Goal: Task Accomplishment & Management: Manage account settings

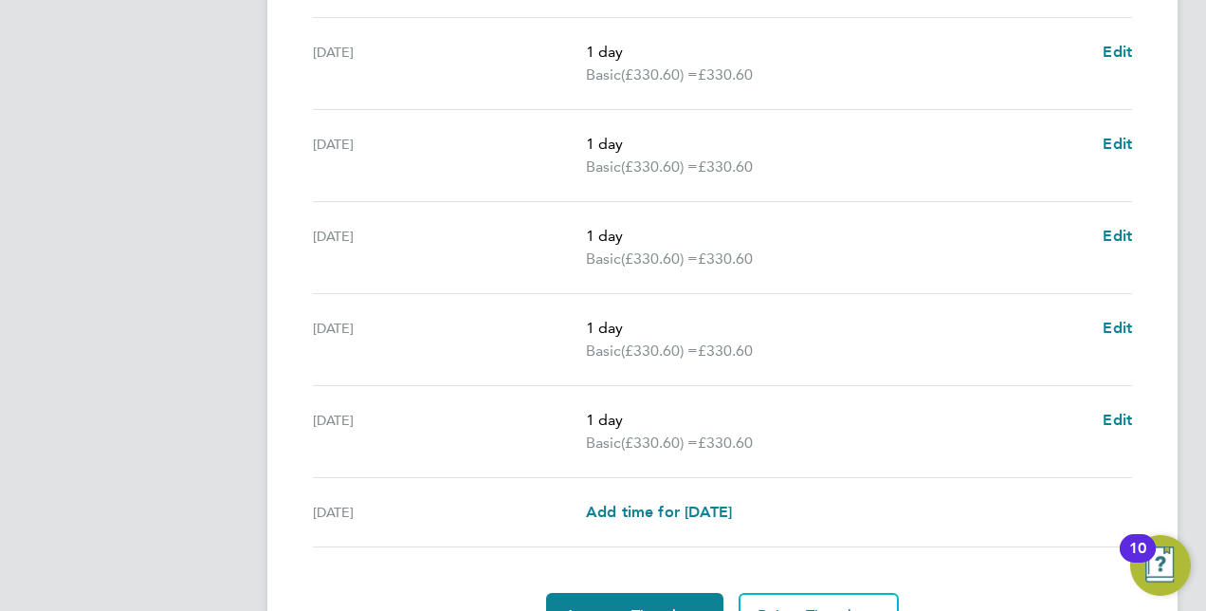
scroll to position [779, 0]
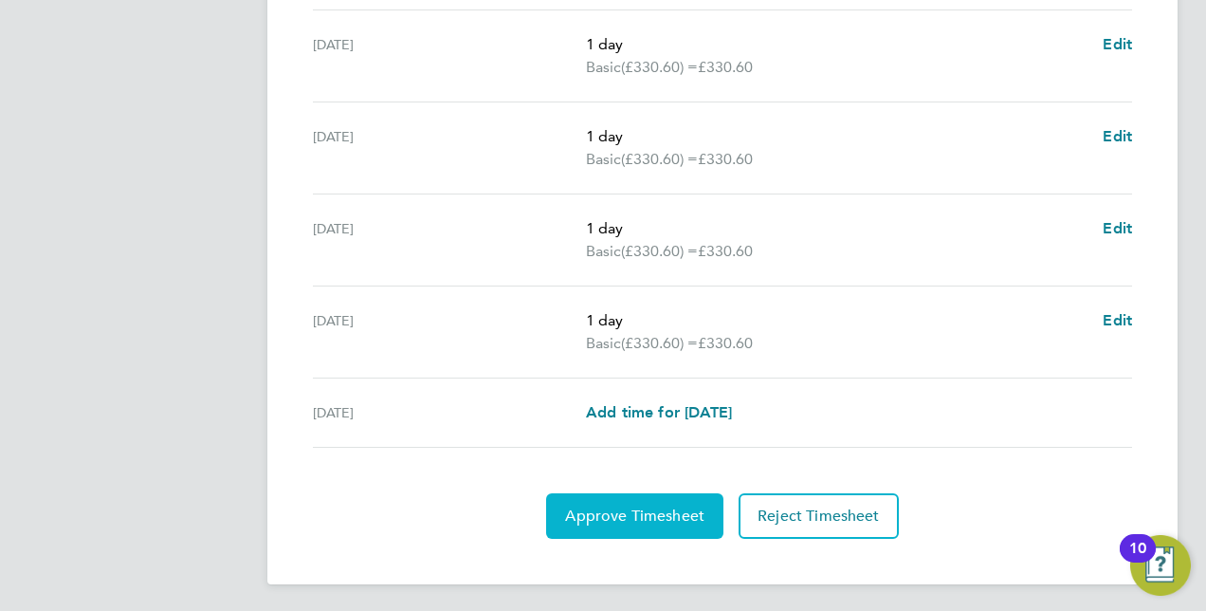
click at [611, 511] on span "Approve Timesheet" at bounding box center [634, 515] width 139 height 19
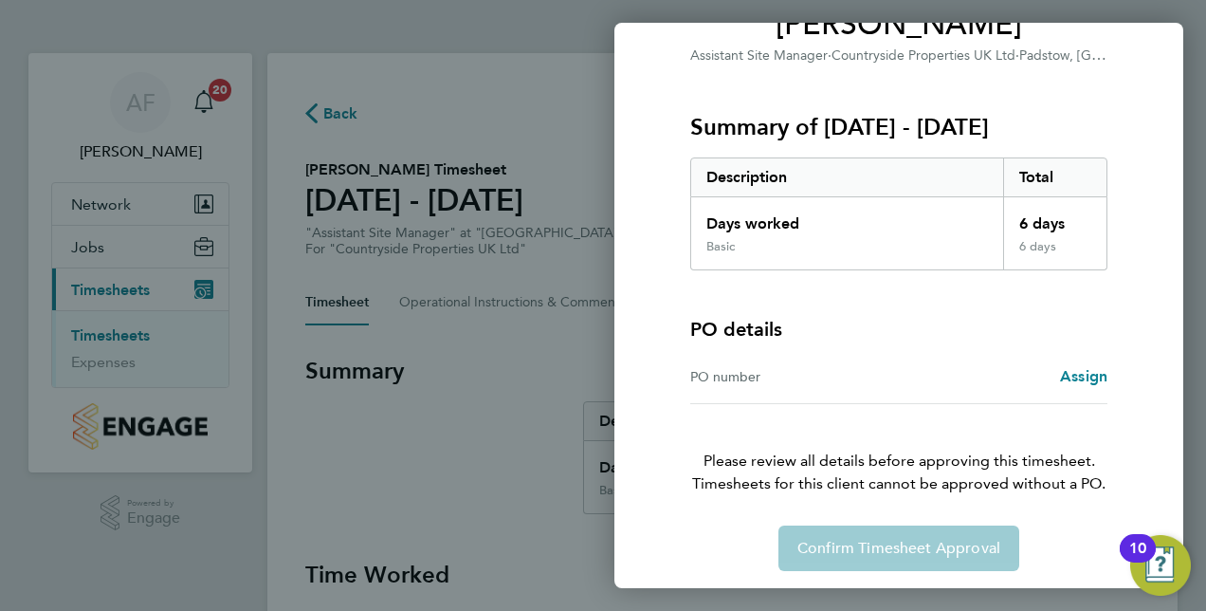
scroll to position [188, 0]
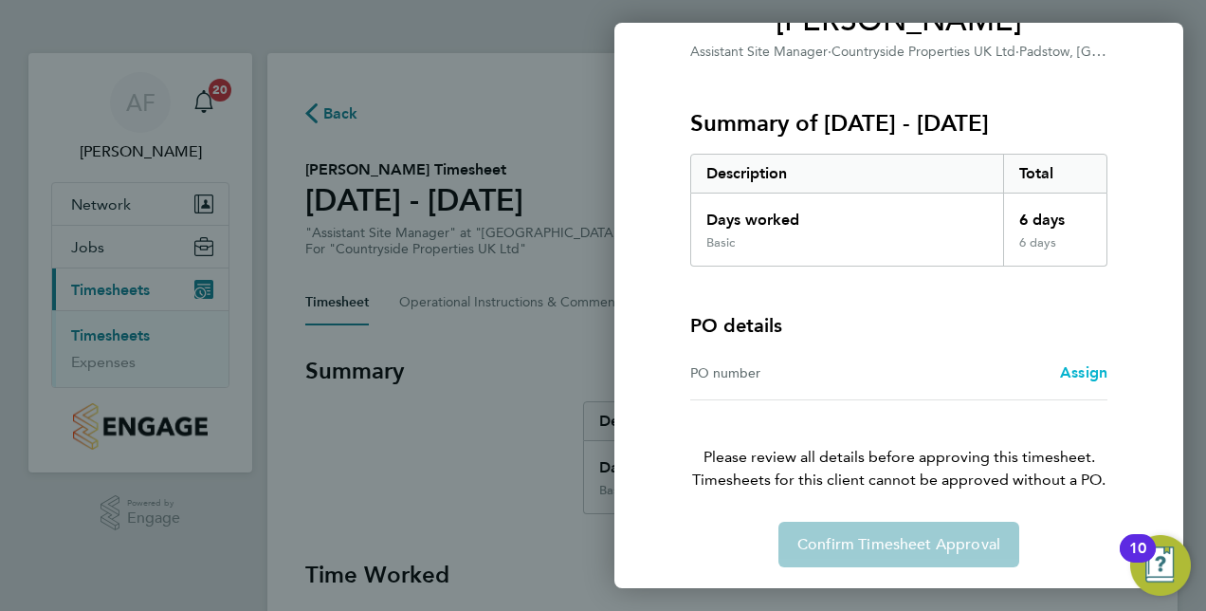
click at [1092, 363] on span "Assign" at bounding box center [1083, 372] width 47 height 18
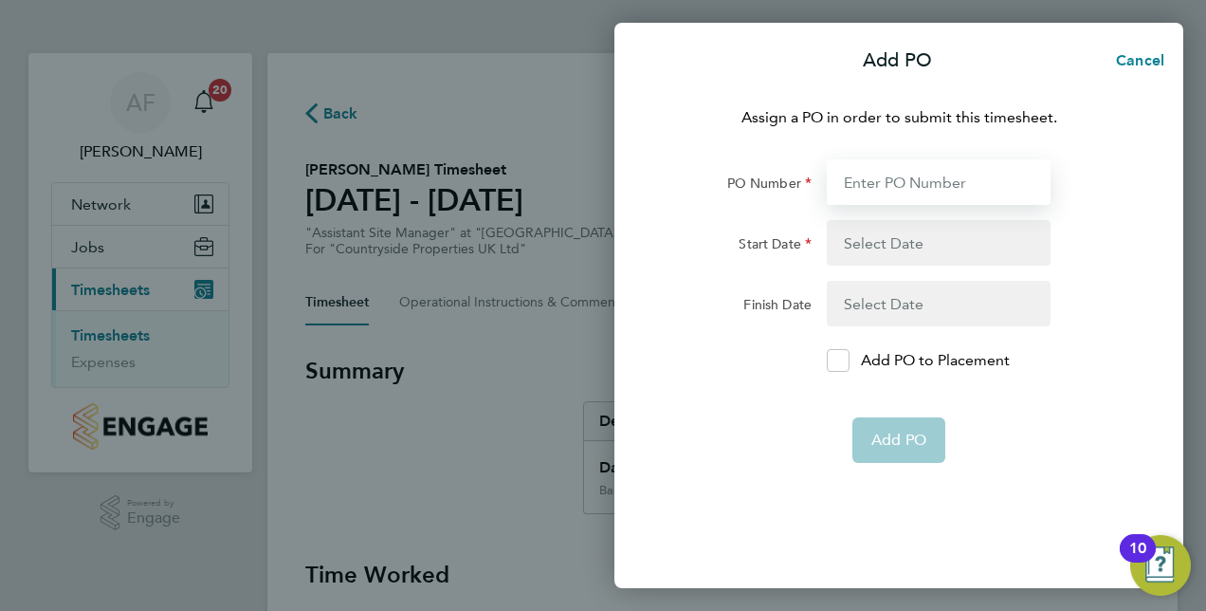
click at [923, 185] on input "PO Number" at bounding box center [939, 182] width 224 height 46
type input "01"
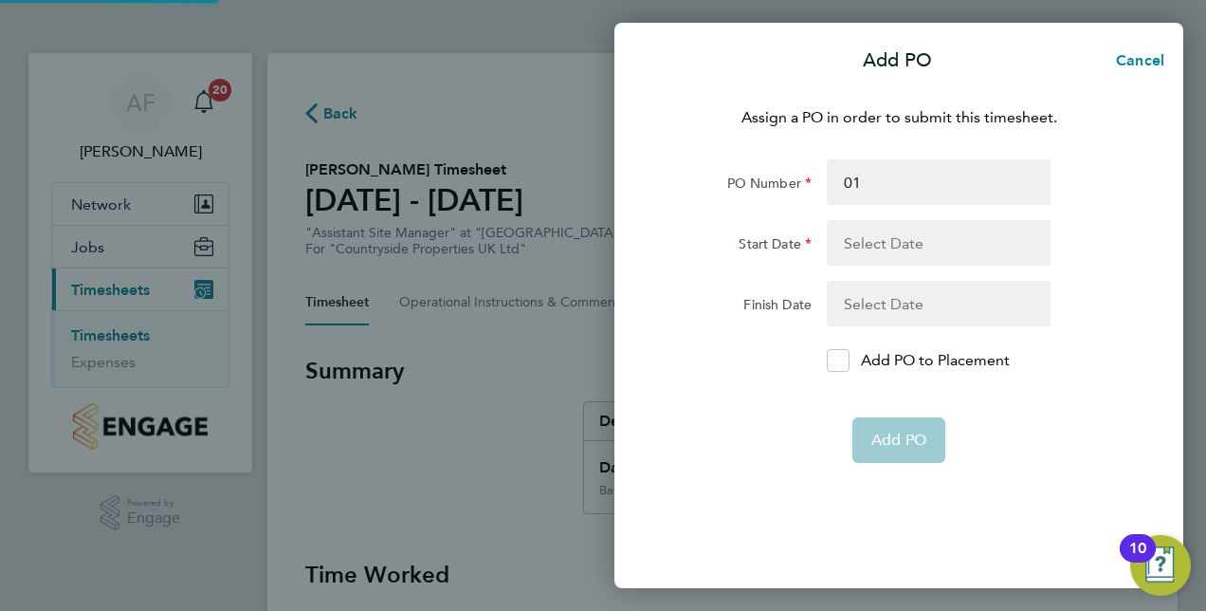
click at [924, 241] on button "button" at bounding box center [939, 243] width 224 height 46
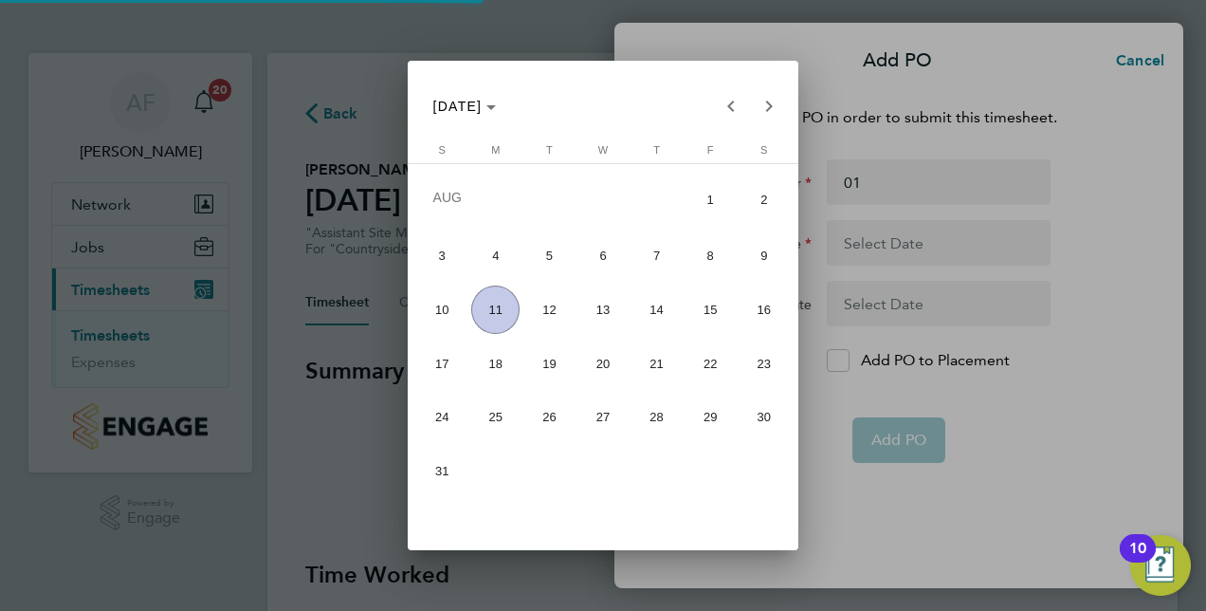
type input "27 Jul 25"
type input "03 Aug 25"
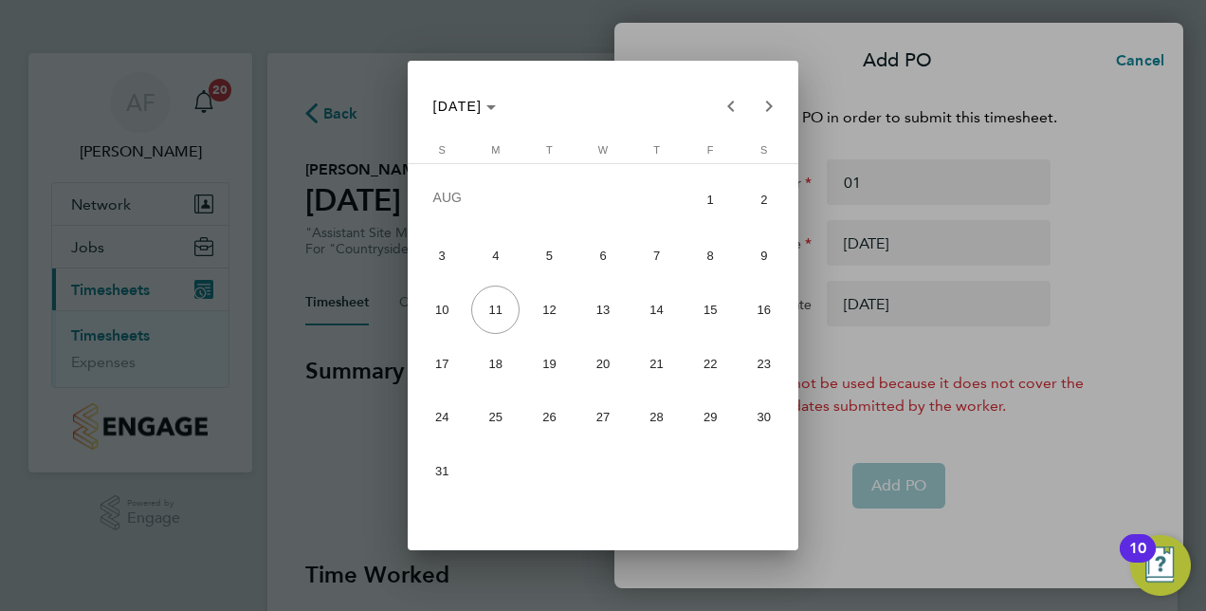
click at [499, 249] on span "4" at bounding box center [495, 255] width 48 height 48
type input "04 Aug 25"
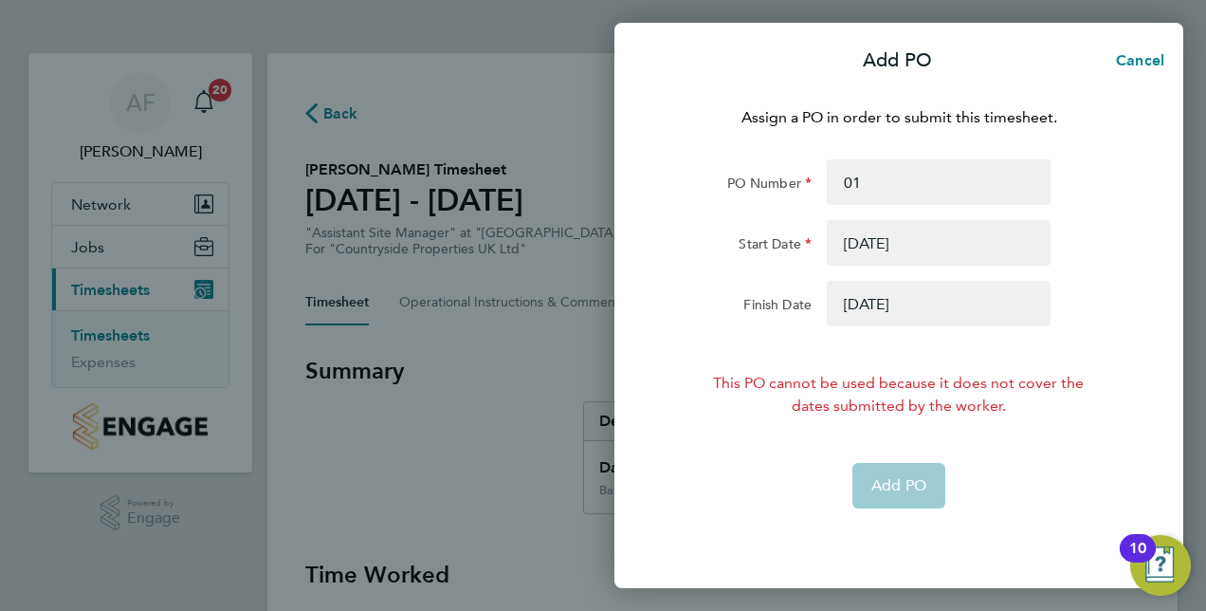
click at [940, 298] on button "button" at bounding box center [939, 304] width 224 height 46
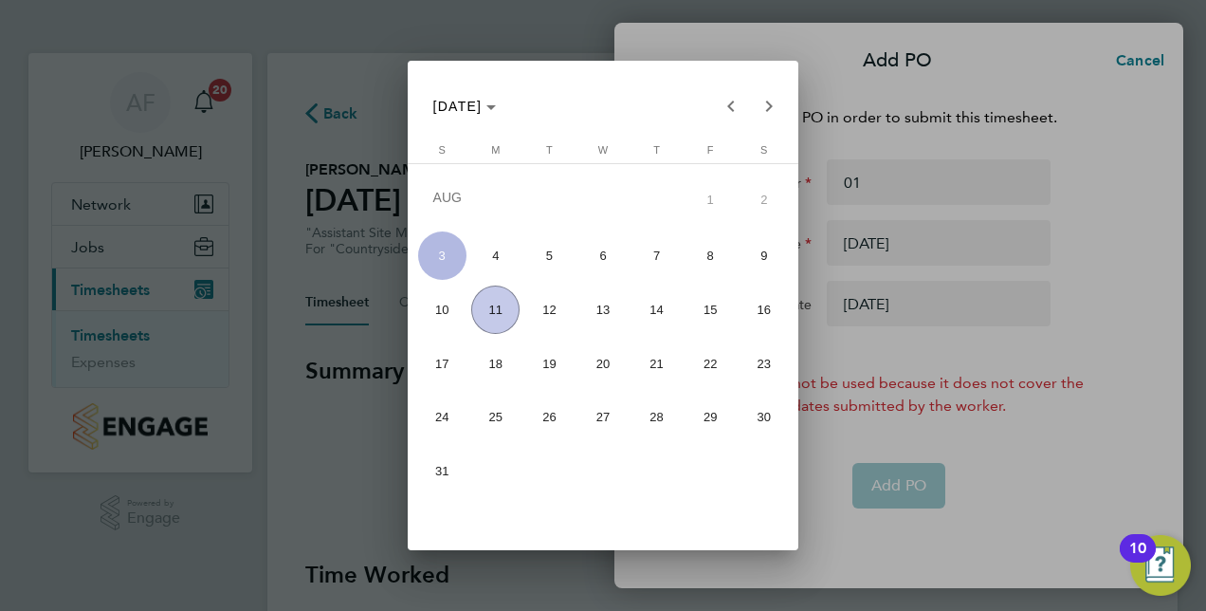
click at [444, 308] on span "10" at bounding box center [442, 309] width 48 height 48
type input "10 Aug 25"
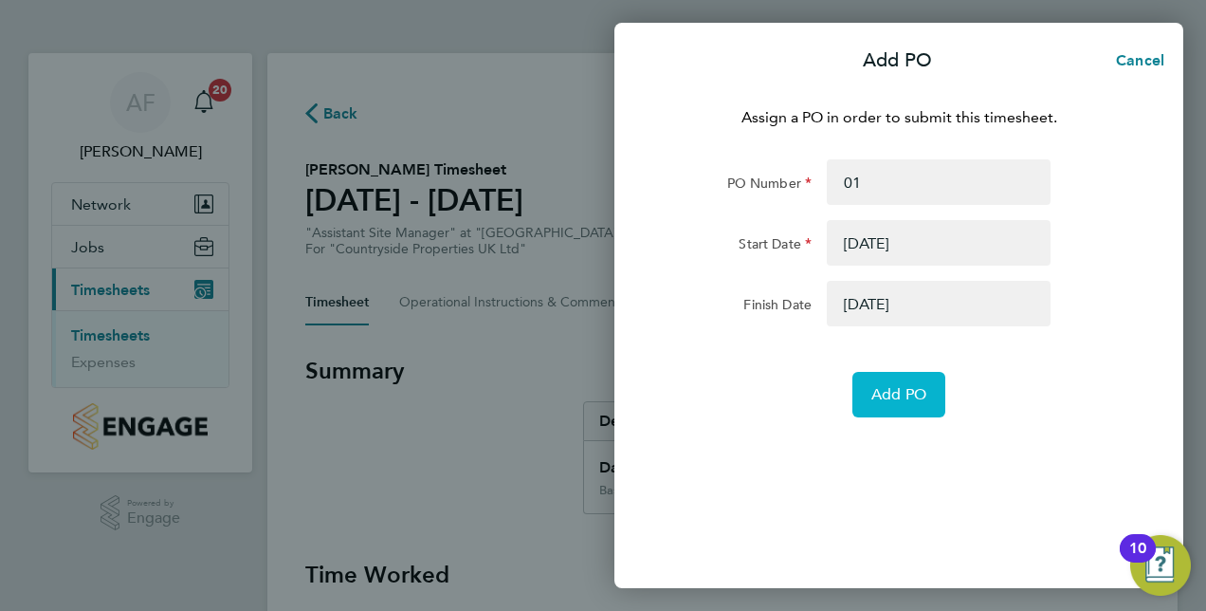
click at [906, 391] on span "Add PO" at bounding box center [899, 394] width 55 height 19
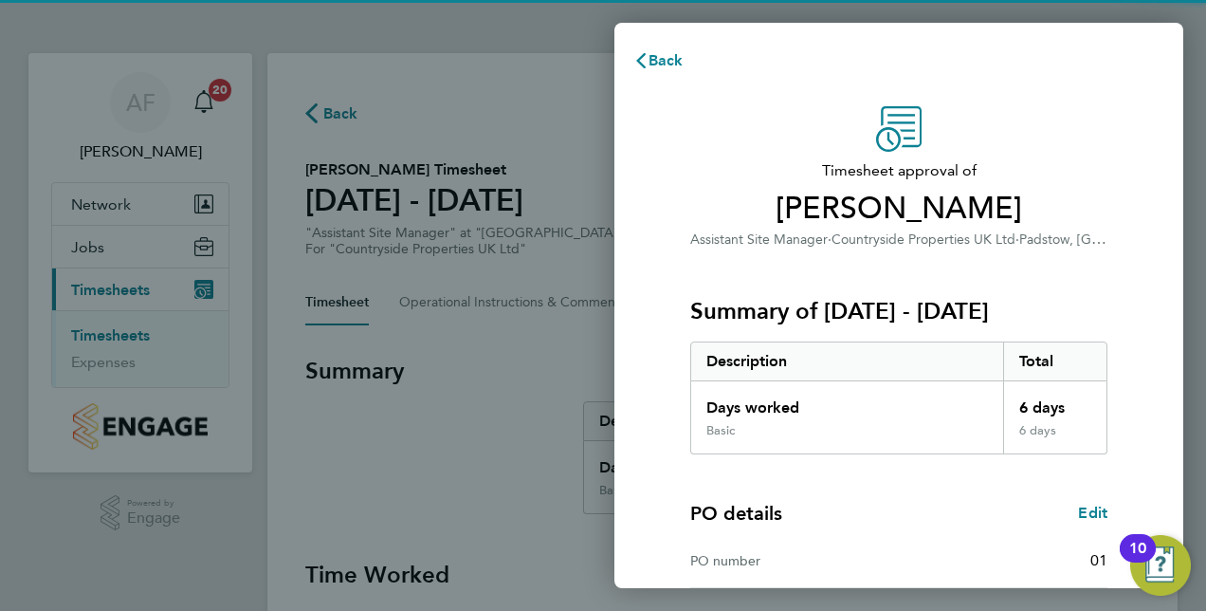
scroll to position [296, 0]
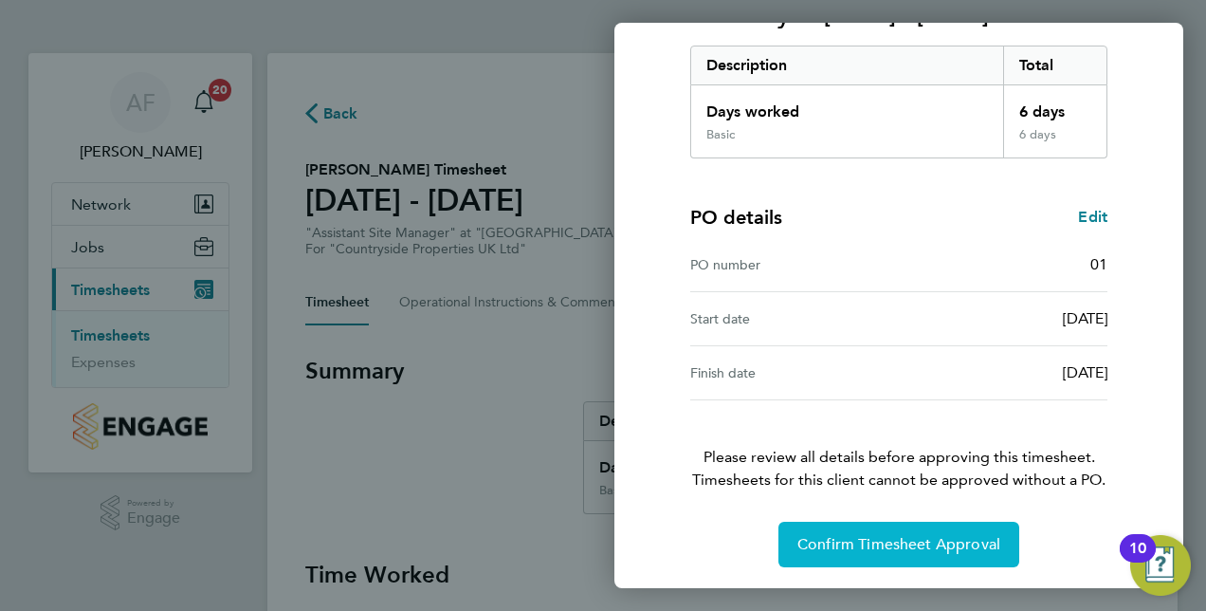
click at [845, 544] on span "Confirm Timesheet Approval" at bounding box center [899, 544] width 203 height 19
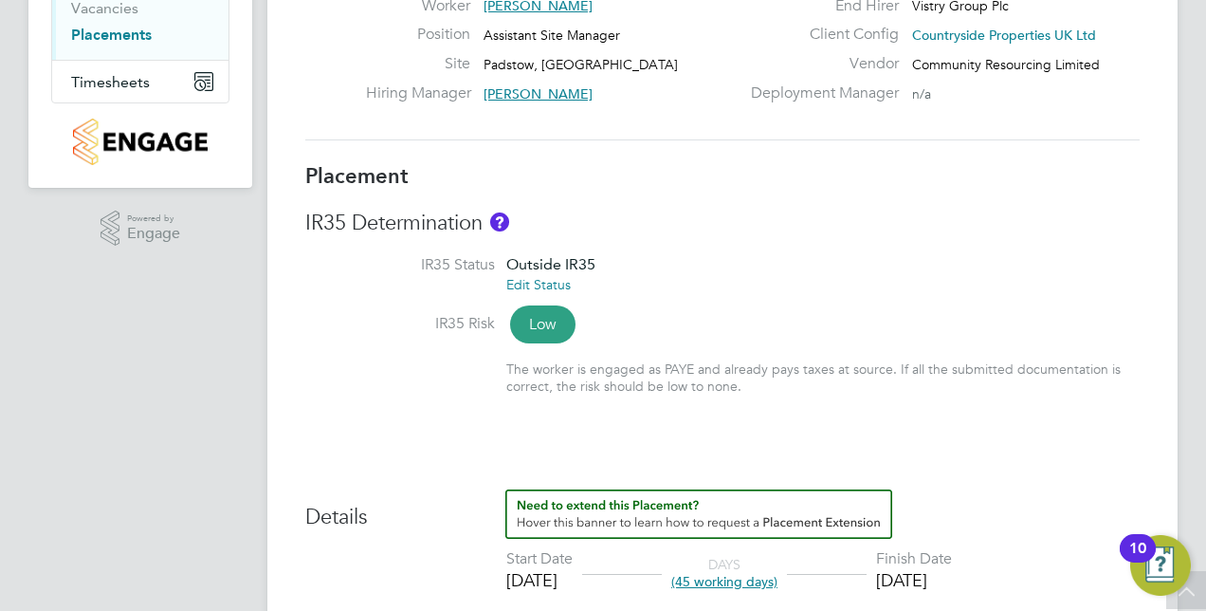
scroll to position [28, 0]
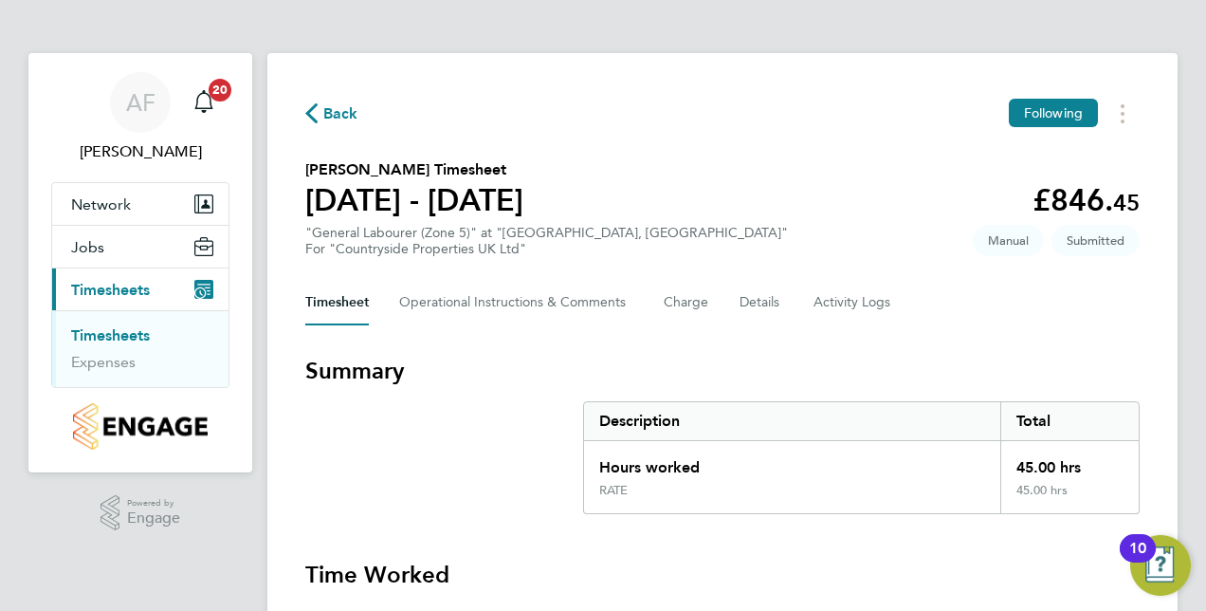
click at [476, 403] on section "Summary Description Total Hours worked 45.00 hrs RATE 45.00 hrs" at bounding box center [722, 435] width 835 height 158
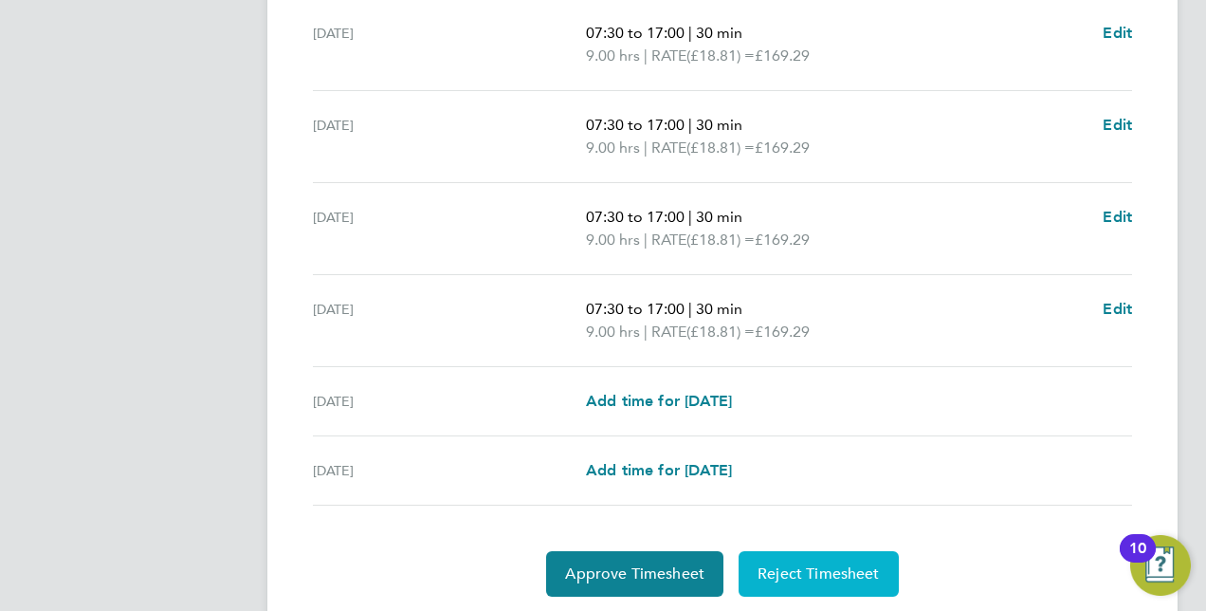
scroll to position [756, 0]
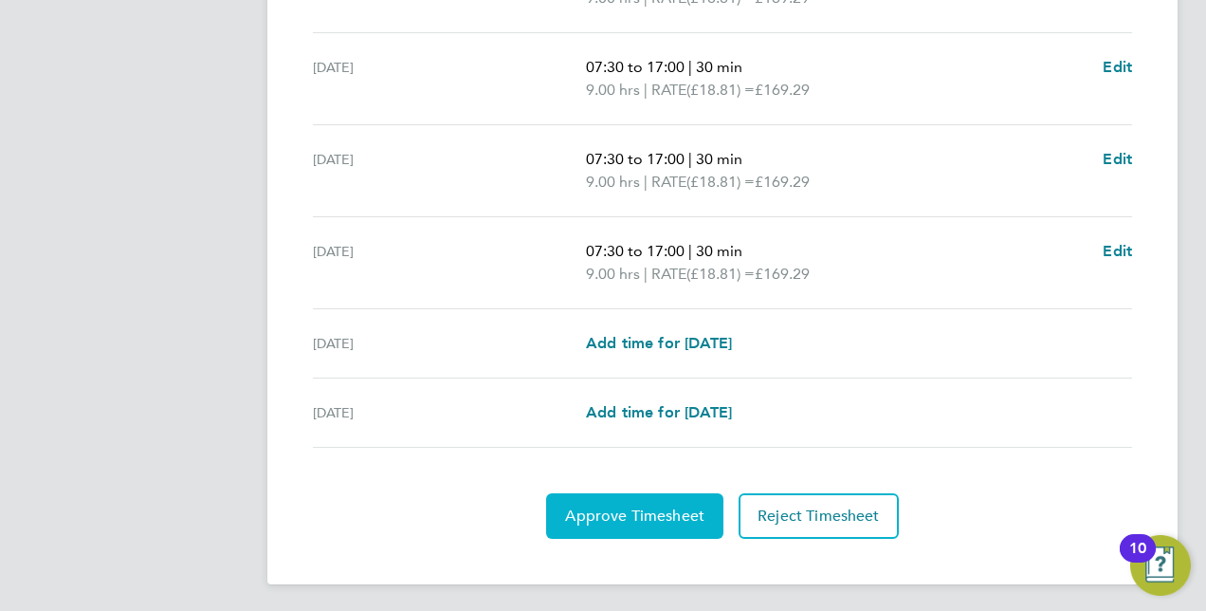
click at [664, 513] on span "Approve Timesheet" at bounding box center [634, 515] width 139 height 19
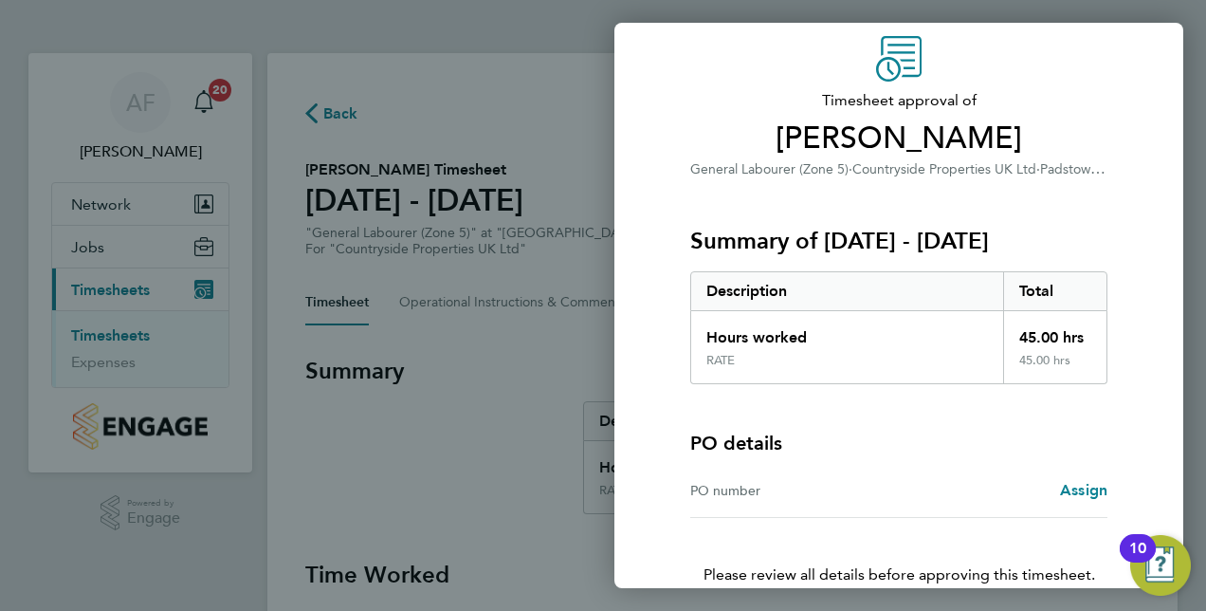
scroll to position [188, 0]
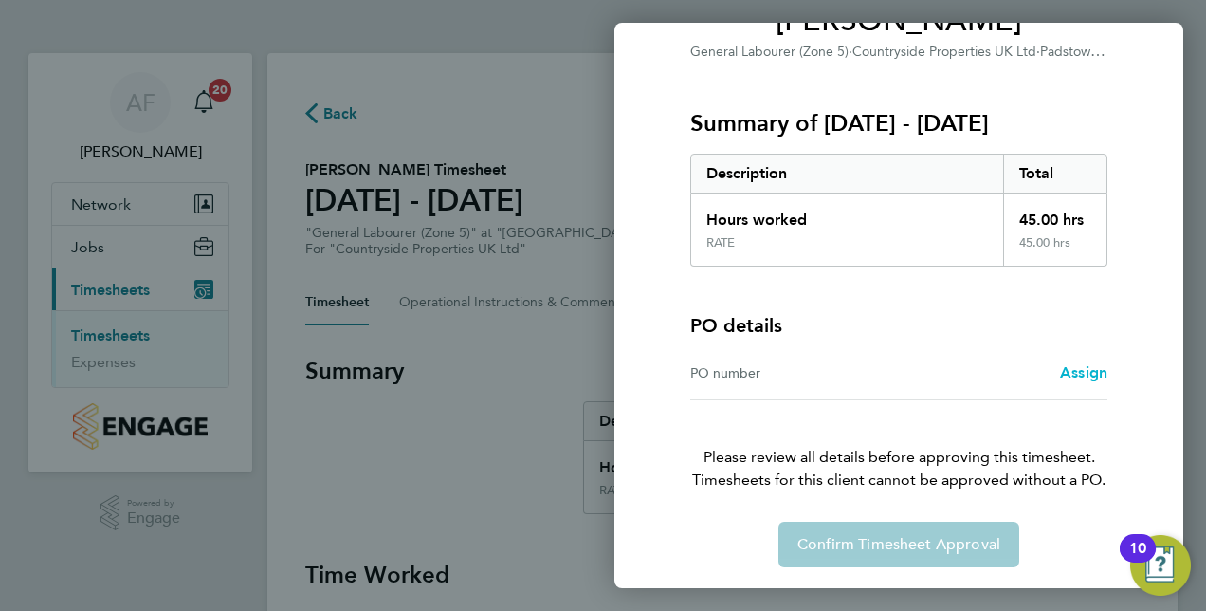
click at [1087, 371] on span "Assign" at bounding box center [1083, 372] width 47 height 18
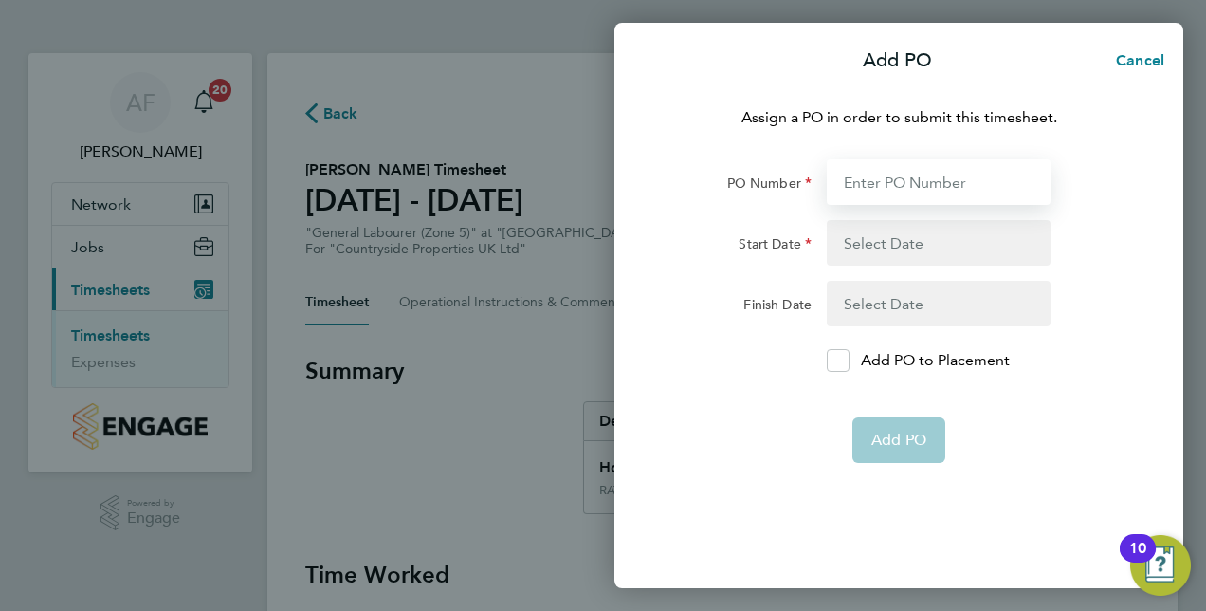
click at [867, 176] on input "PO Number" at bounding box center [939, 182] width 224 height 46
type input "01"
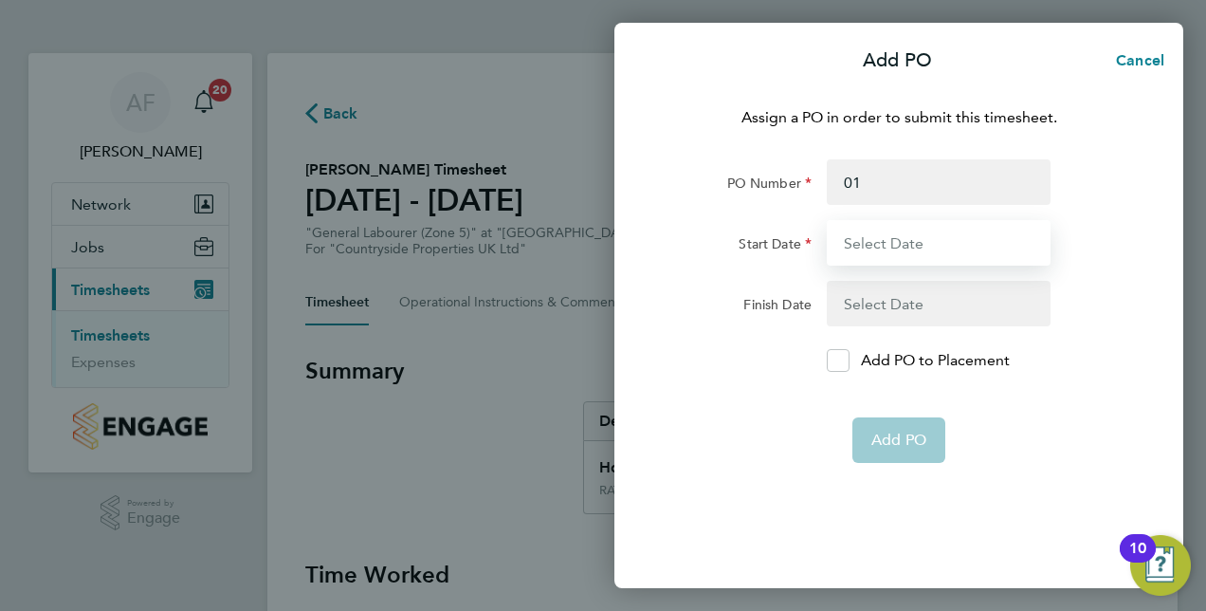
type input "04 Aug 25"
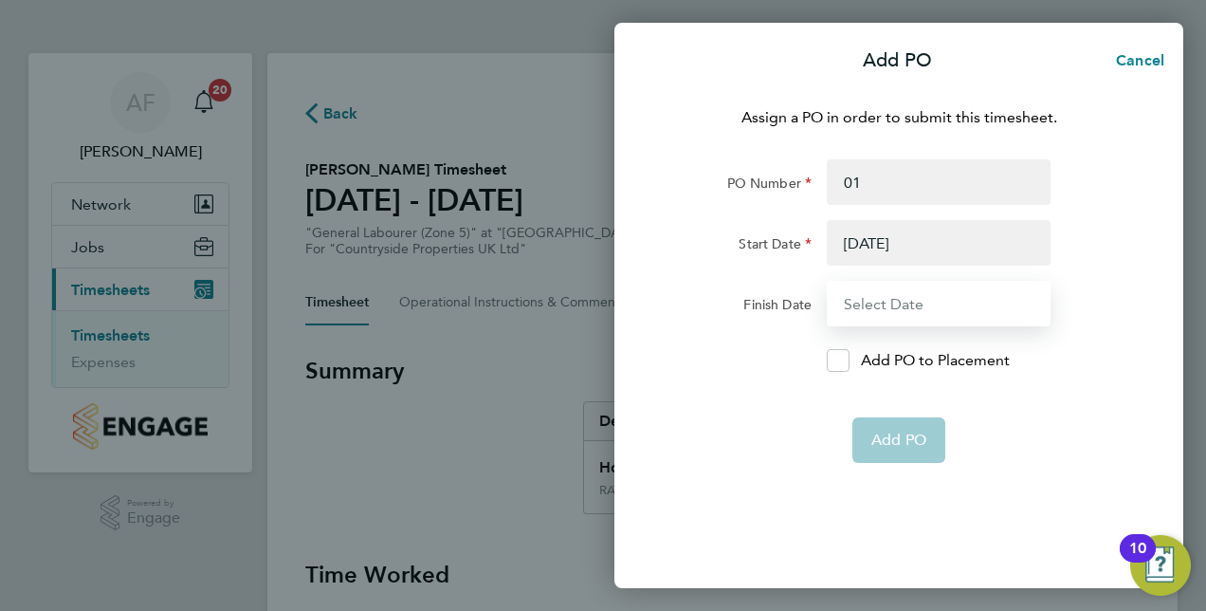
type input "10 Aug 25"
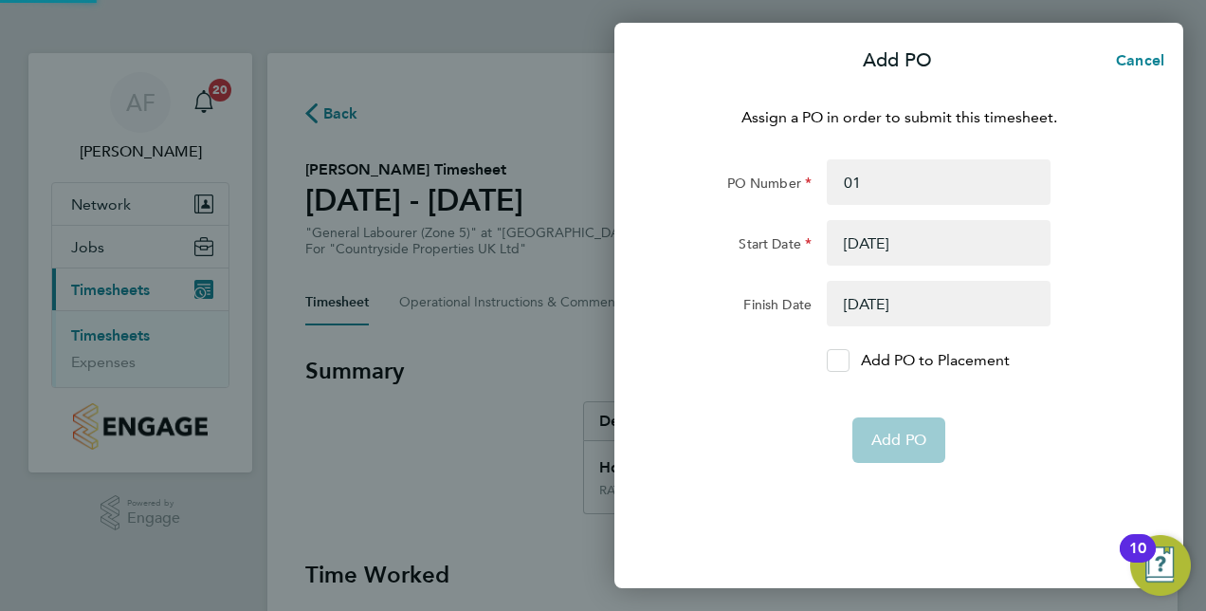
click at [840, 364] on icon at bounding box center [838, 361] width 14 height 12
click at [845, 360] on input "Add PO to Placement" at bounding box center [845, 360] width 0 height 0
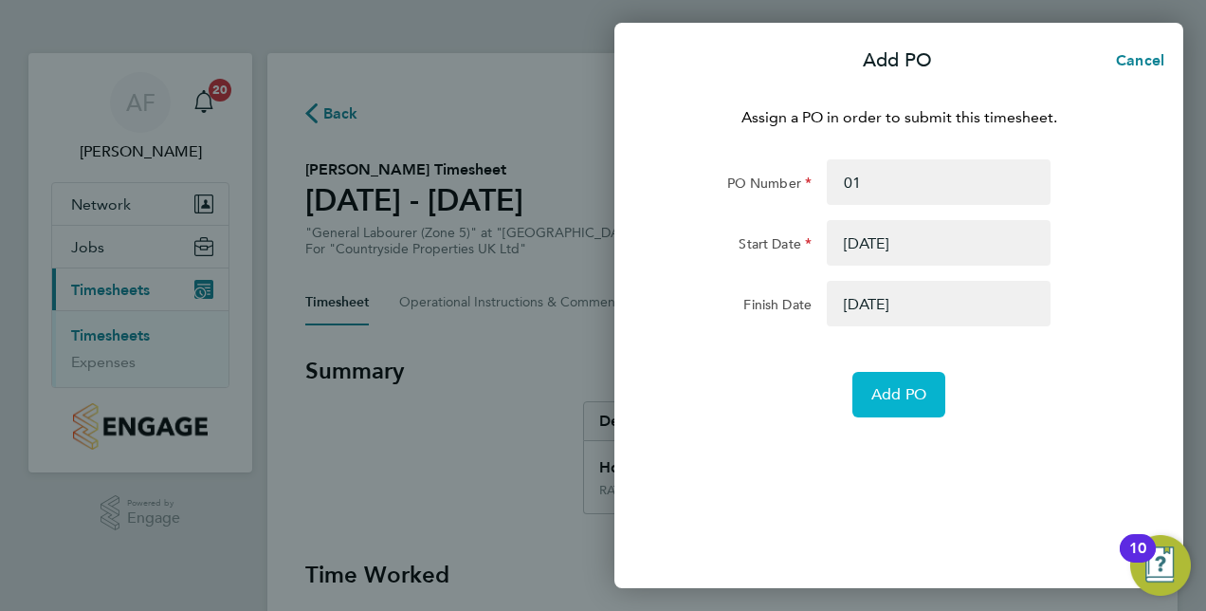
click at [872, 388] on span "Add PO" at bounding box center [899, 394] width 55 height 19
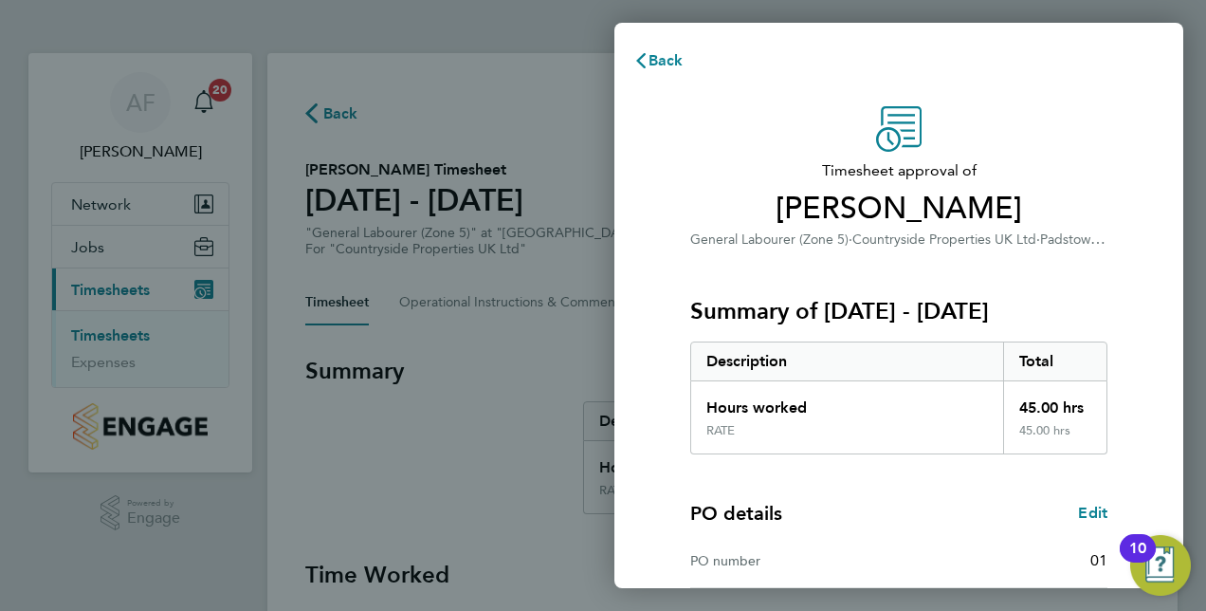
scroll to position [296, 0]
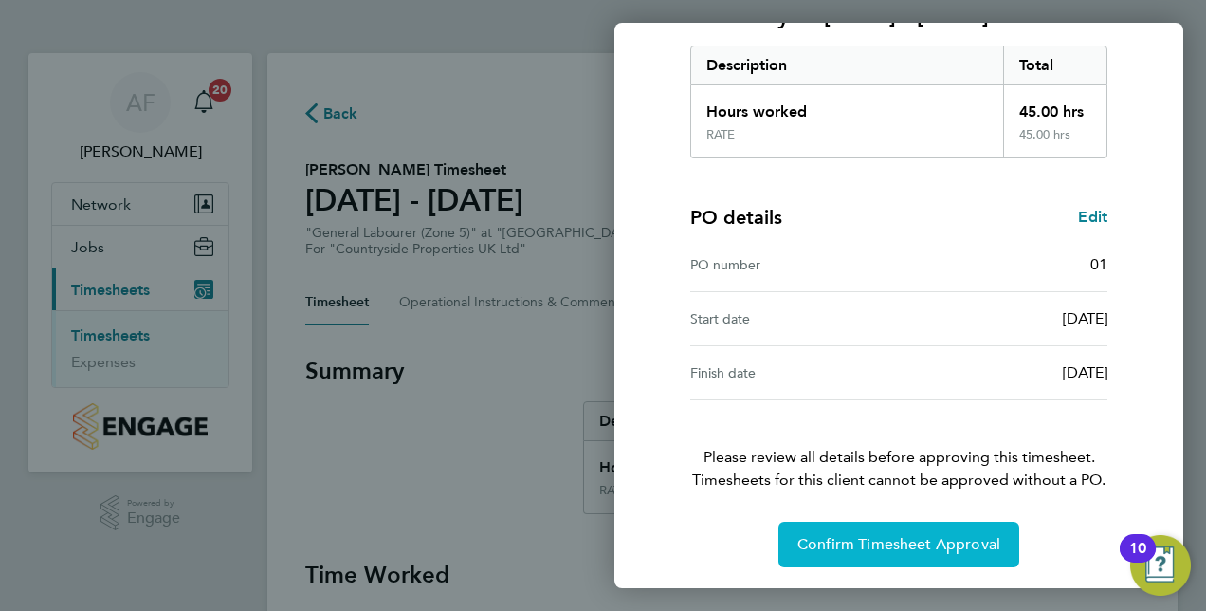
click at [872, 541] on span "Confirm Timesheet Approval" at bounding box center [899, 544] width 203 height 19
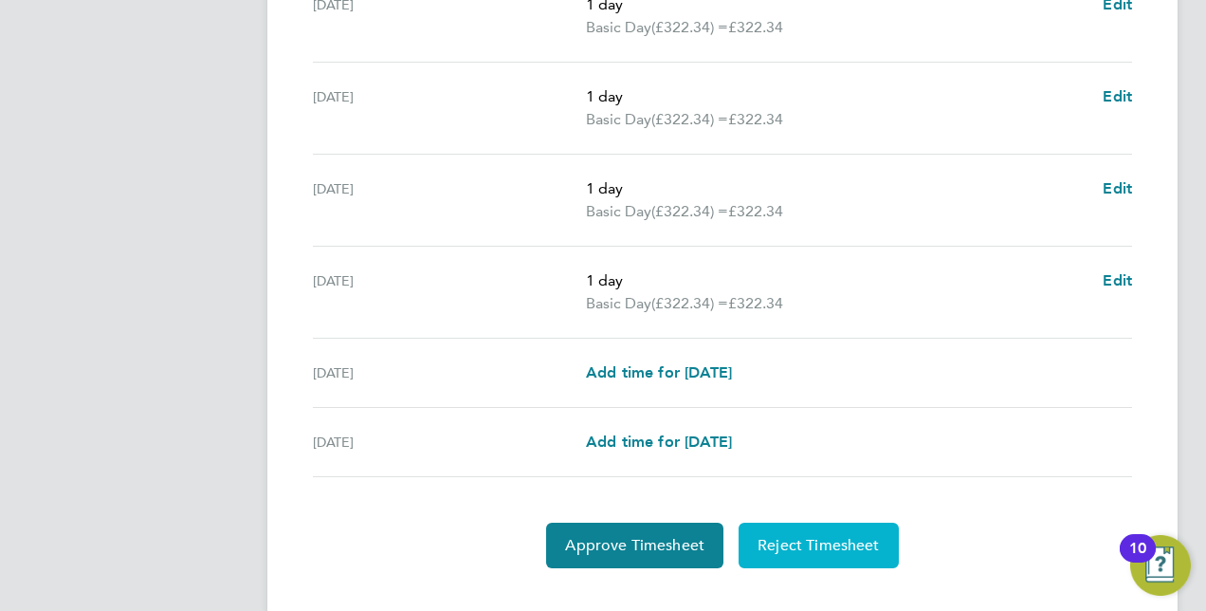
scroll to position [756, 0]
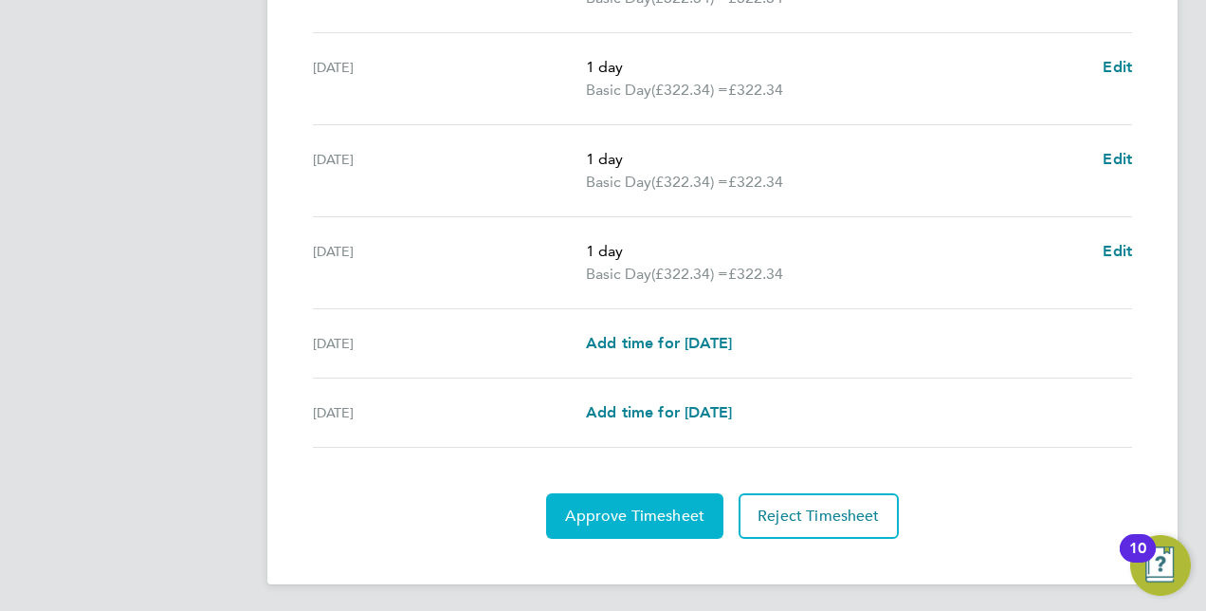
click at [650, 516] on span "Approve Timesheet" at bounding box center [634, 515] width 139 height 19
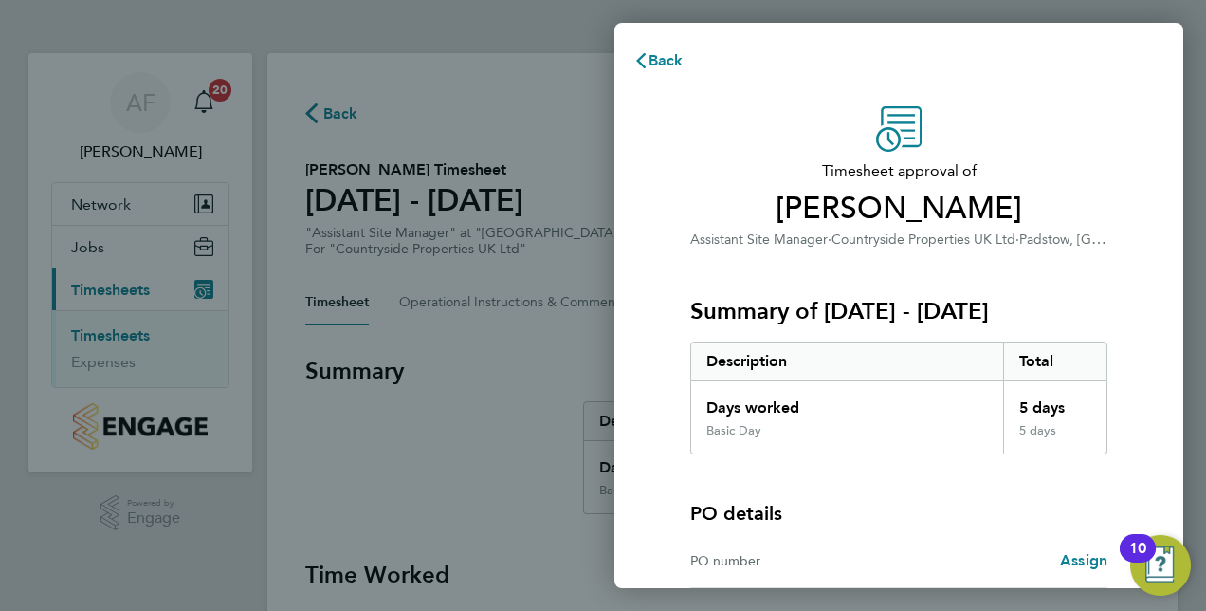
scroll to position [188, 0]
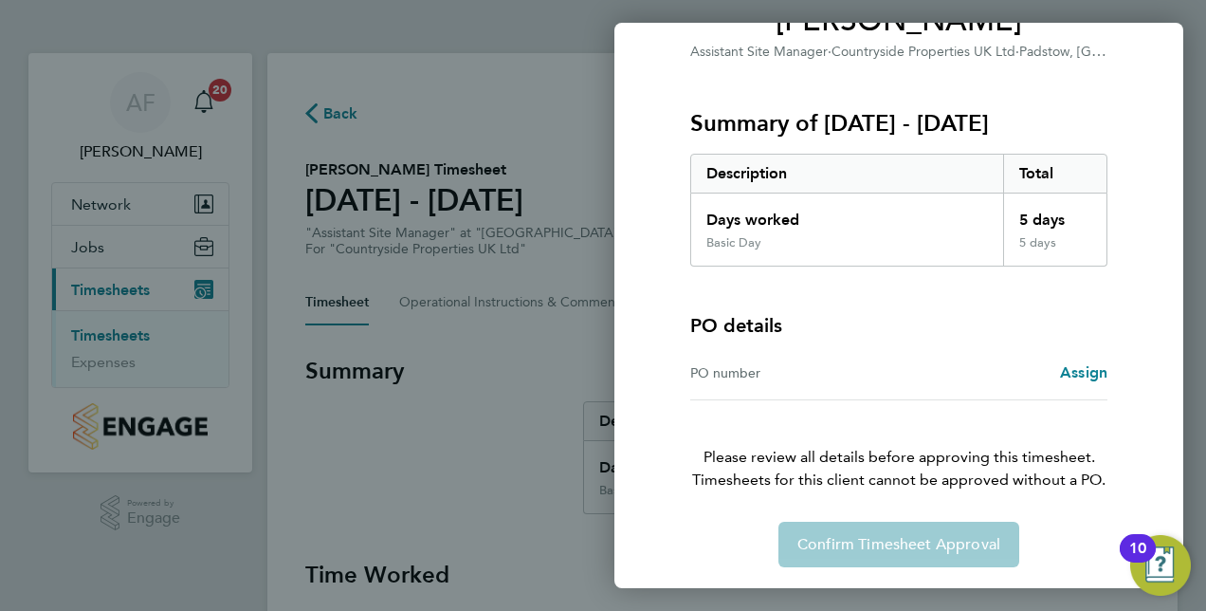
click at [1045, 368] on div "Assign" at bounding box center [1003, 372] width 209 height 23
click at [745, 374] on div "PO number" at bounding box center [794, 372] width 209 height 23
click at [1081, 370] on span "Assign" at bounding box center [1083, 372] width 47 height 18
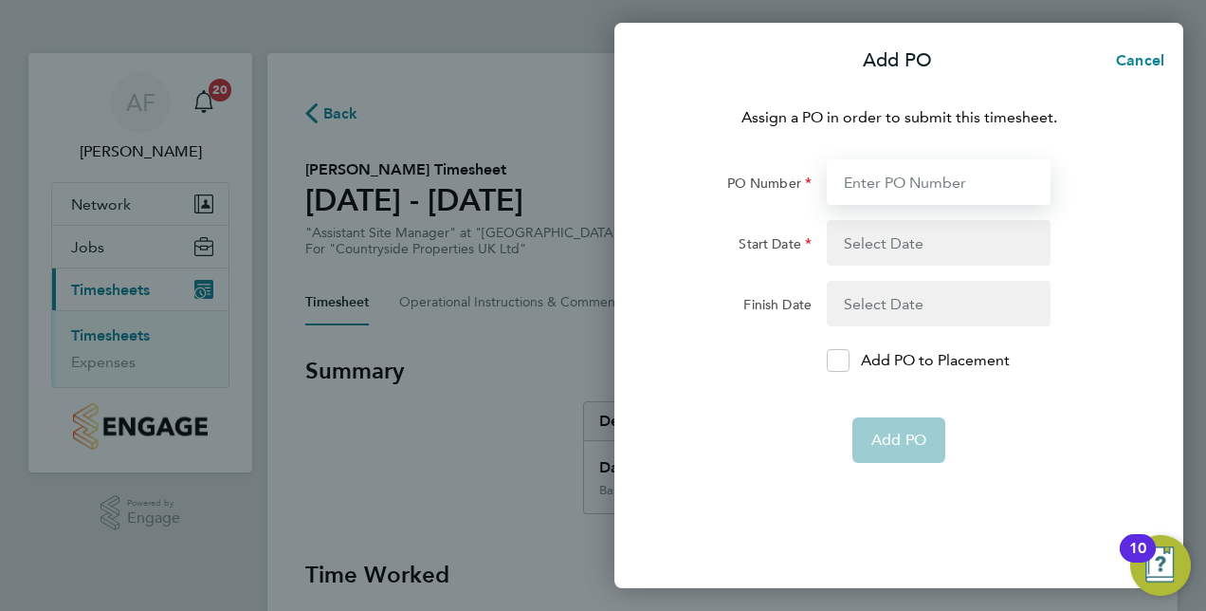
click at [866, 184] on input "PO Number" at bounding box center [939, 182] width 224 height 46
type input "01"
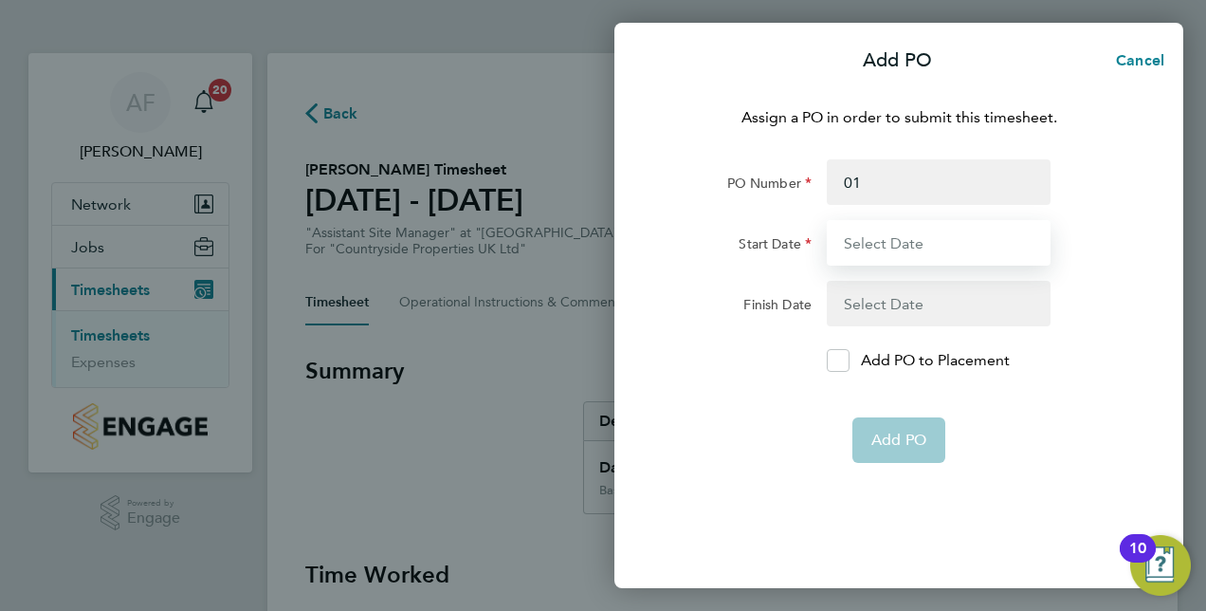
type input "[DATE]"
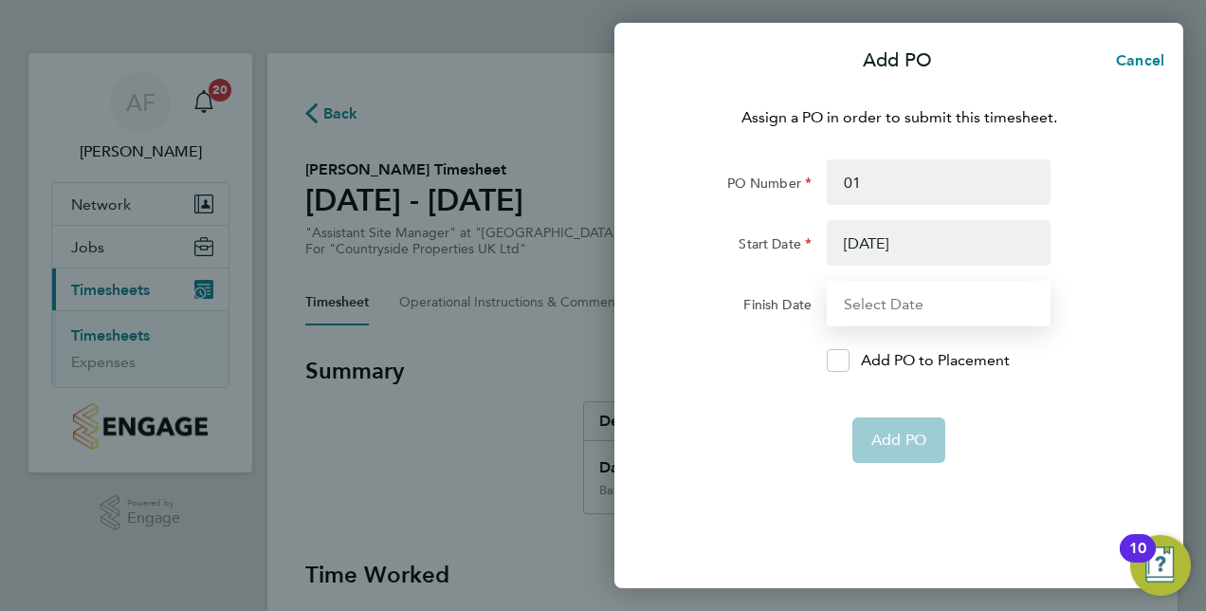
type input "[DATE]"
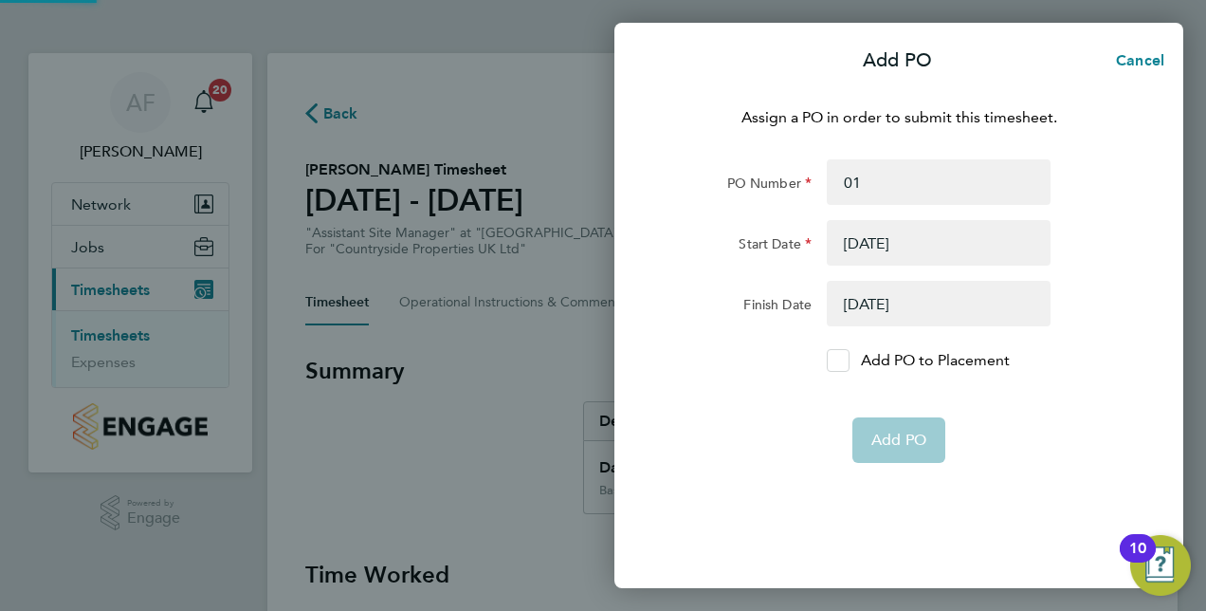
click at [835, 355] on icon at bounding box center [838, 361] width 14 height 12
click at [845, 360] on input "Add PO to Placement" at bounding box center [845, 360] width 0 height 0
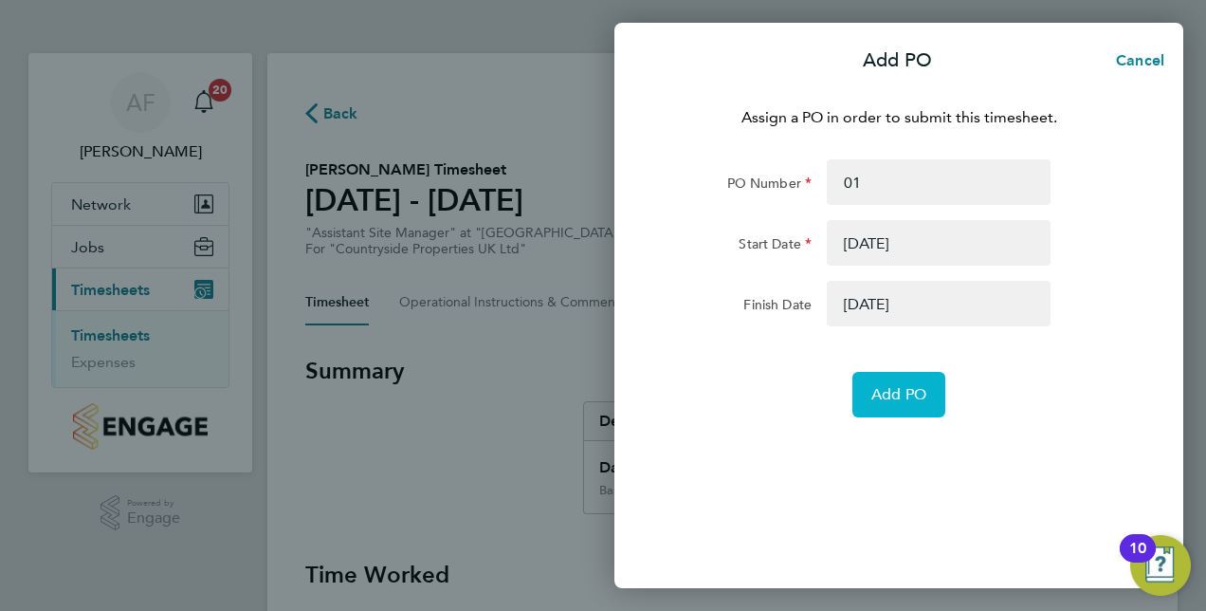
click at [891, 391] on span "Add PO" at bounding box center [899, 394] width 55 height 19
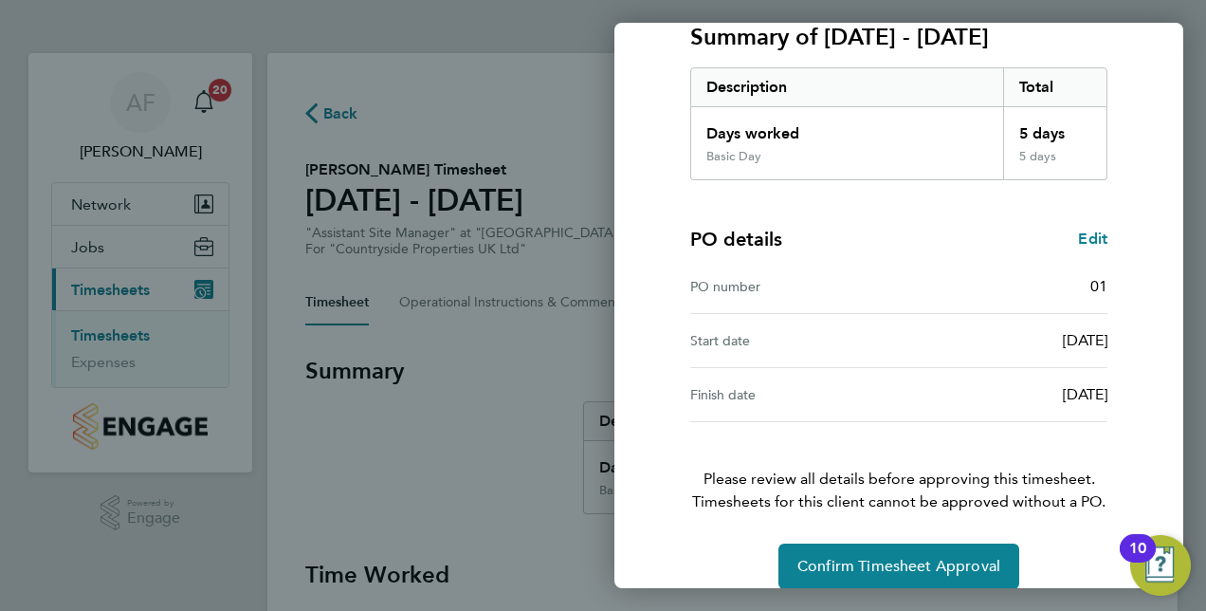
scroll to position [296, 0]
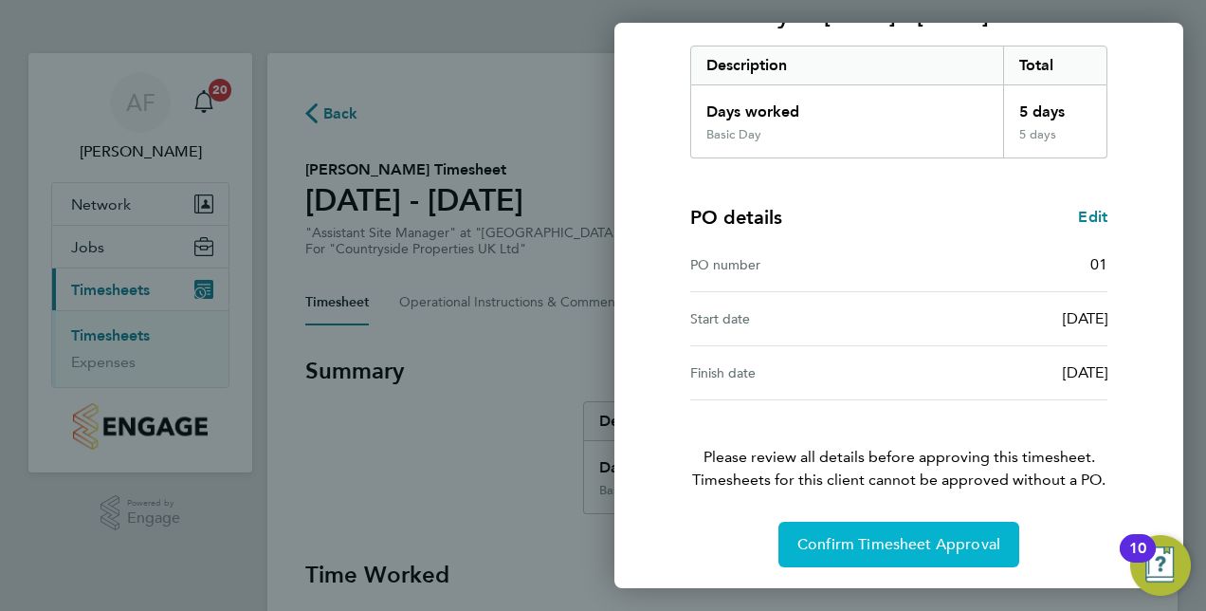
click at [861, 546] on span "Confirm Timesheet Approval" at bounding box center [899, 544] width 203 height 19
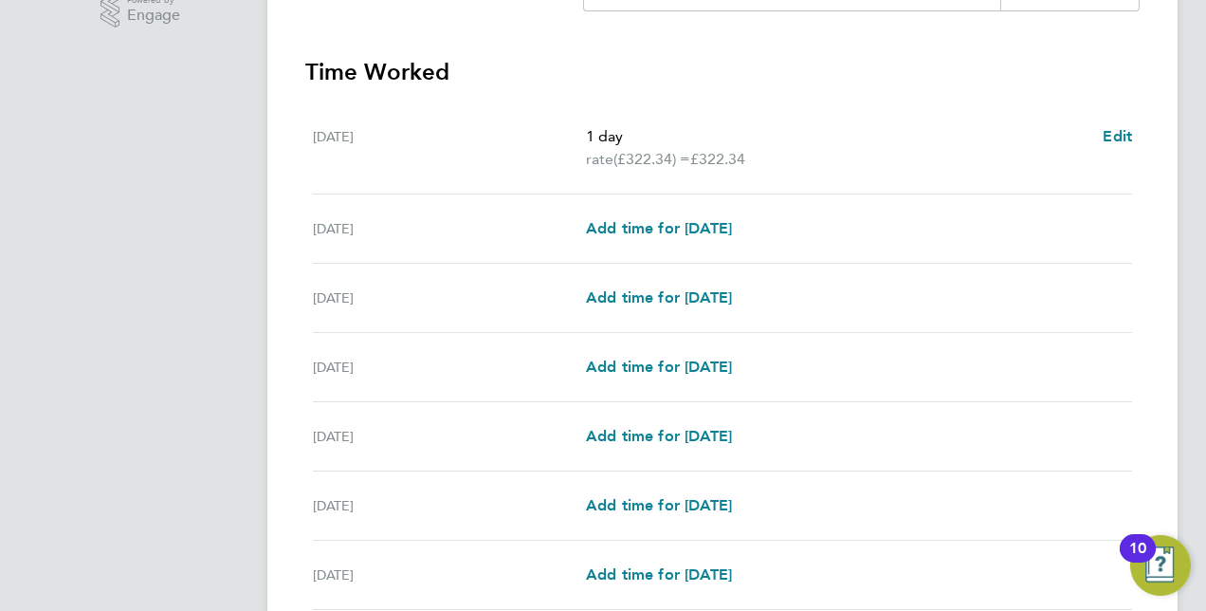
scroll to position [665, 0]
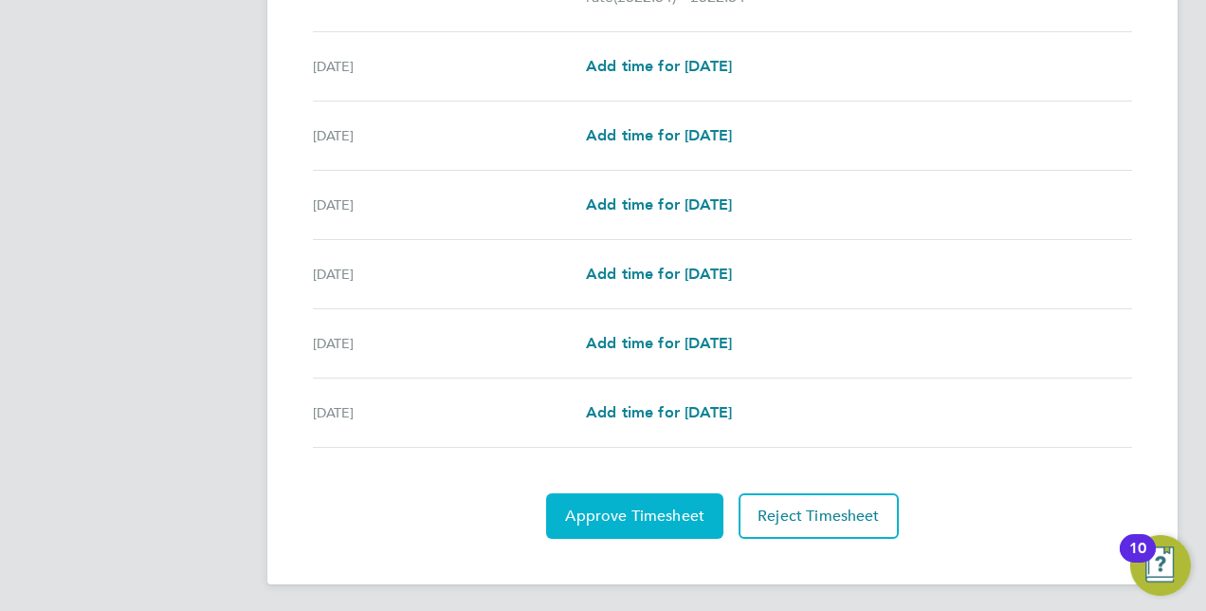
click at [628, 520] on button "Approve Timesheet" at bounding box center [634, 516] width 177 height 46
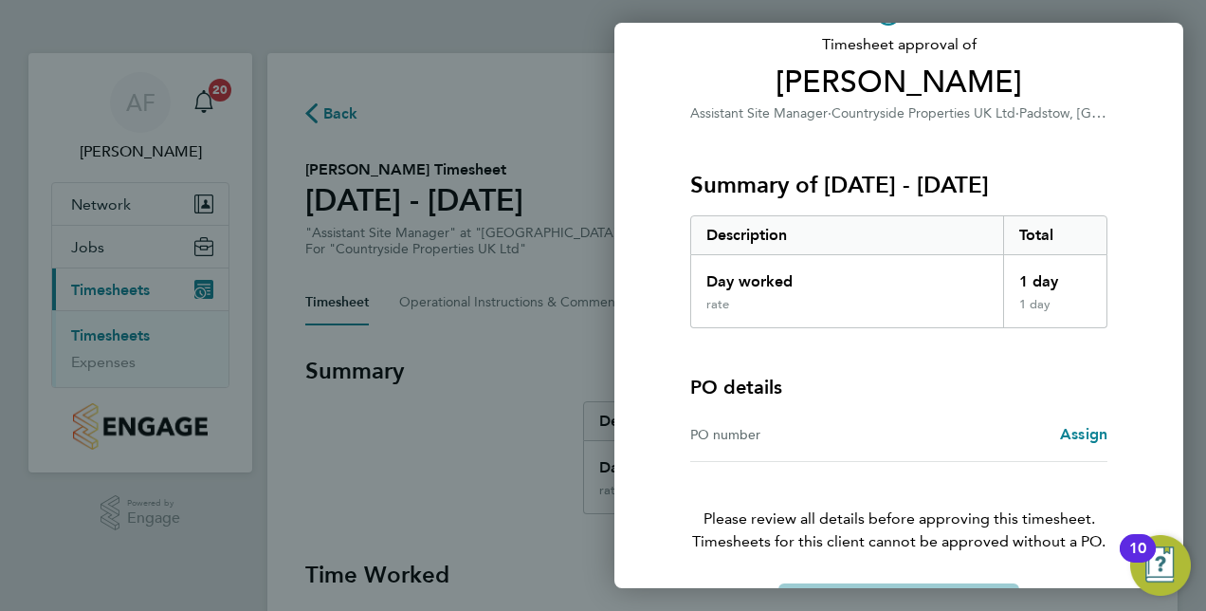
scroll to position [188, 0]
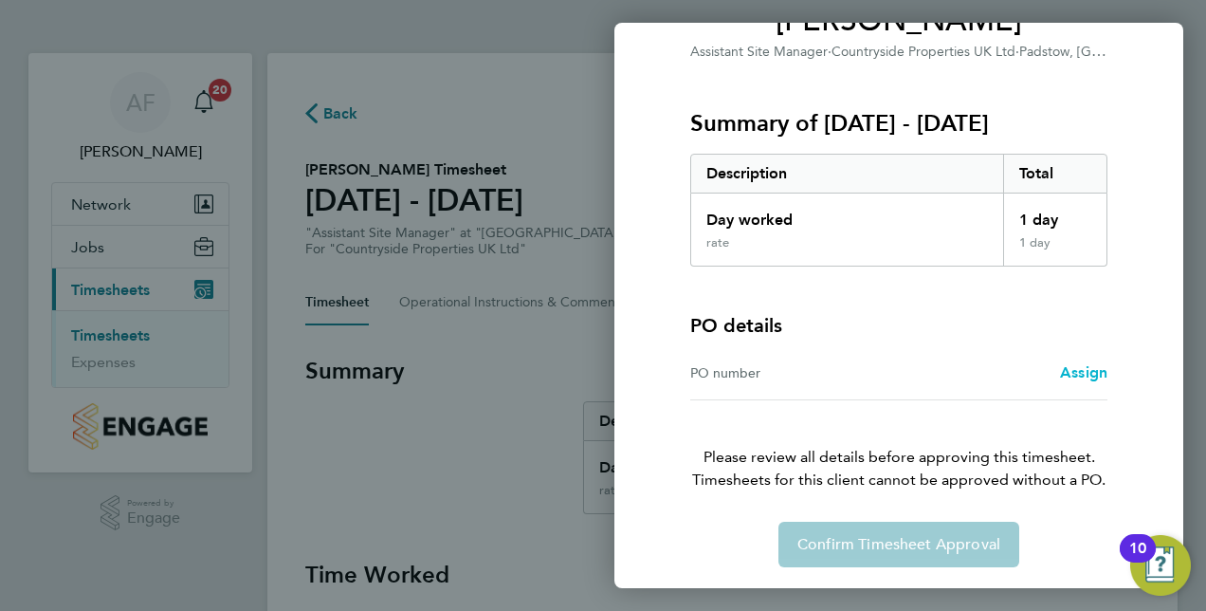
click at [1082, 366] on span "Assign" at bounding box center [1083, 372] width 47 height 18
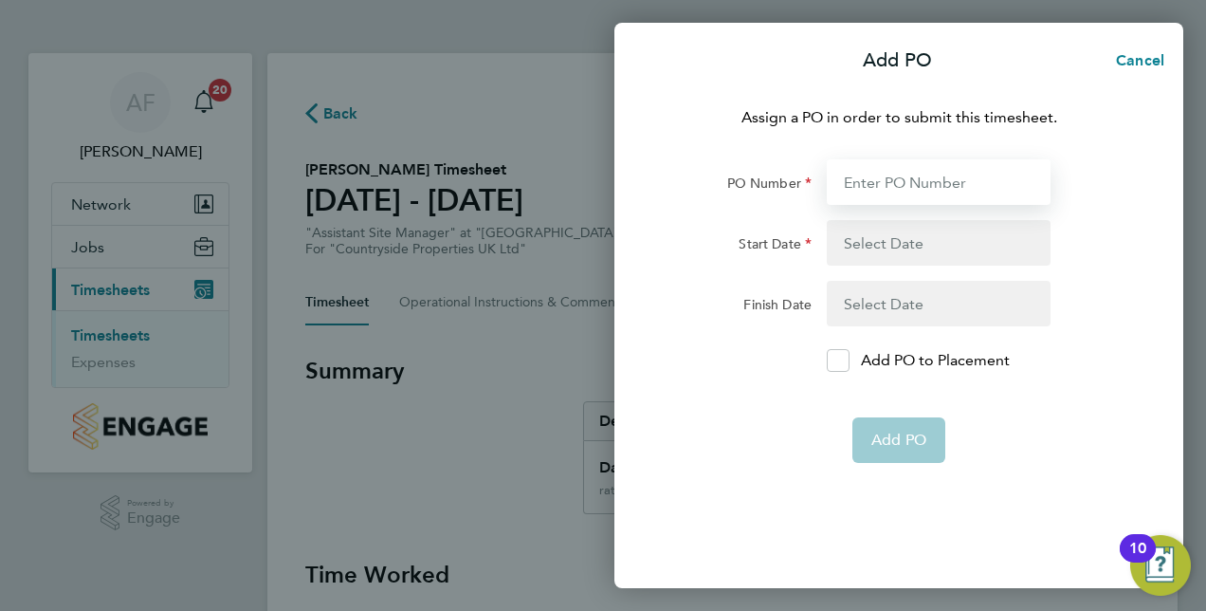
click at [867, 172] on input "PO Number" at bounding box center [939, 182] width 224 height 46
type input "01"
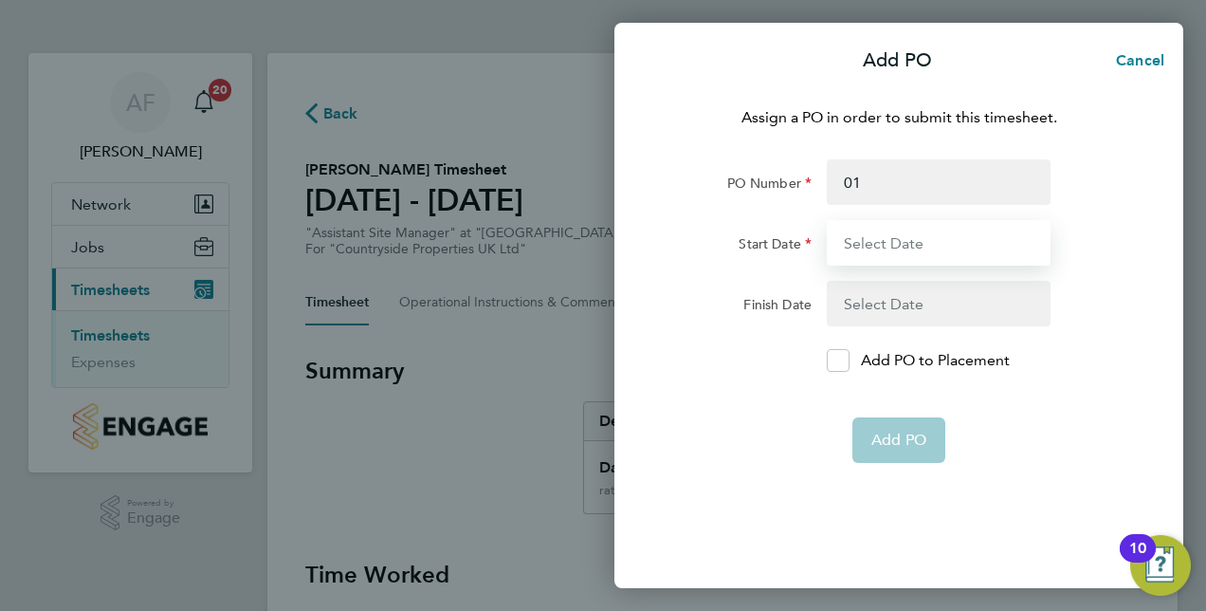
type input "04 Aug 25"
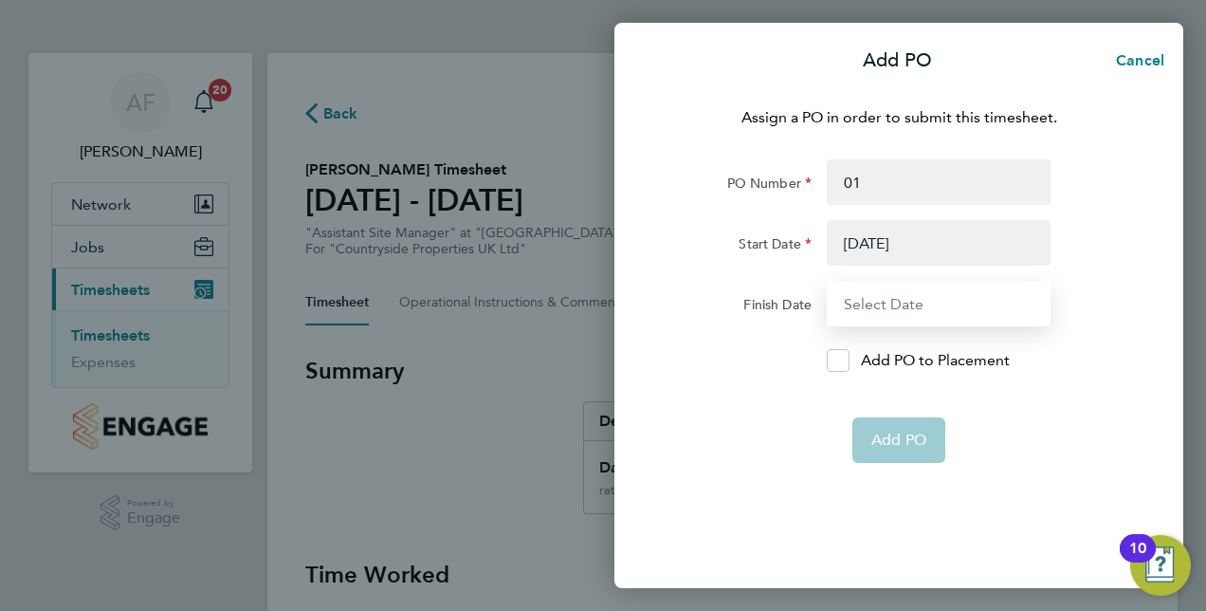
type input "10 Aug 25"
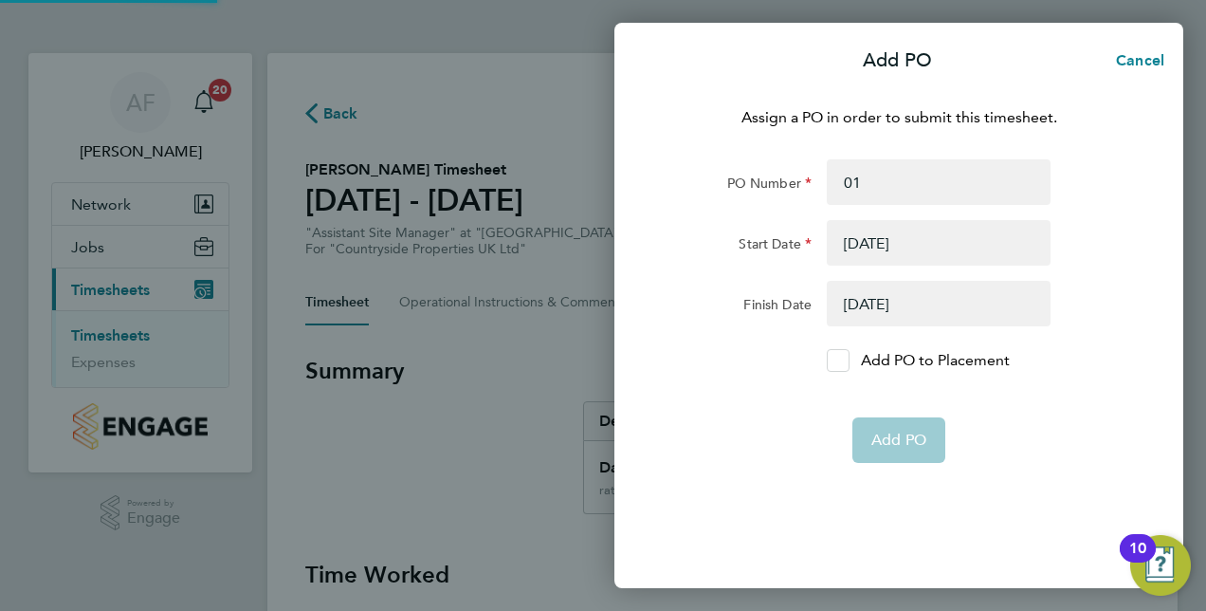
click at [842, 357] on icon at bounding box center [839, 361] width 14 height 12
click at [845, 360] on input "Add PO to Placement" at bounding box center [845, 360] width 0 height 0
click at [905, 441] on app-form-button "Add PO" at bounding box center [899, 440] width 93 height 46
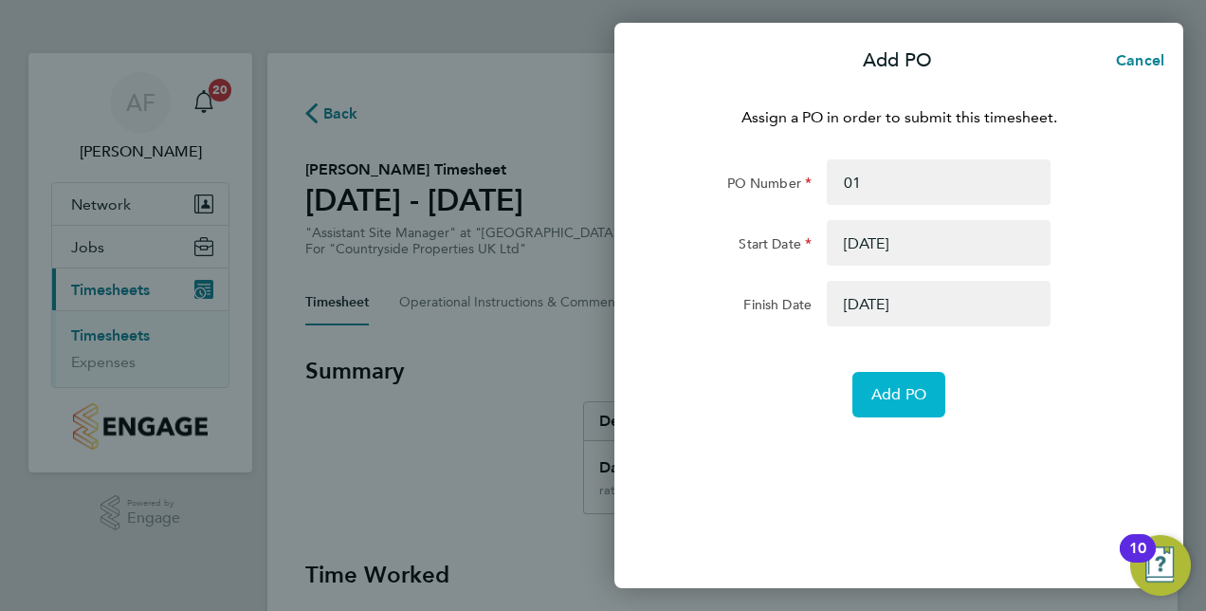
click at [912, 400] on span "Add PO" at bounding box center [899, 394] width 55 height 19
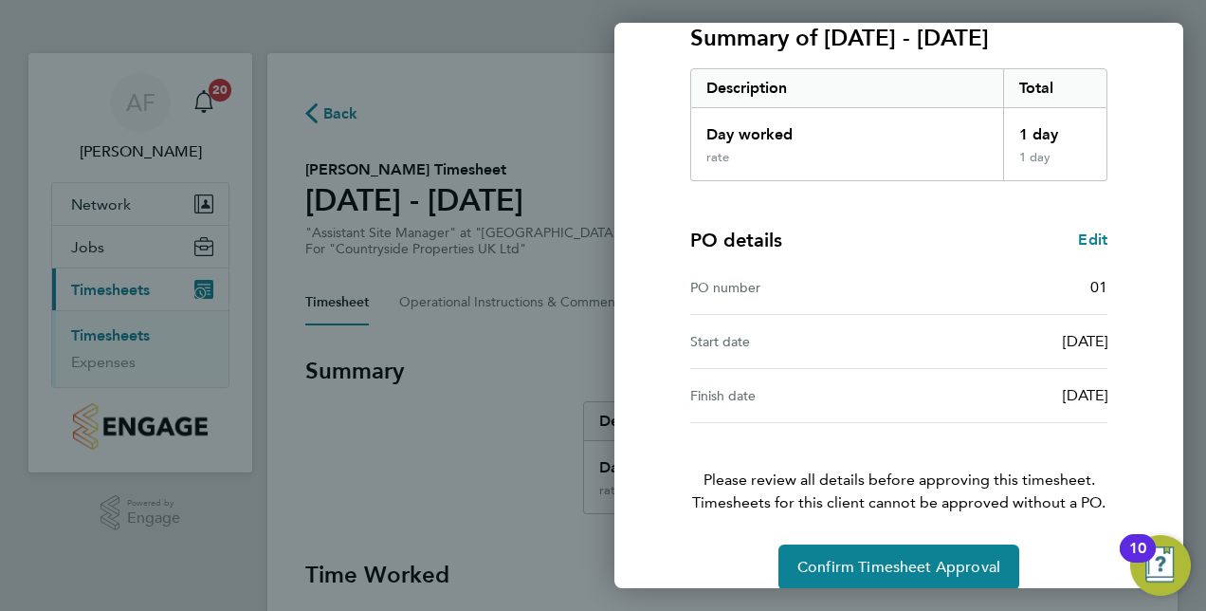
scroll to position [296, 0]
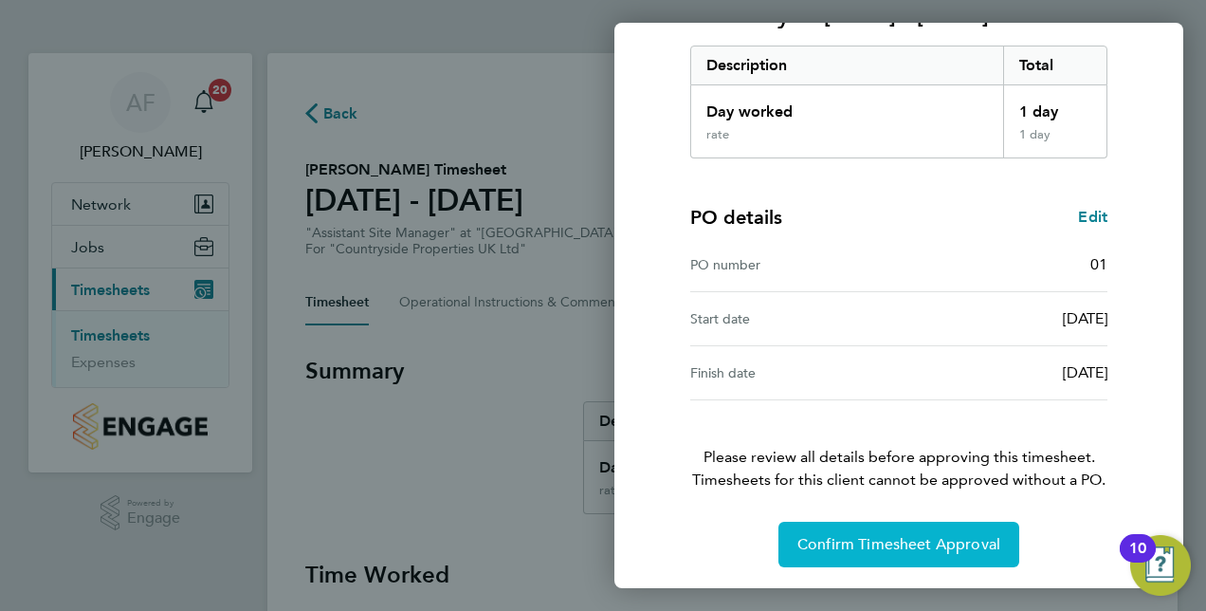
click at [860, 539] on span "Confirm Timesheet Approval" at bounding box center [899, 544] width 203 height 19
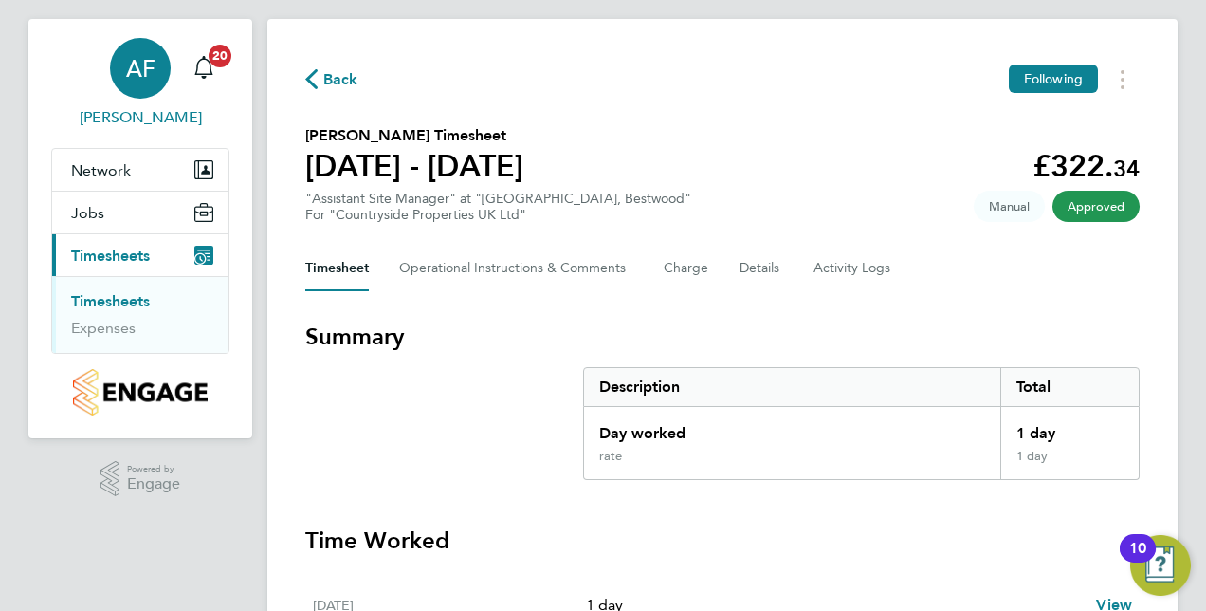
scroll to position [5, 0]
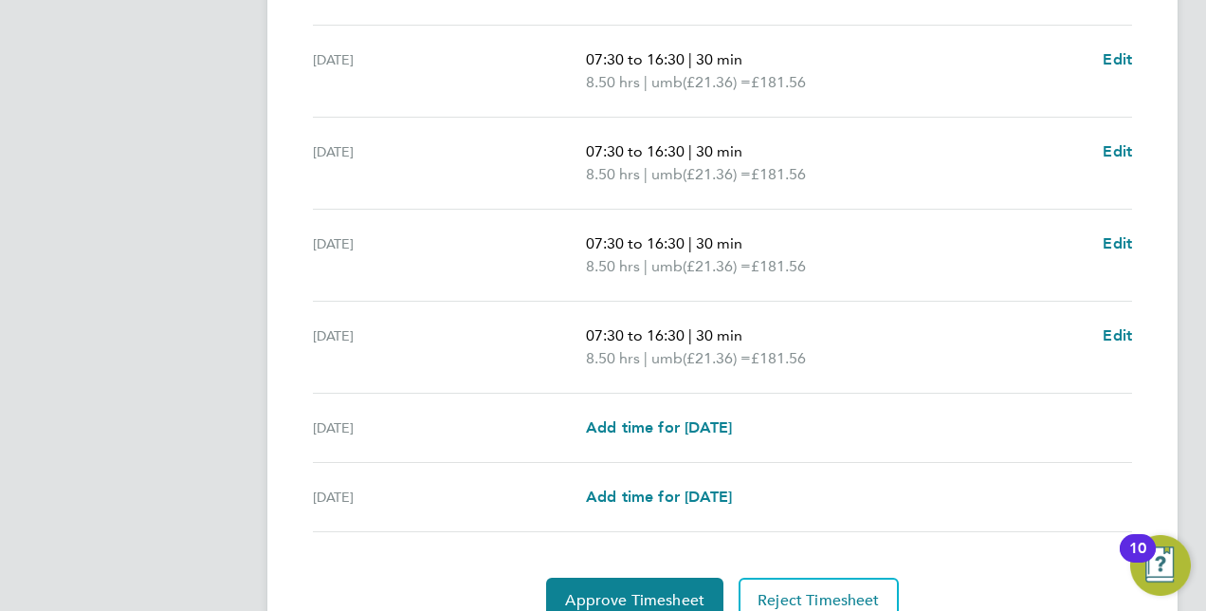
scroll to position [756, 0]
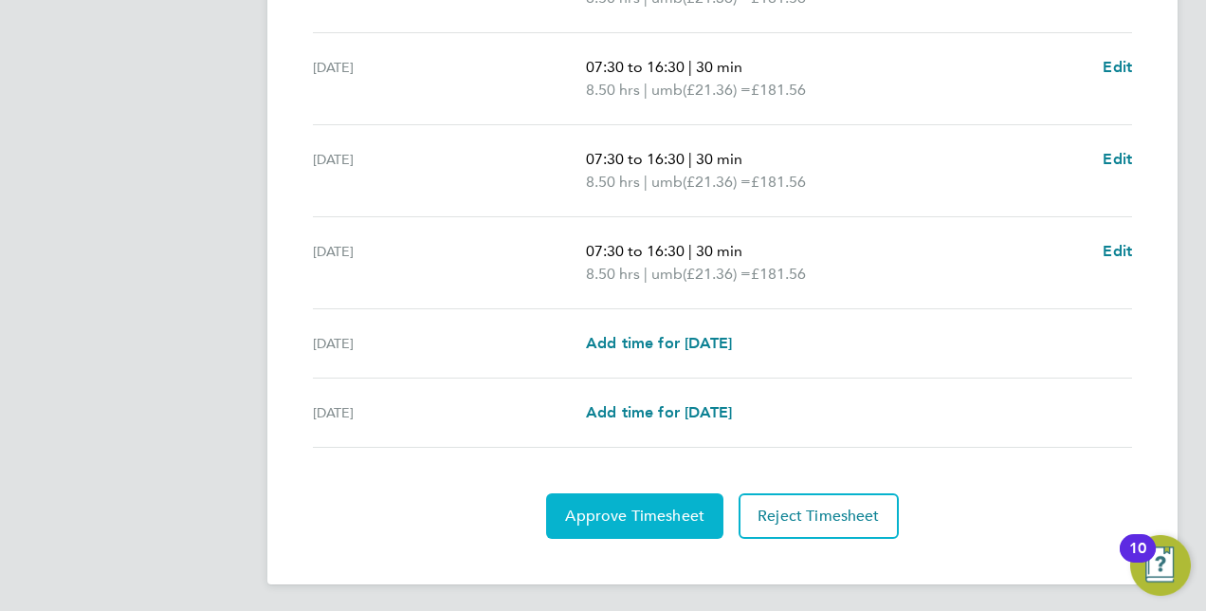
click at [652, 510] on span "Approve Timesheet" at bounding box center [634, 515] width 139 height 19
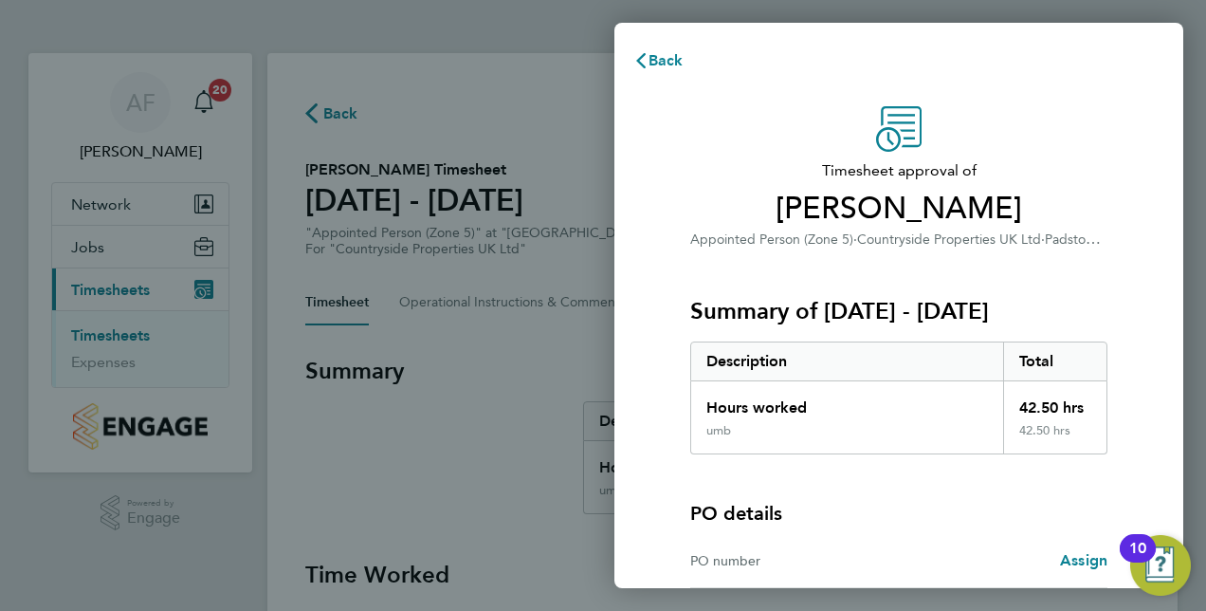
scroll to position [188, 0]
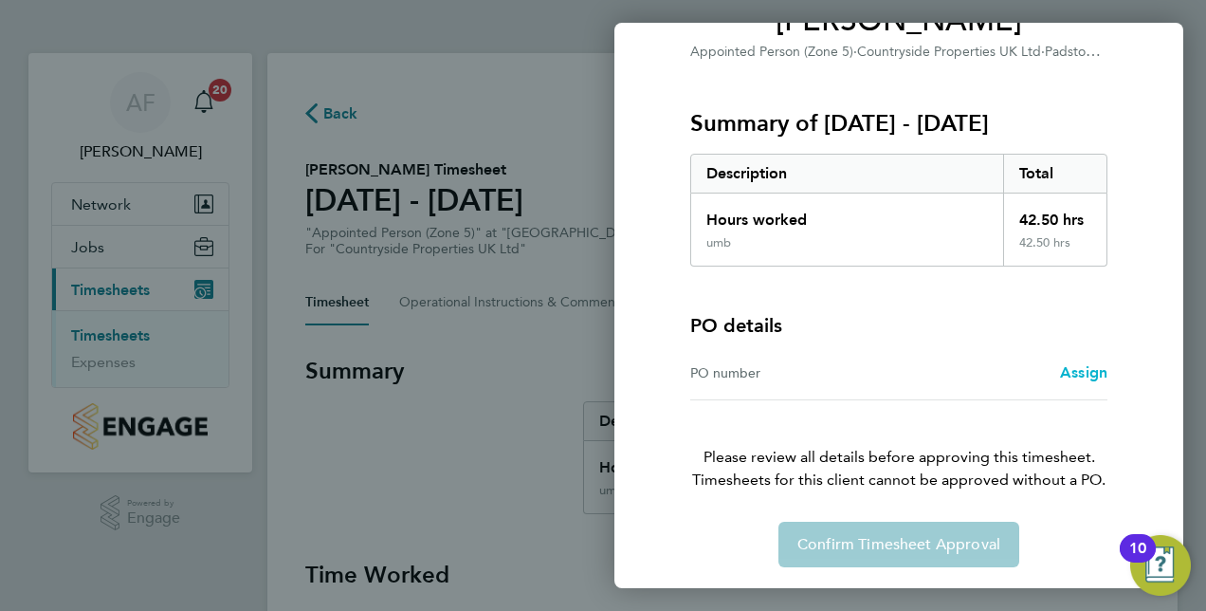
click at [1079, 368] on span "Assign" at bounding box center [1083, 372] width 47 height 18
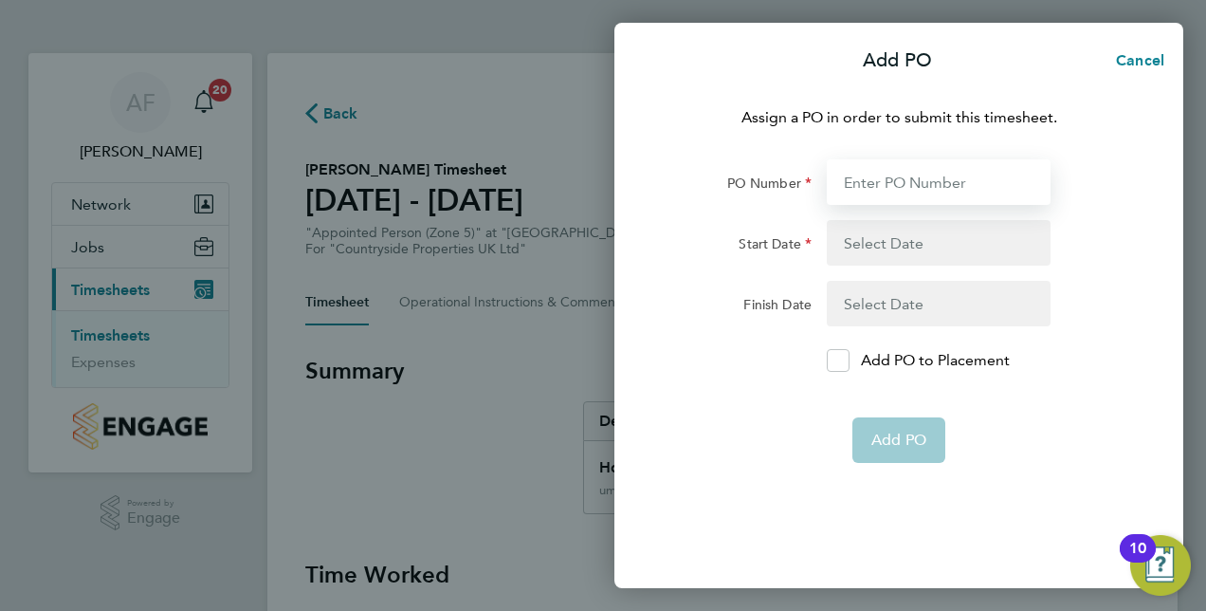
drag, startPoint x: 869, startPoint y: 174, endPoint x: 868, endPoint y: 184, distance: 10.5
click at [869, 174] on input "PO Number" at bounding box center [939, 182] width 224 height 46
type input "01"
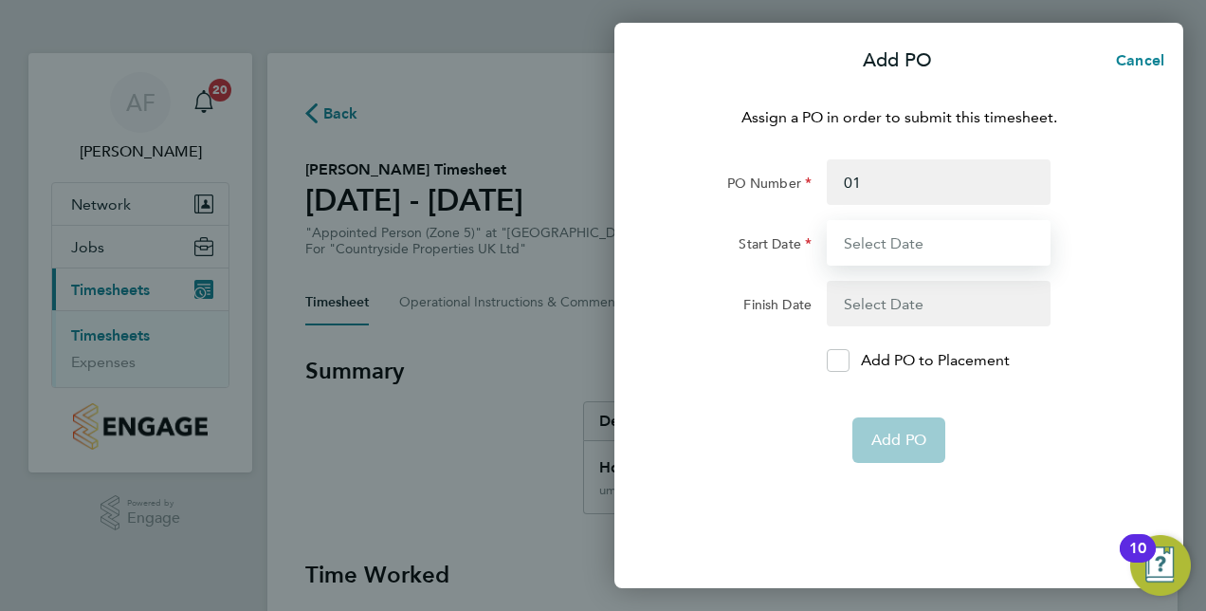
type input "[DATE]"
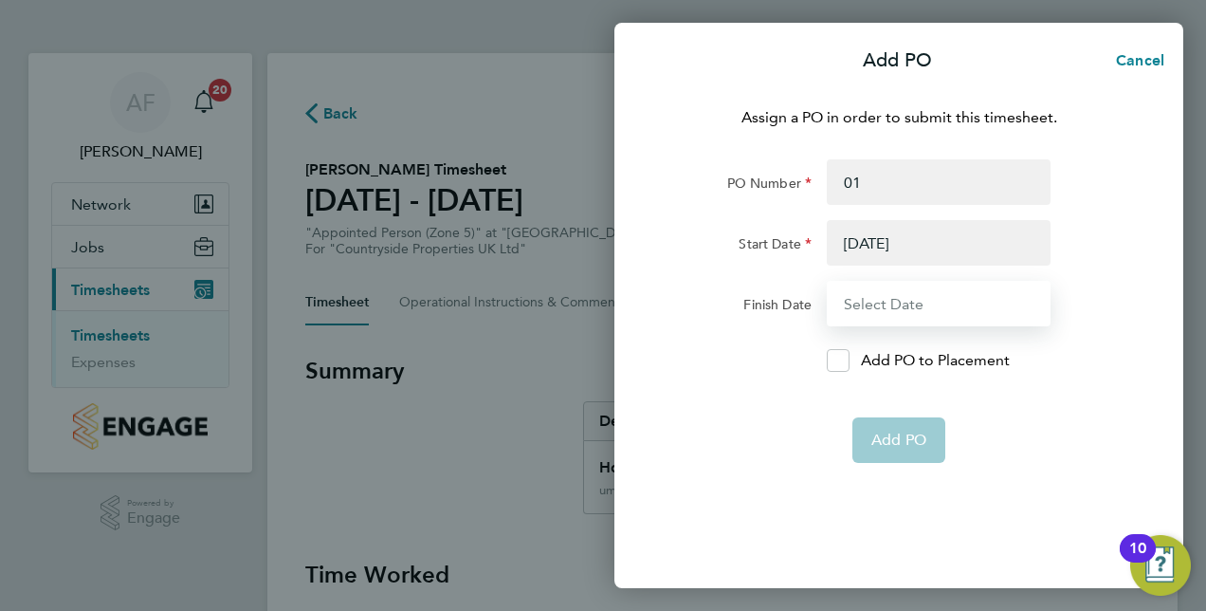
type input "10 Aug 25"
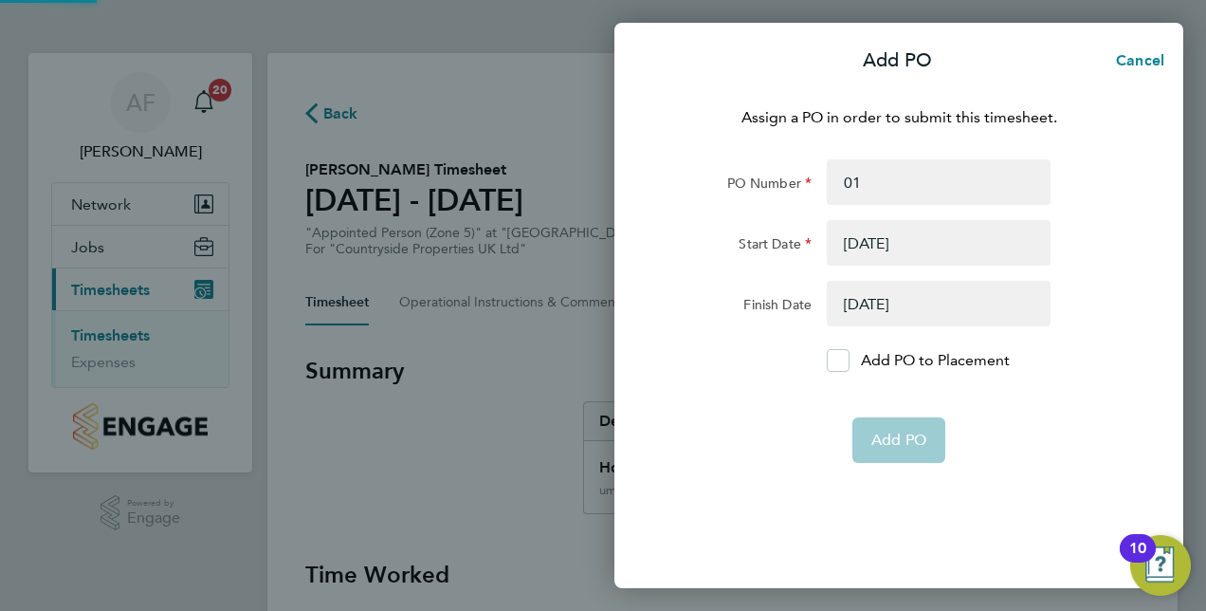
drag, startPoint x: 844, startPoint y: 349, endPoint x: 833, endPoint y: 383, distance: 36.0
click at [844, 349] on div at bounding box center [838, 360] width 23 height 23
click at [845, 360] on input "Add PO to Placement" at bounding box center [845, 360] width 0 height 0
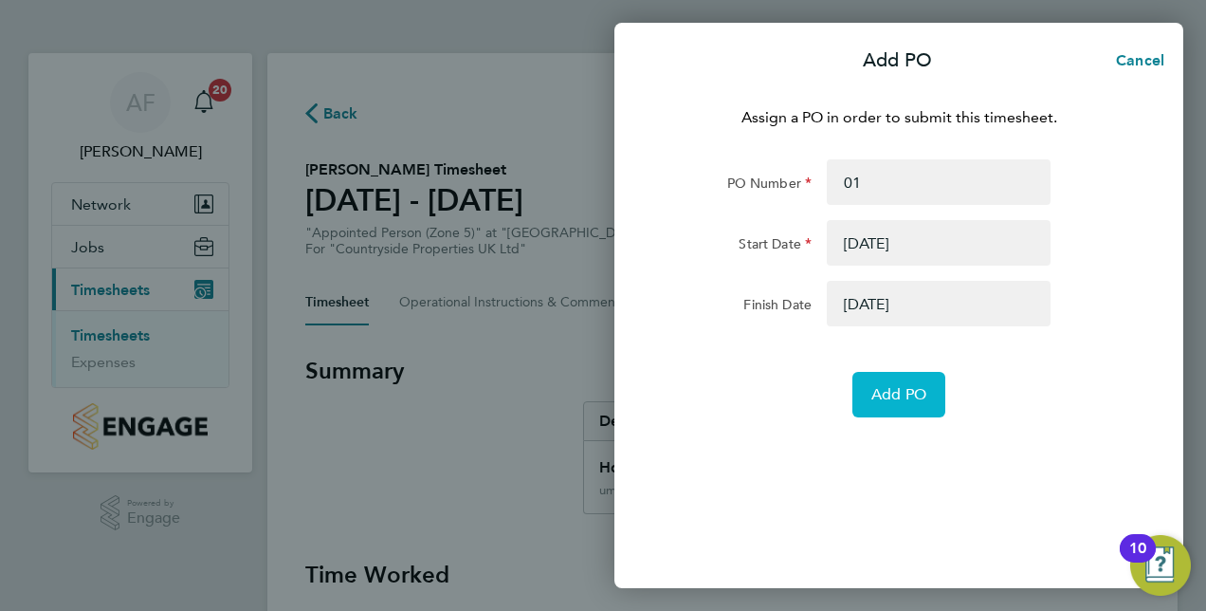
click at [885, 395] on span "Add PO" at bounding box center [899, 394] width 55 height 19
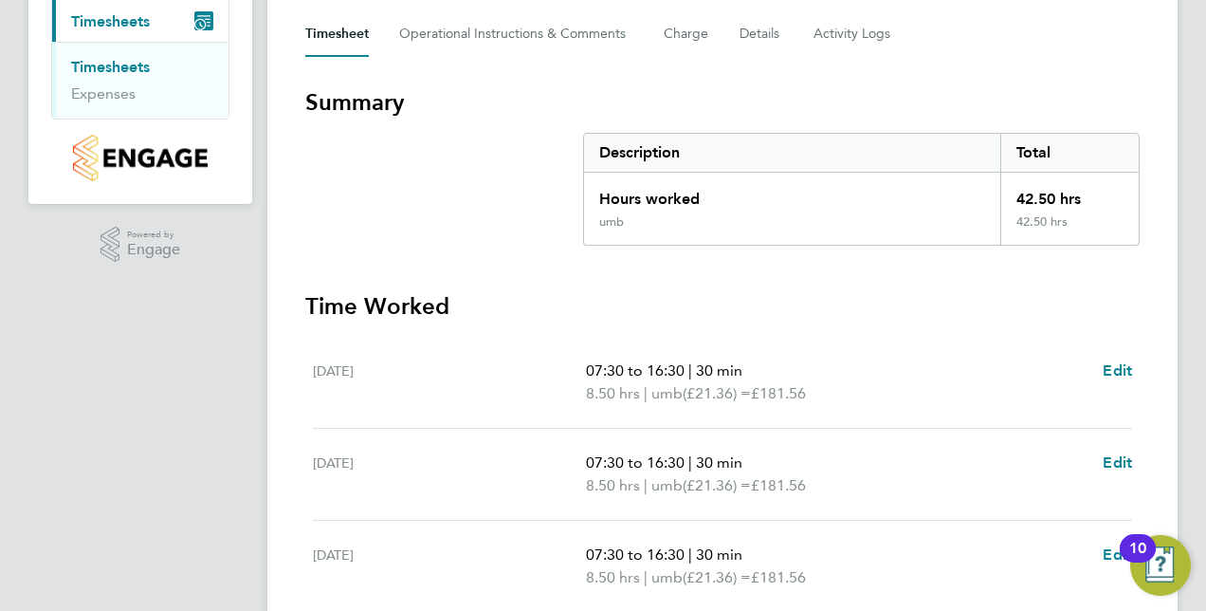
scroll to position [95, 0]
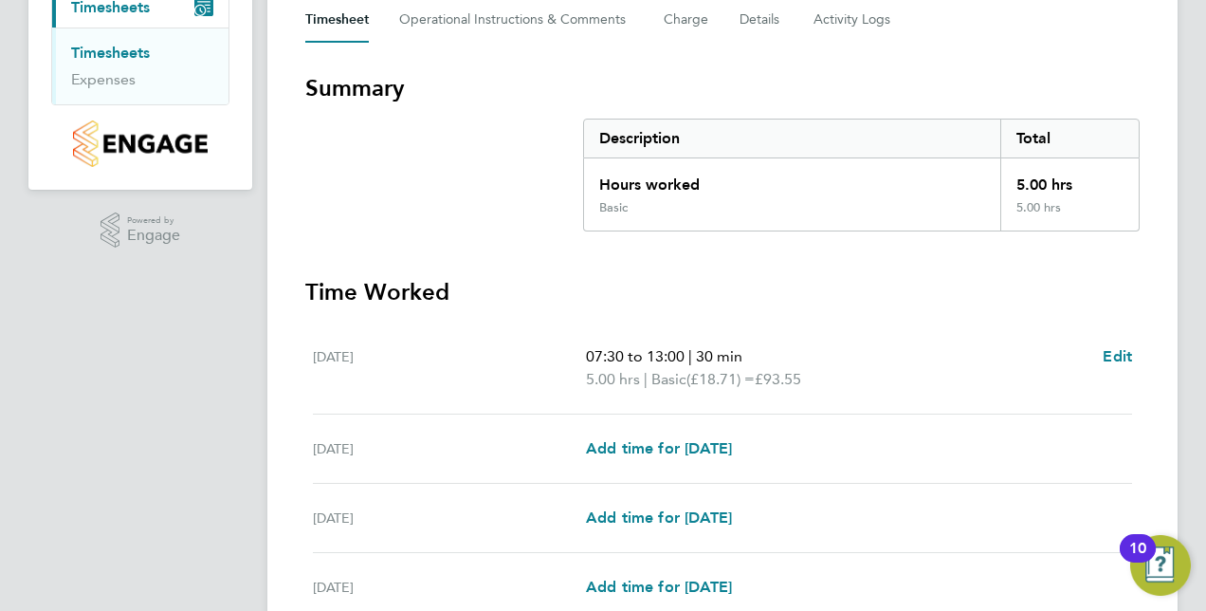
scroll to position [458, 0]
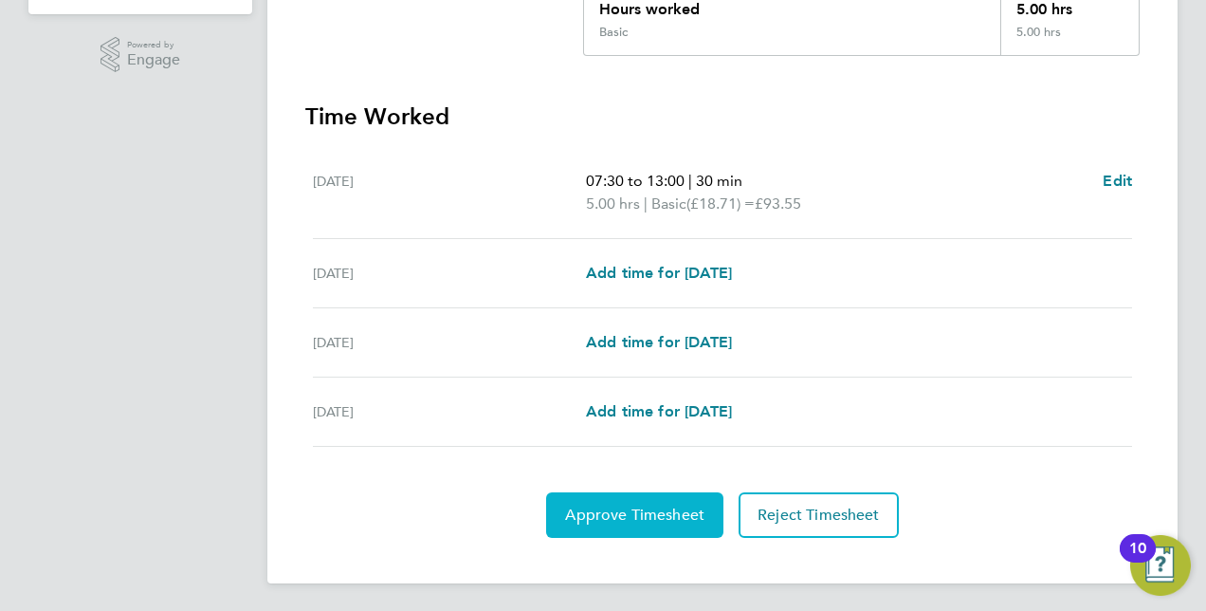
click at [624, 510] on span "Approve Timesheet" at bounding box center [634, 514] width 139 height 19
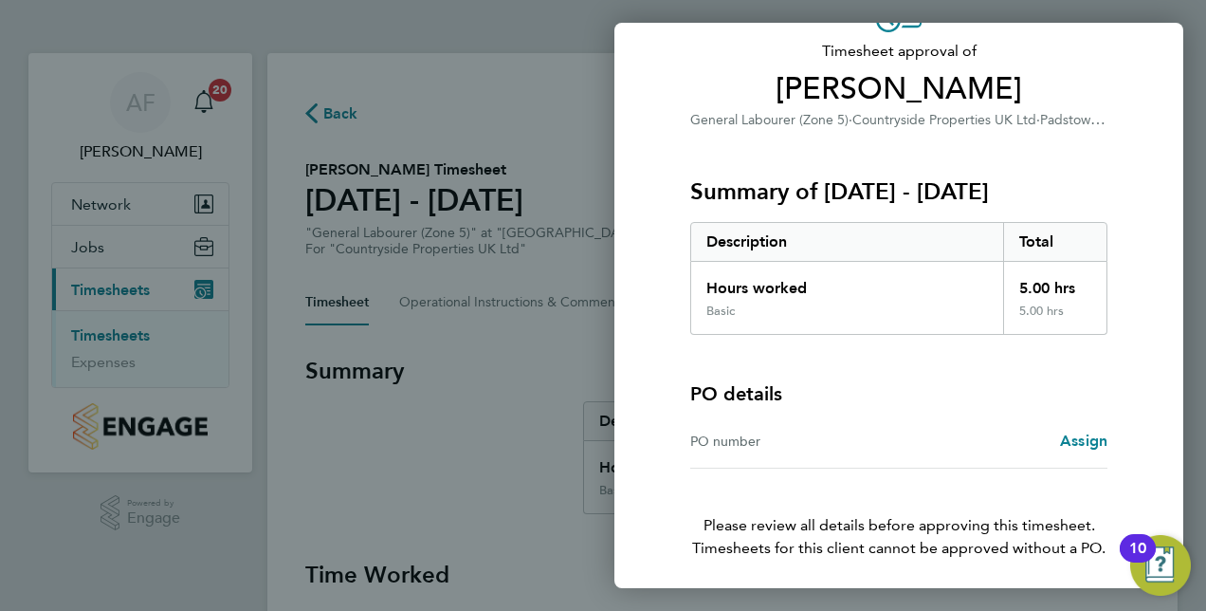
scroll to position [188, 0]
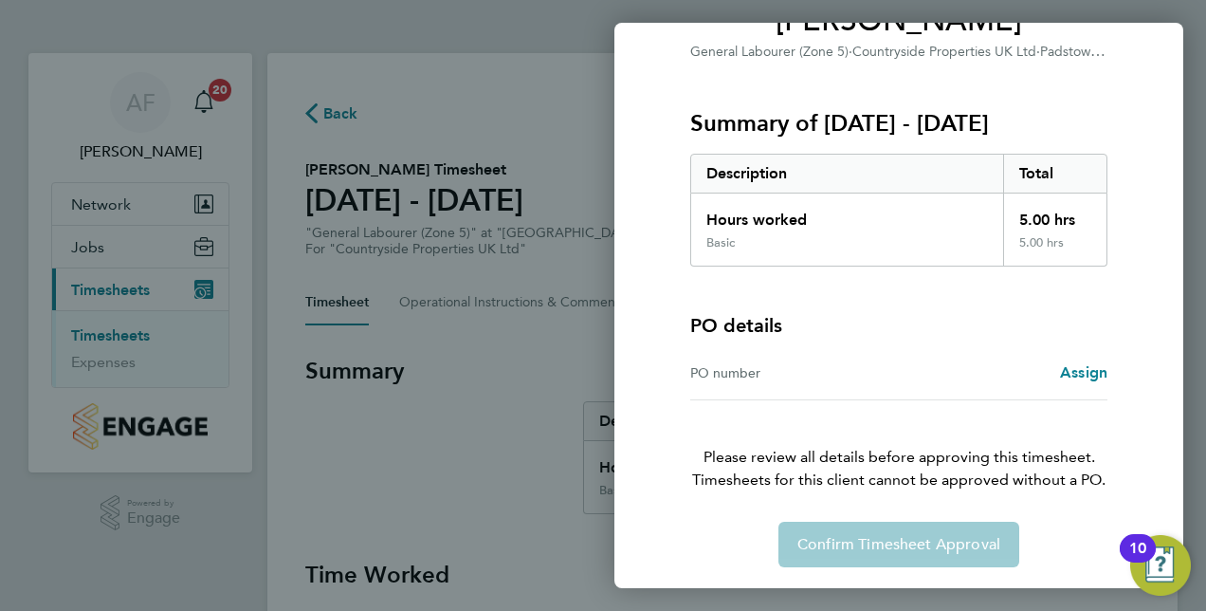
click at [898, 539] on div "Confirm Timesheet Approval" at bounding box center [899, 545] width 463 height 46
click at [1075, 371] on span "Assign" at bounding box center [1083, 372] width 47 height 18
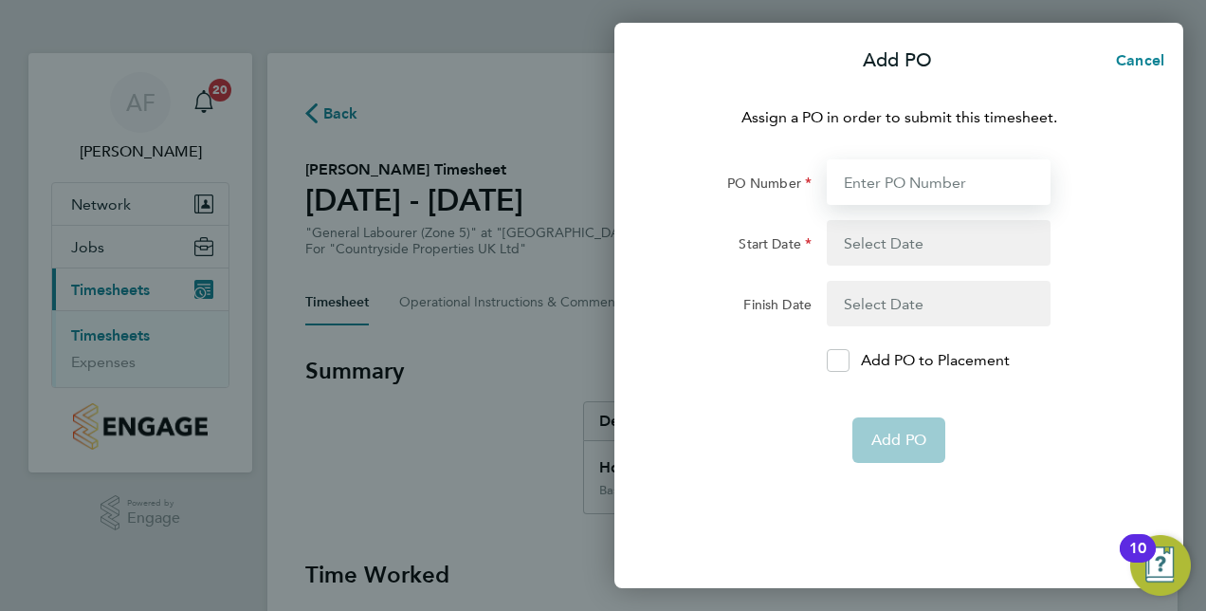
click at [865, 184] on input "PO Number" at bounding box center [939, 182] width 224 height 46
type input "01"
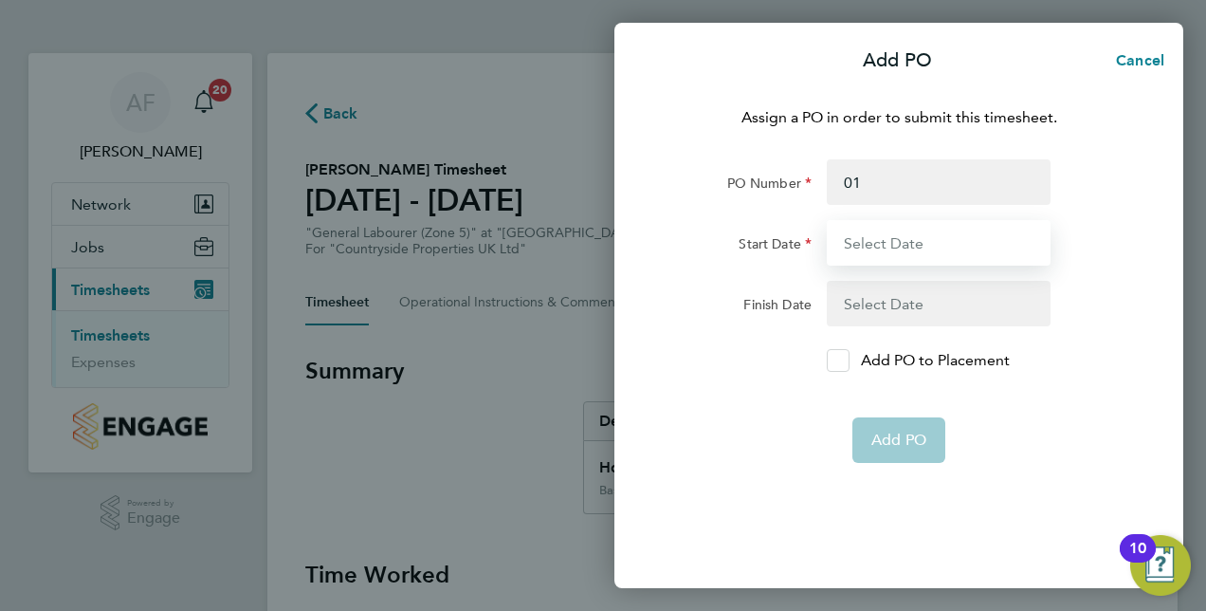
type input "[DATE]"
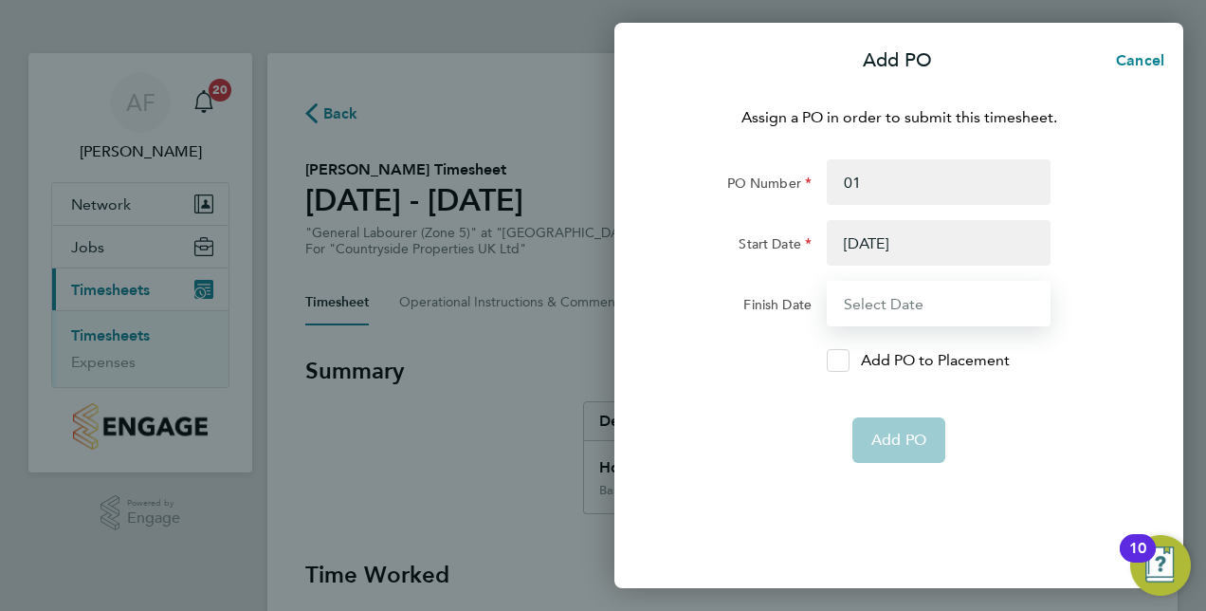
type input "[DATE]"
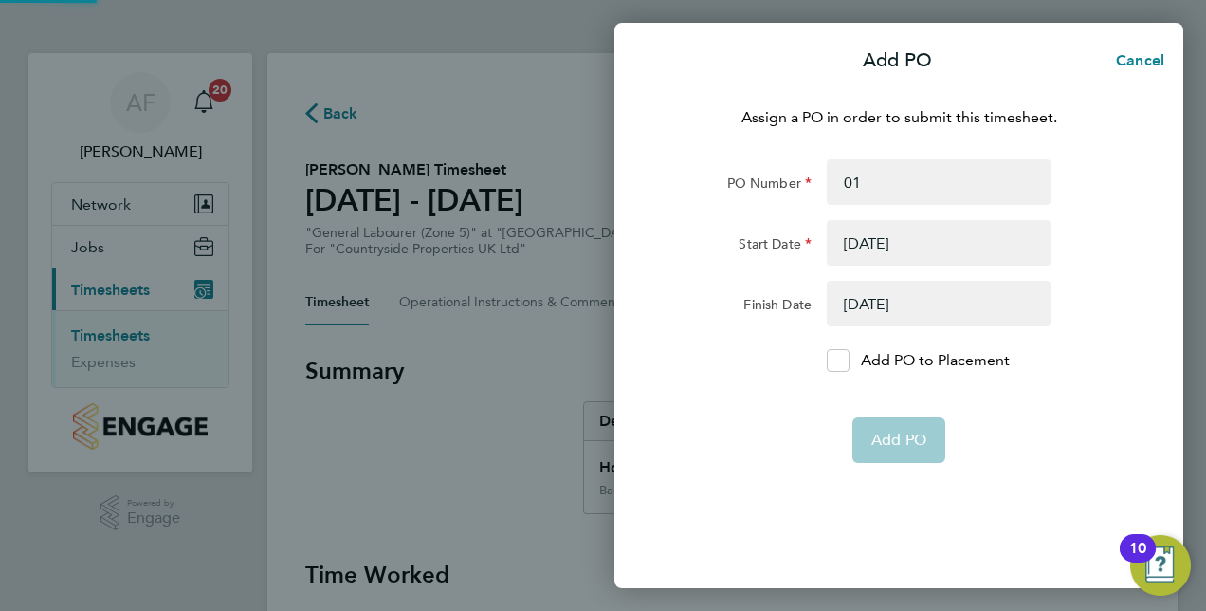
drag, startPoint x: 835, startPoint y: 351, endPoint x: 852, endPoint y: 373, distance: 27.7
click at [836, 350] on div at bounding box center [838, 360] width 23 height 23
click at [845, 360] on input "Add PO to Placement" at bounding box center [845, 360] width 0 height 0
click at [887, 457] on app-form-button "Add PO" at bounding box center [899, 440] width 93 height 46
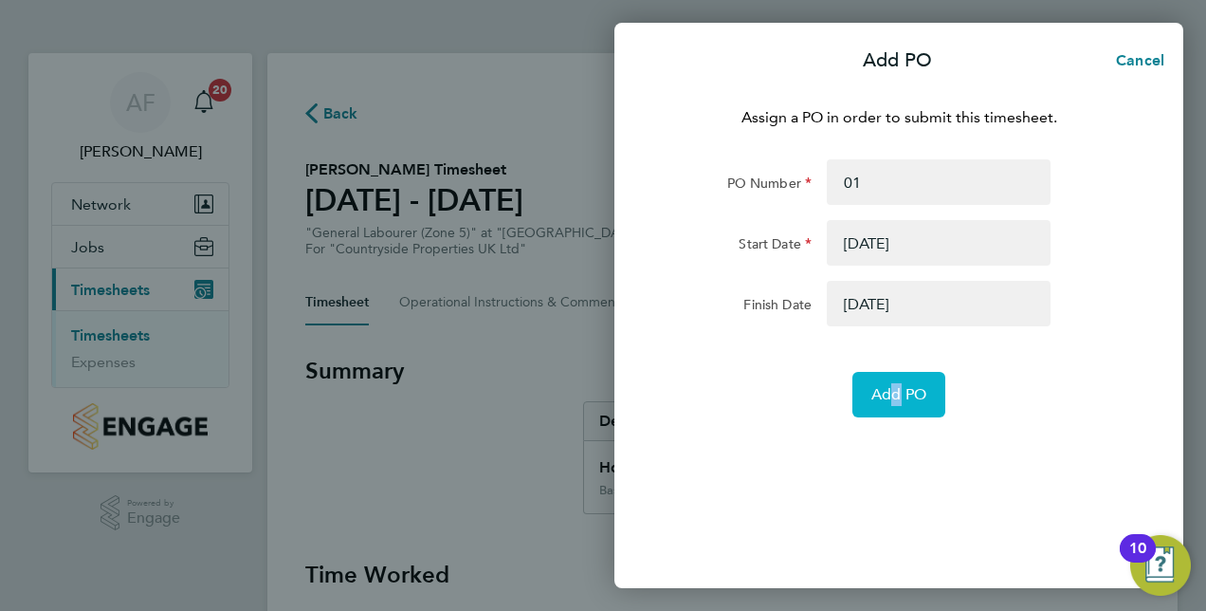
click at [910, 393] on span "Add PO" at bounding box center [899, 394] width 55 height 19
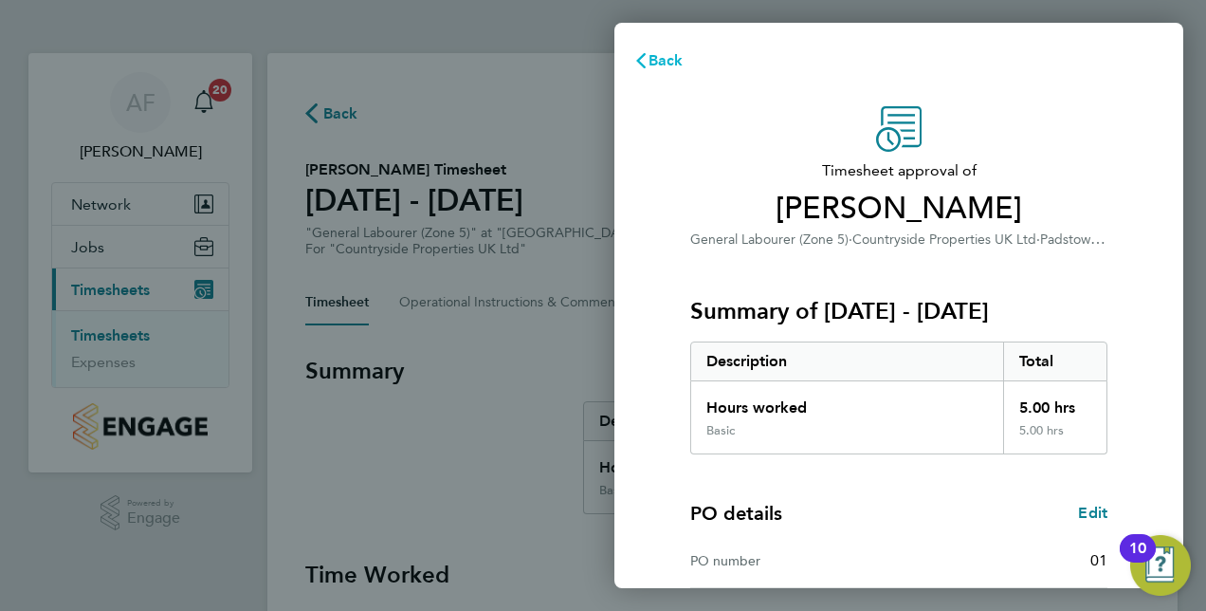
click at [654, 57] on span "Back" at bounding box center [666, 60] width 35 height 18
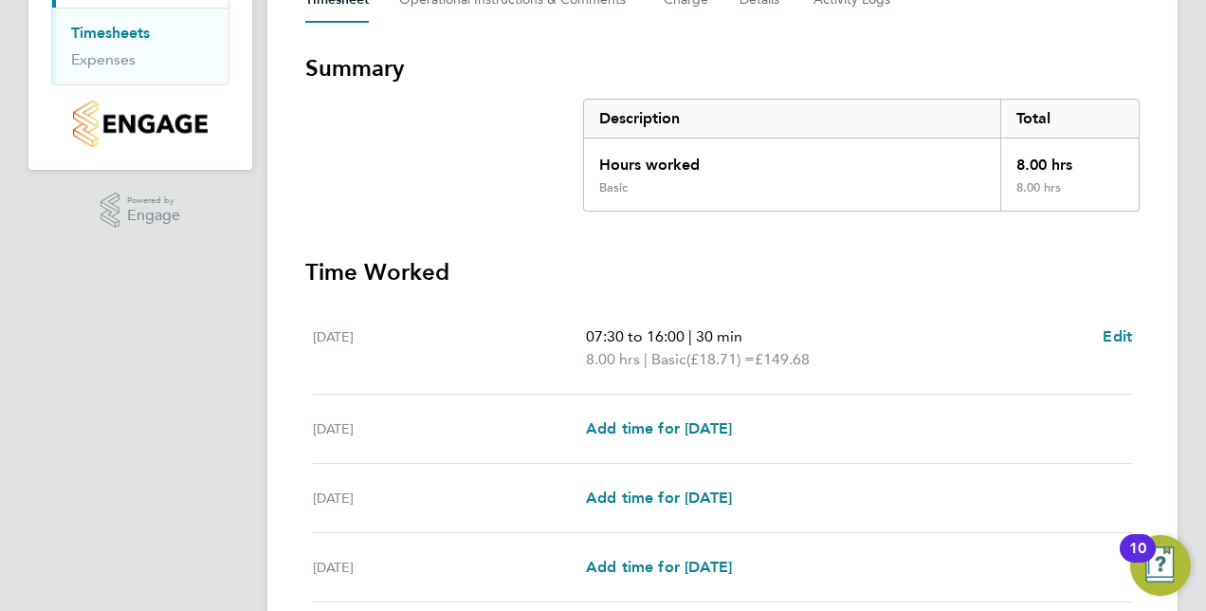
scroll to position [458, 0]
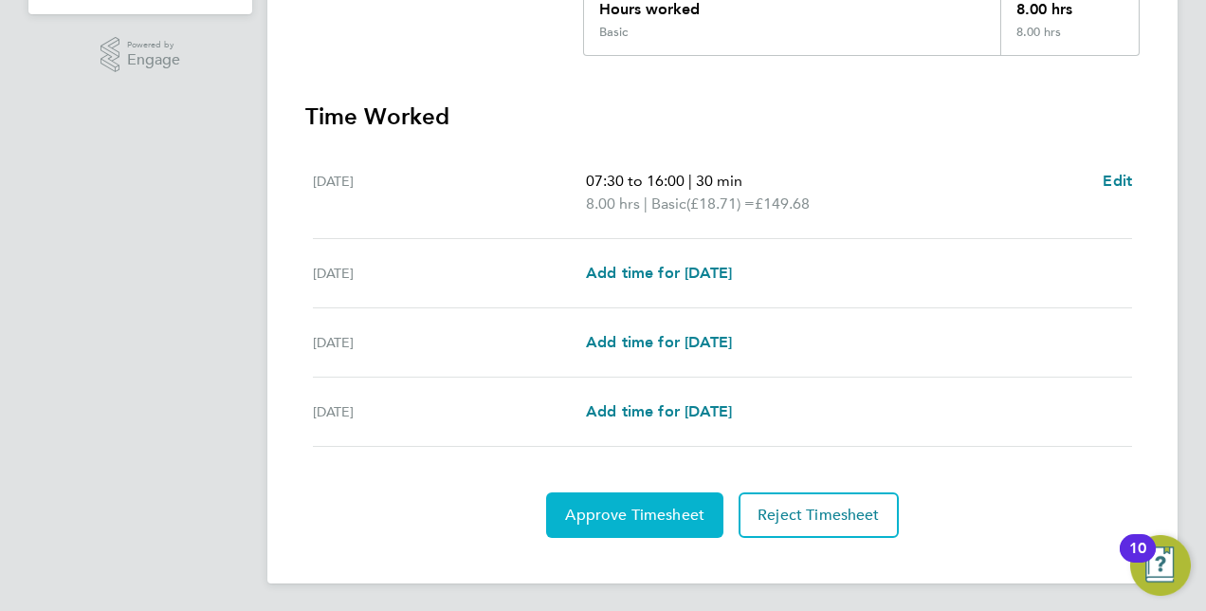
click at [677, 513] on span "Approve Timesheet" at bounding box center [634, 514] width 139 height 19
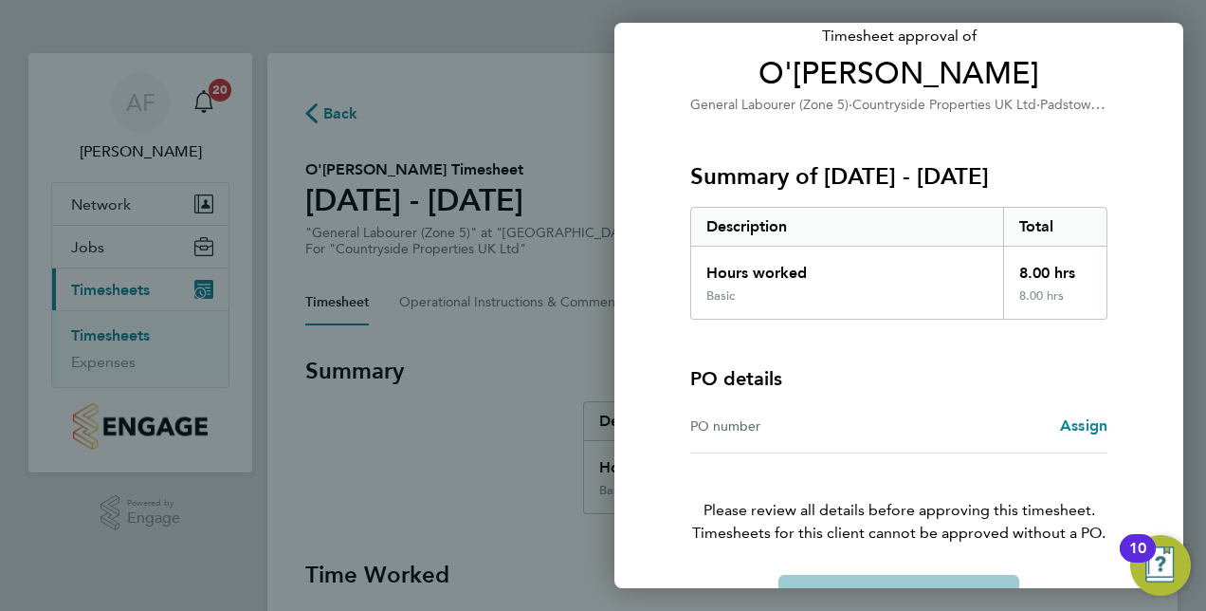
scroll to position [188, 0]
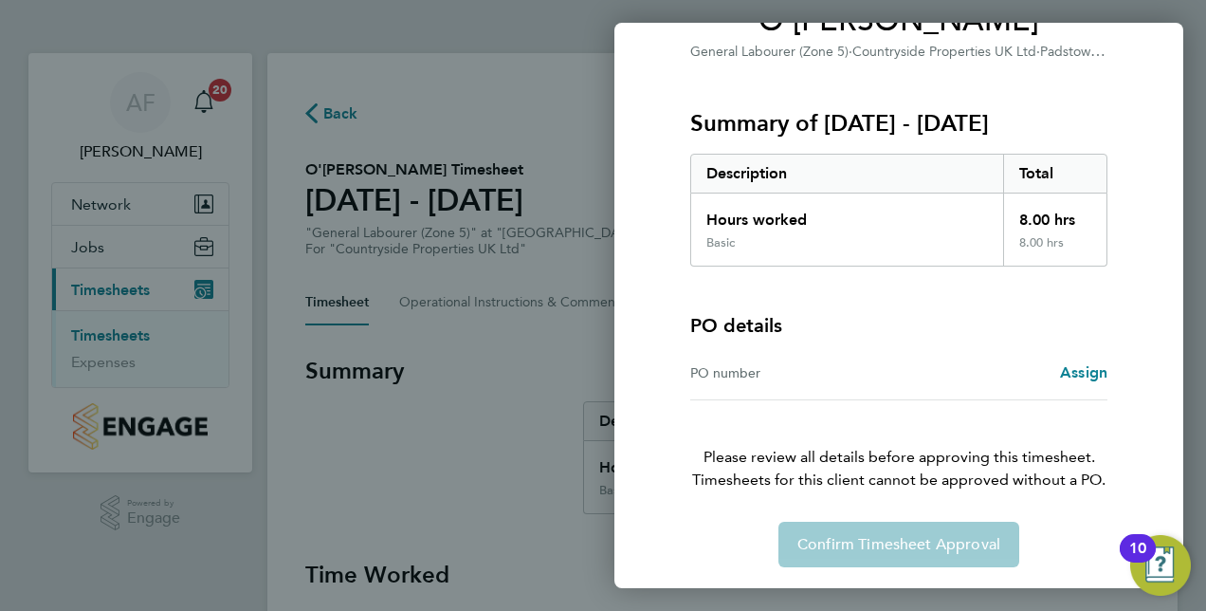
click at [804, 376] on div "PO number" at bounding box center [794, 372] width 209 height 23
click at [1084, 368] on span "Assign" at bounding box center [1083, 372] width 47 height 18
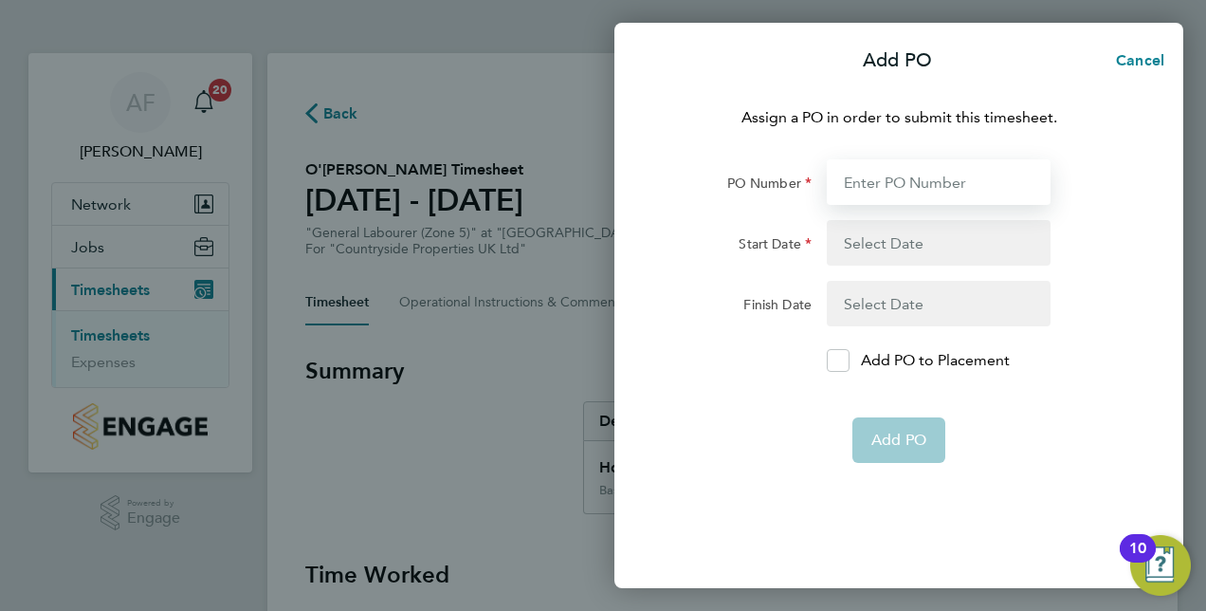
click at [856, 184] on input "PO Number" at bounding box center [939, 182] width 224 height 46
type input "01"
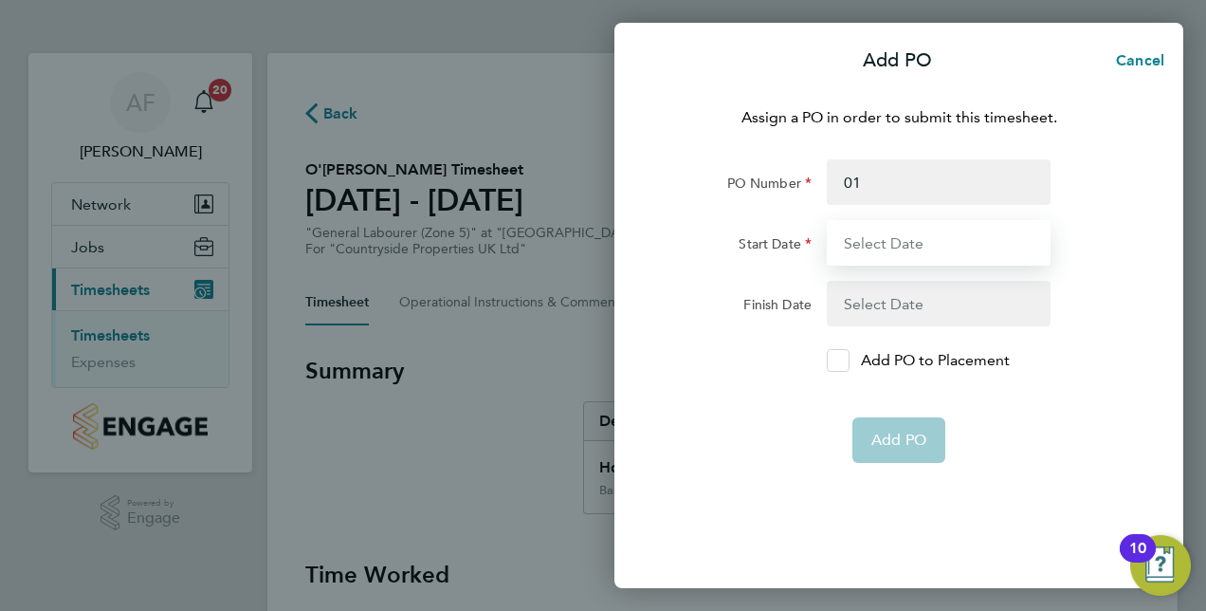
type input "[DATE]"
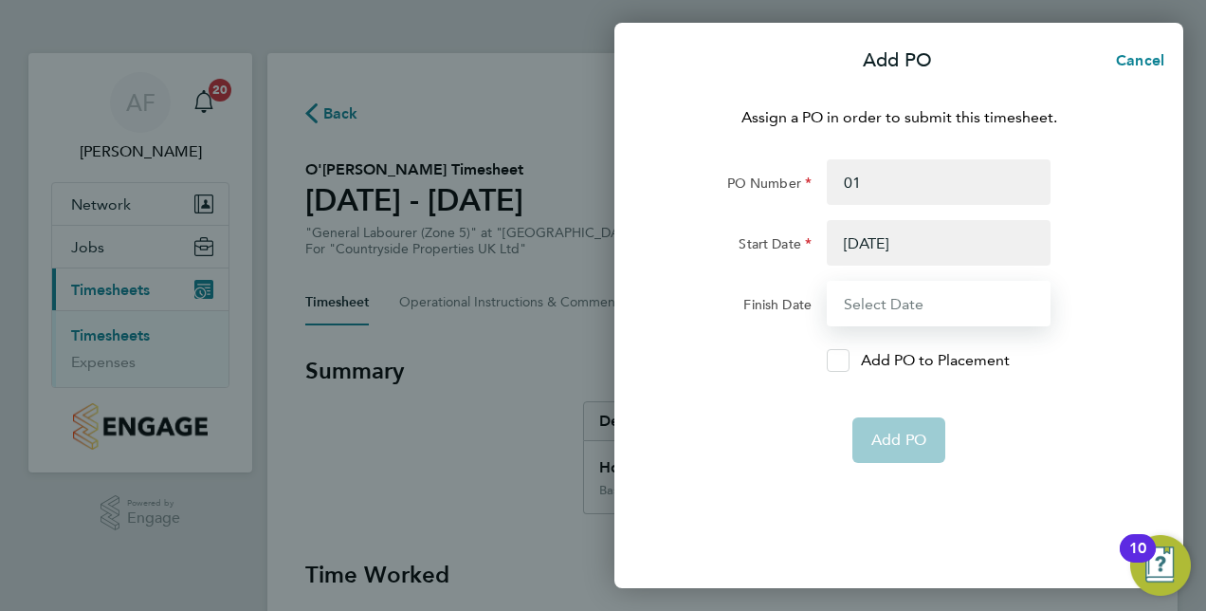
type input "[DATE]"
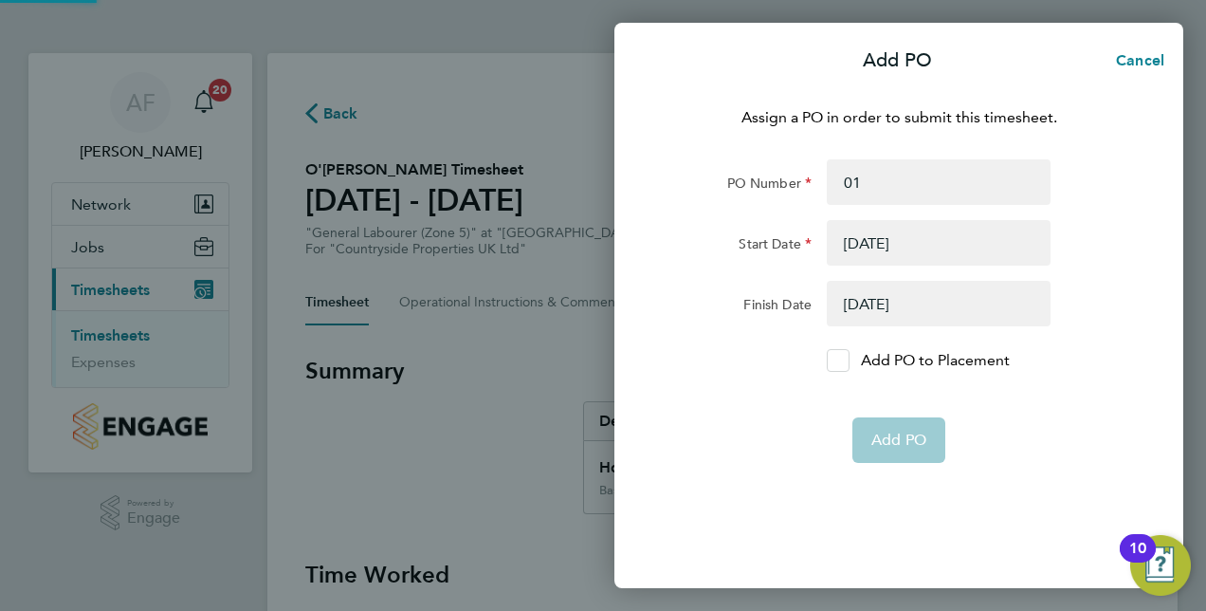
click at [846, 364] on div at bounding box center [838, 360] width 23 height 23
click at [845, 360] on input "Add PO to Placement" at bounding box center [845, 360] width 0 height 0
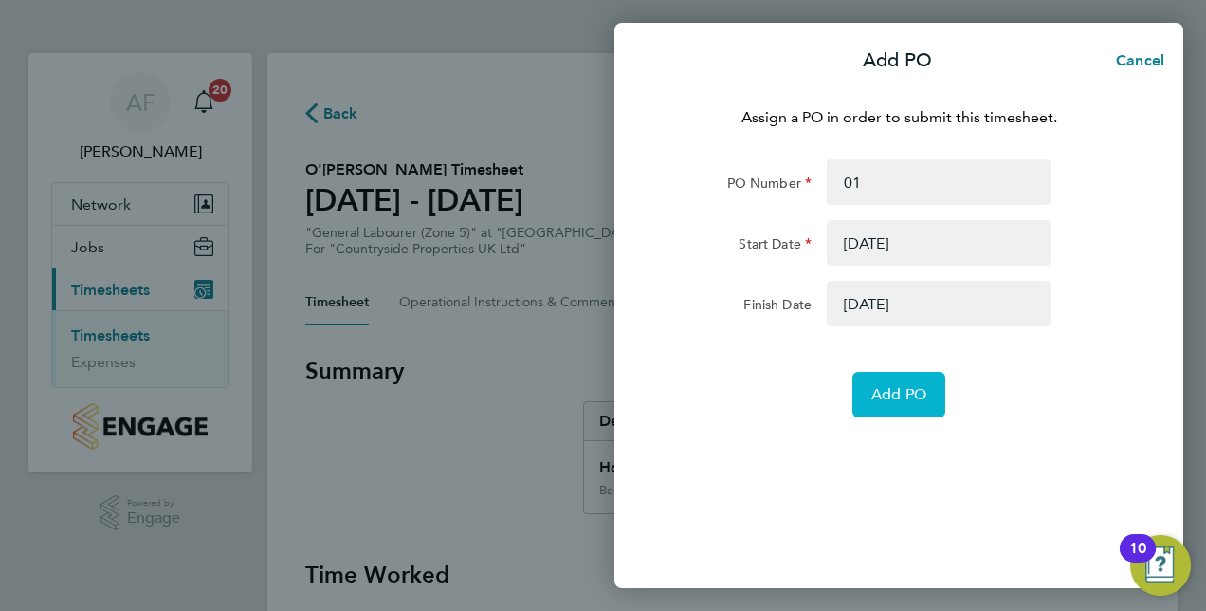
click at [902, 393] on span "Add PO" at bounding box center [899, 394] width 55 height 19
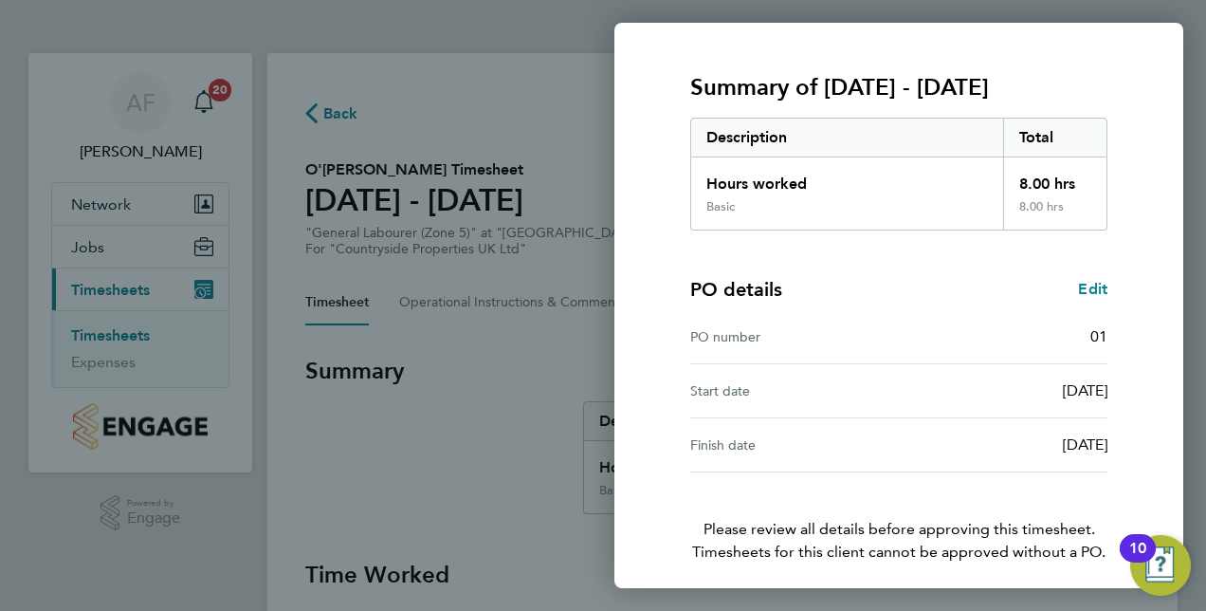
scroll to position [296, 0]
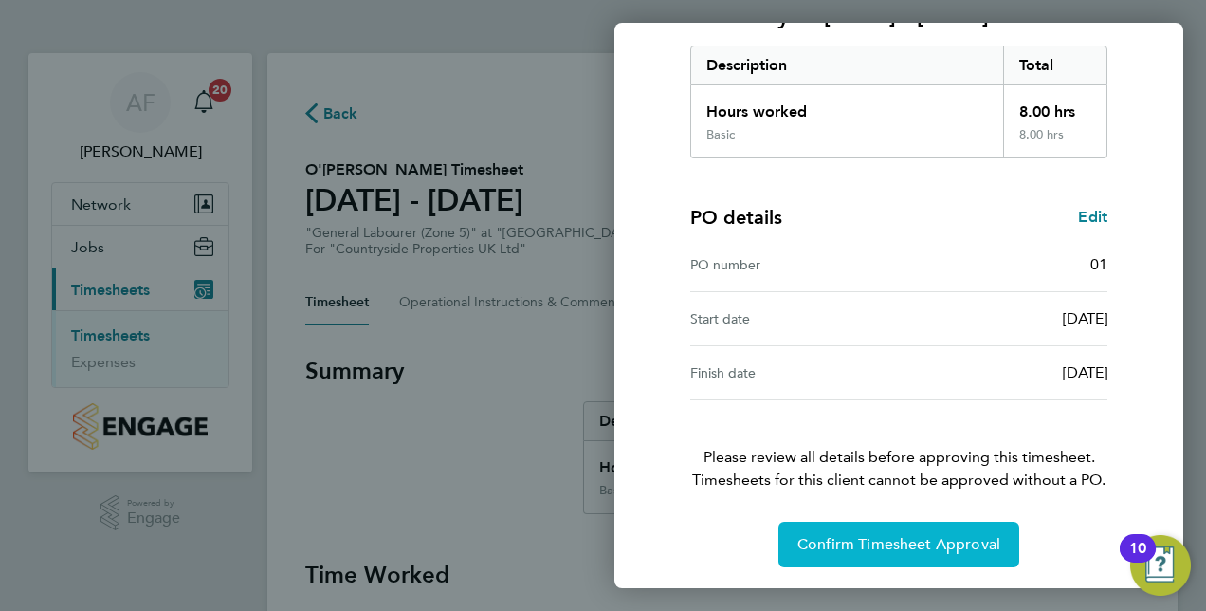
drag, startPoint x: 905, startPoint y: 538, endPoint x: 899, endPoint y: 526, distance: 12.7
click at [905, 539] on span "Confirm Timesheet Approval" at bounding box center [899, 544] width 203 height 19
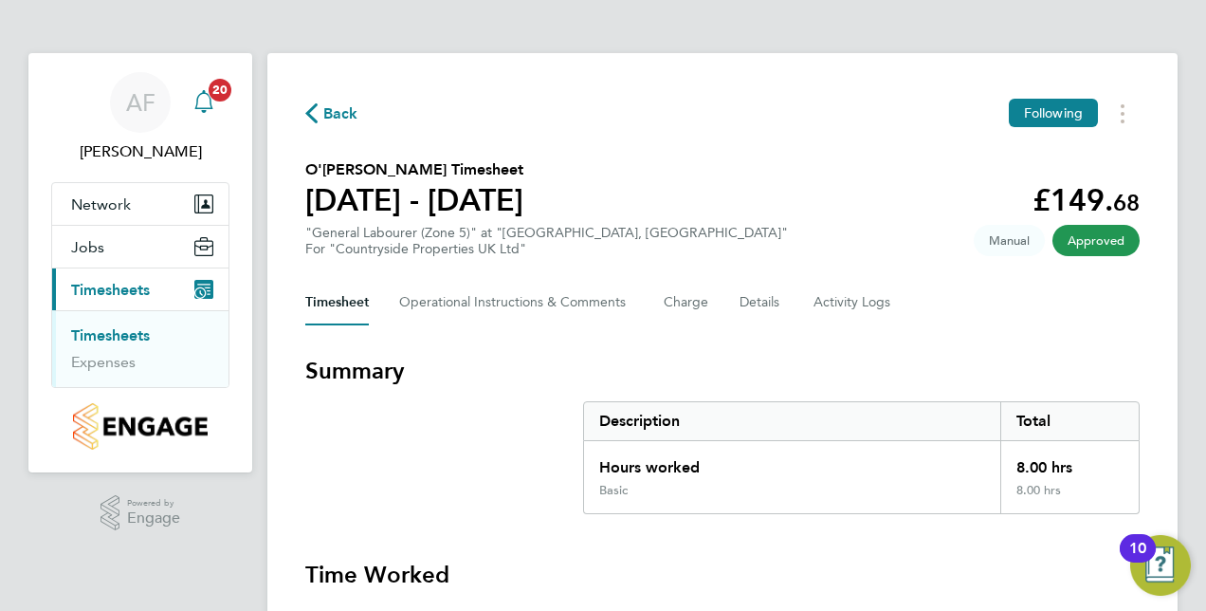
click at [220, 85] on span "20" at bounding box center [220, 90] width 23 height 23
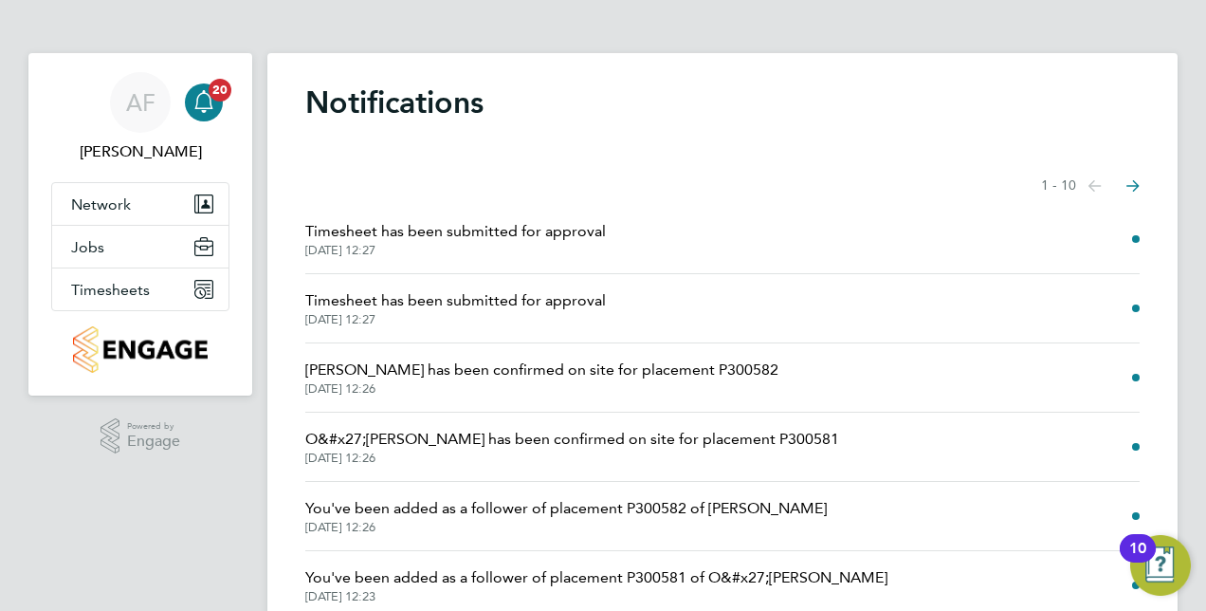
click at [568, 237] on span "Timesheet has been submitted for approval" at bounding box center [455, 231] width 301 height 23
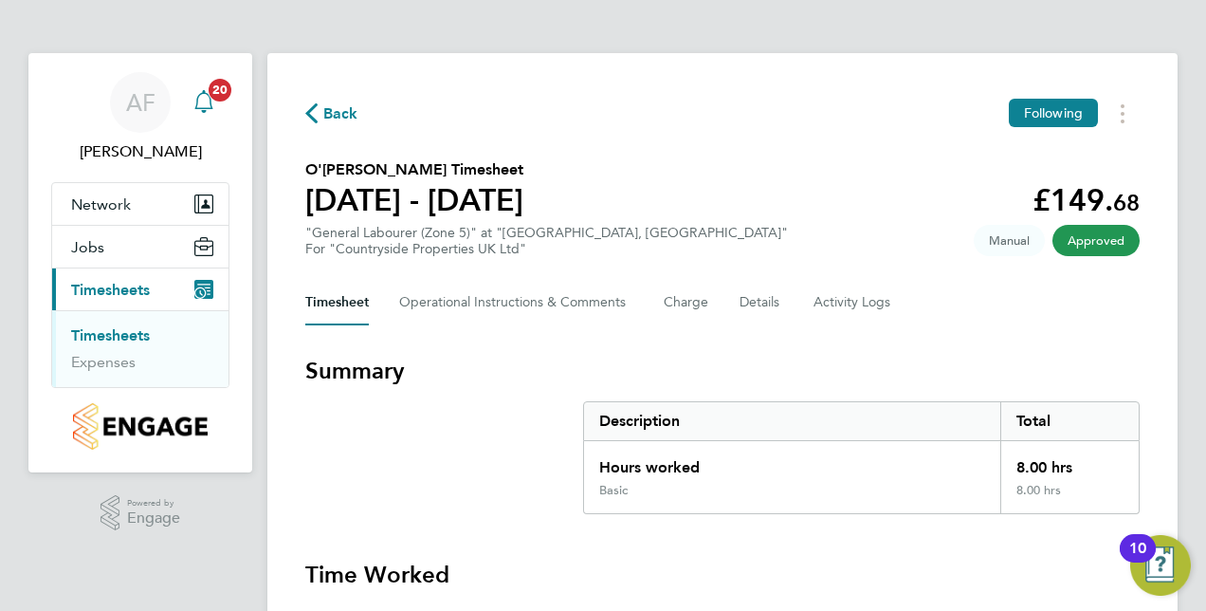
click at [220, 90] on span "20" at bounding box center [220, 90] width 23 height 23
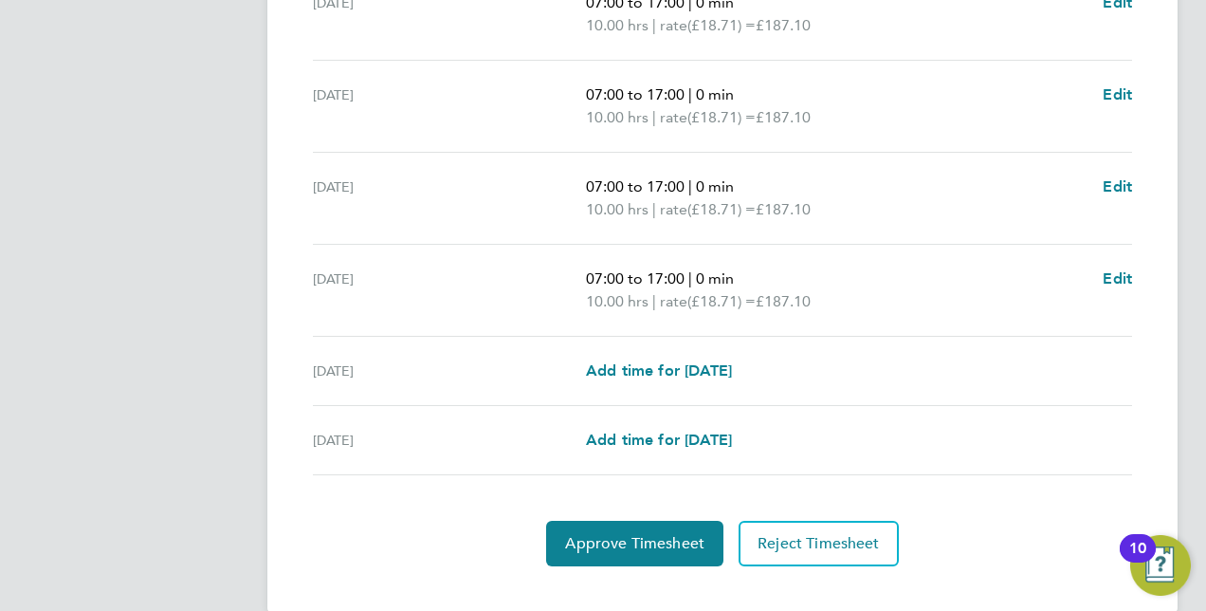
scroll to position [756, 0]
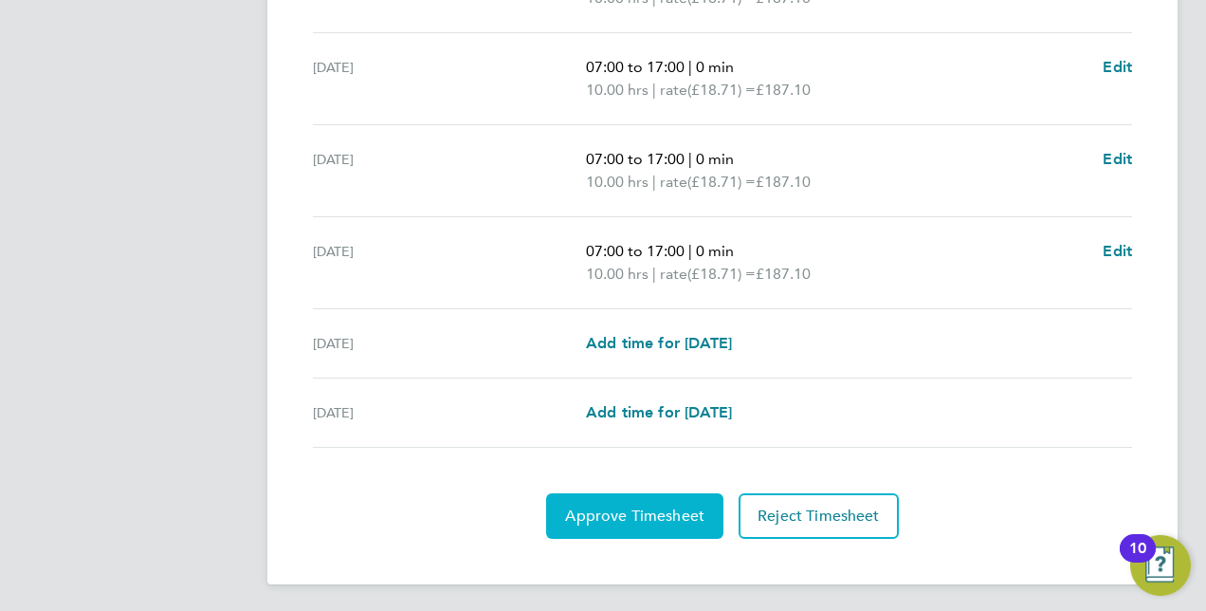
click at [658, 506] on span "Approve Timesheet" at bounding box center [634, 515] width 139 height 19
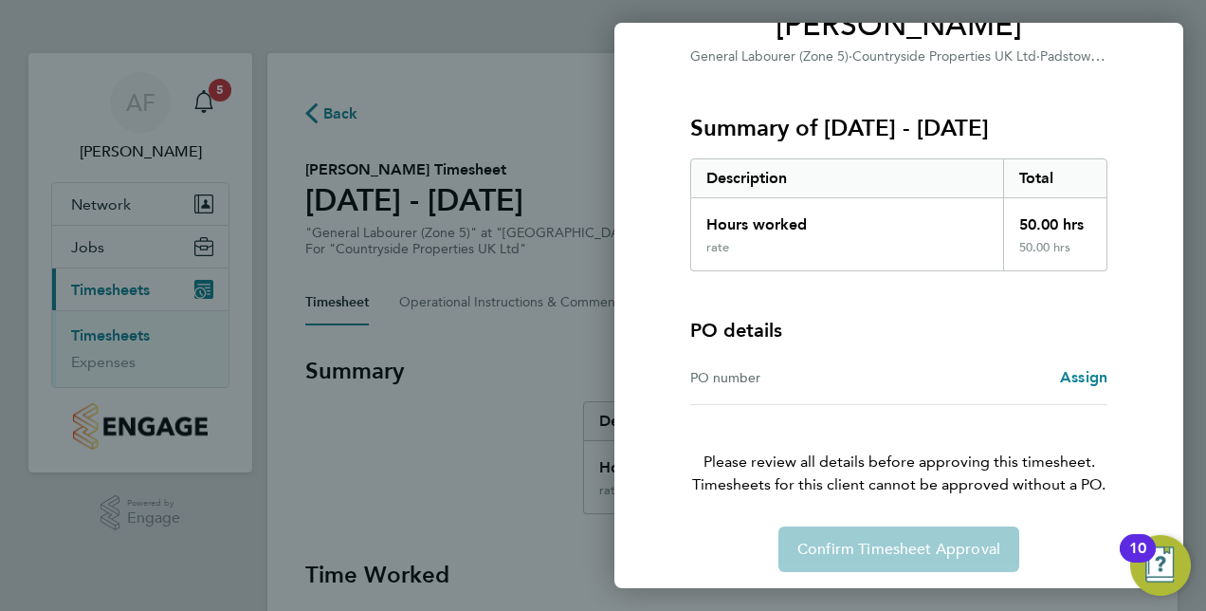
scroll to position [188, 0]
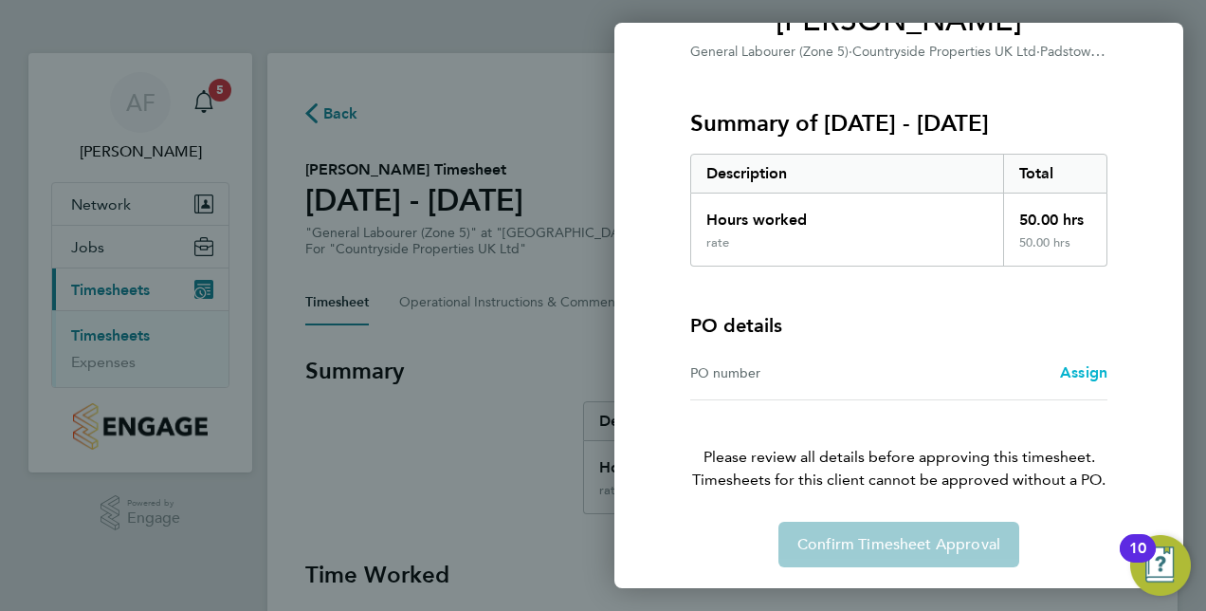
click at [1091, 374] on span "Assign" at bounding box center [1083, 372] width 47 height 18
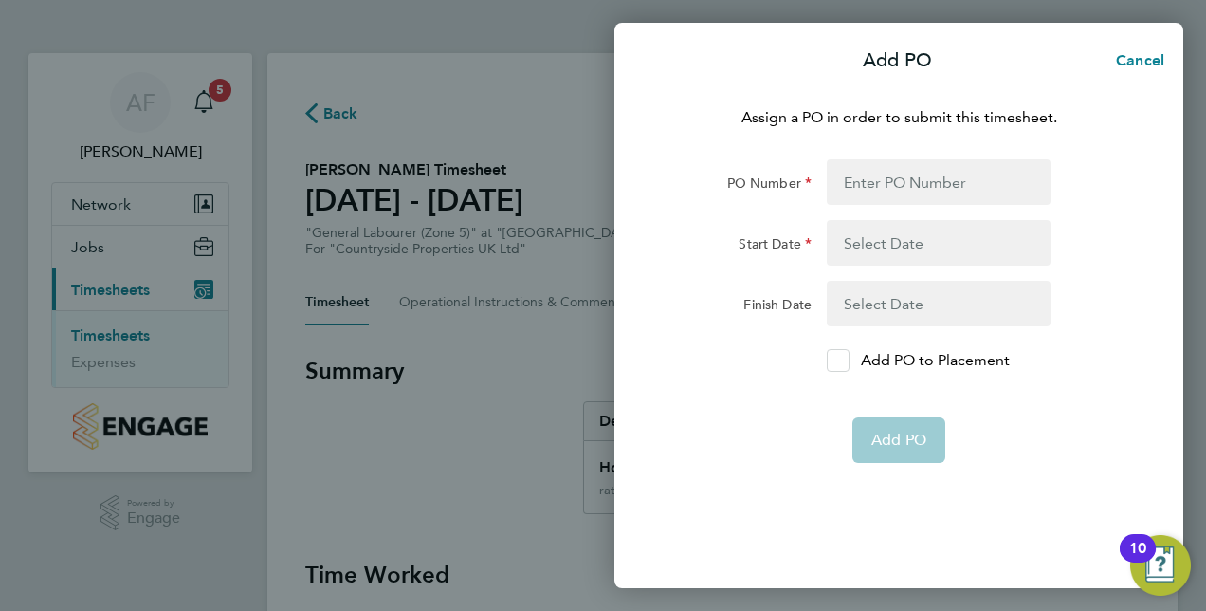
click at [836, 362] on icon at bounding box center [839, 361] width 14 height 12
click at [845, 360] on input "Add PO to Placement" at bounding box center [845, 360] width 0 height 0
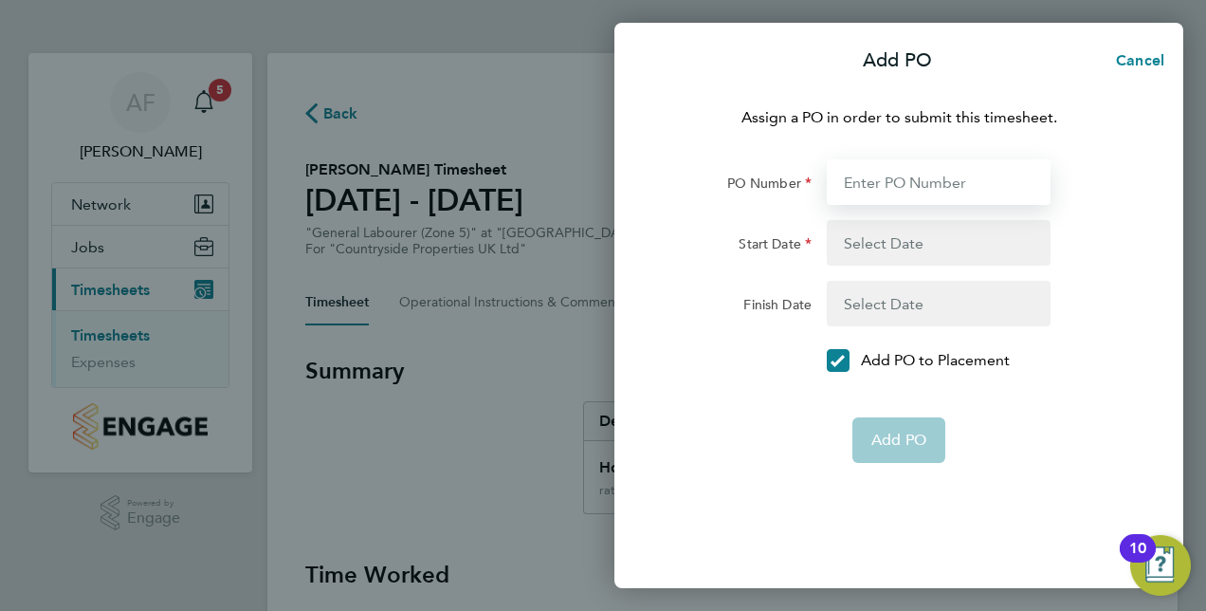
click at [975, 188] on input "PO Number" at bounding box center [939, 182] width 224 height 46
type input "01"
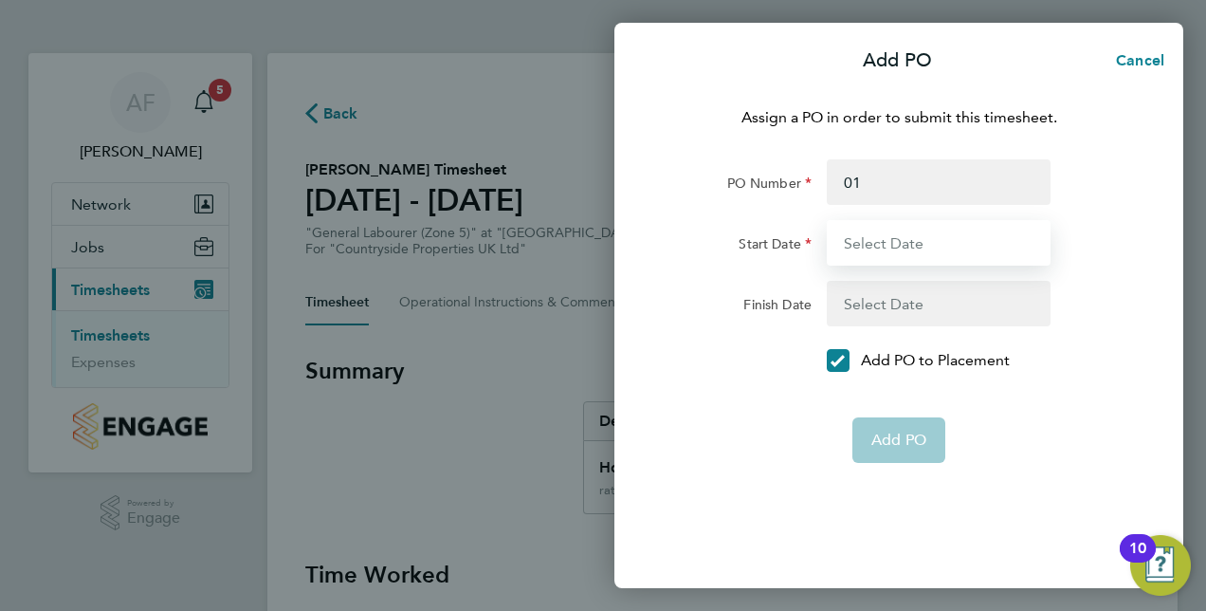
type input "[DATE]"
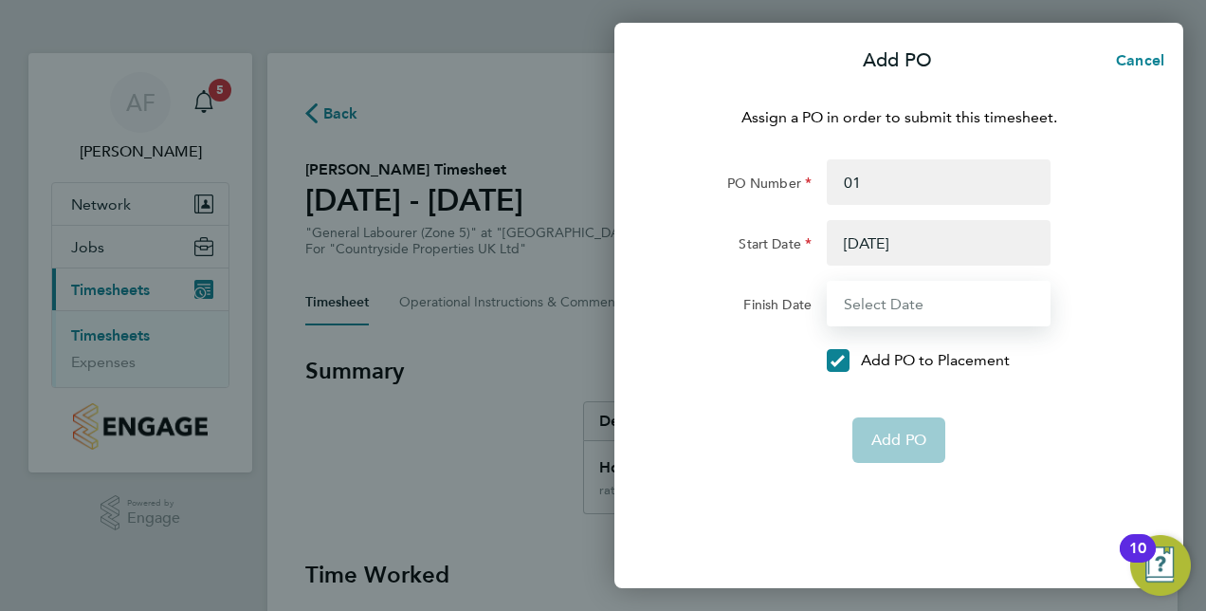
type input "[DATE]"
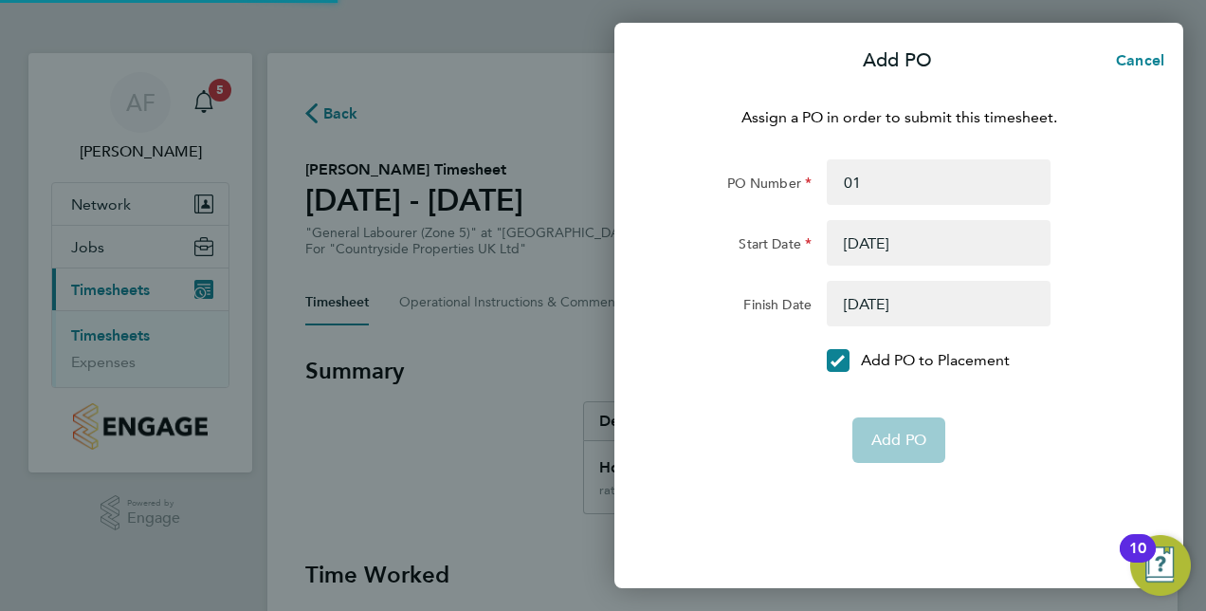
click at [760, 449] on div "Add PO" at bounding box center [899, 440] width 478 height 46
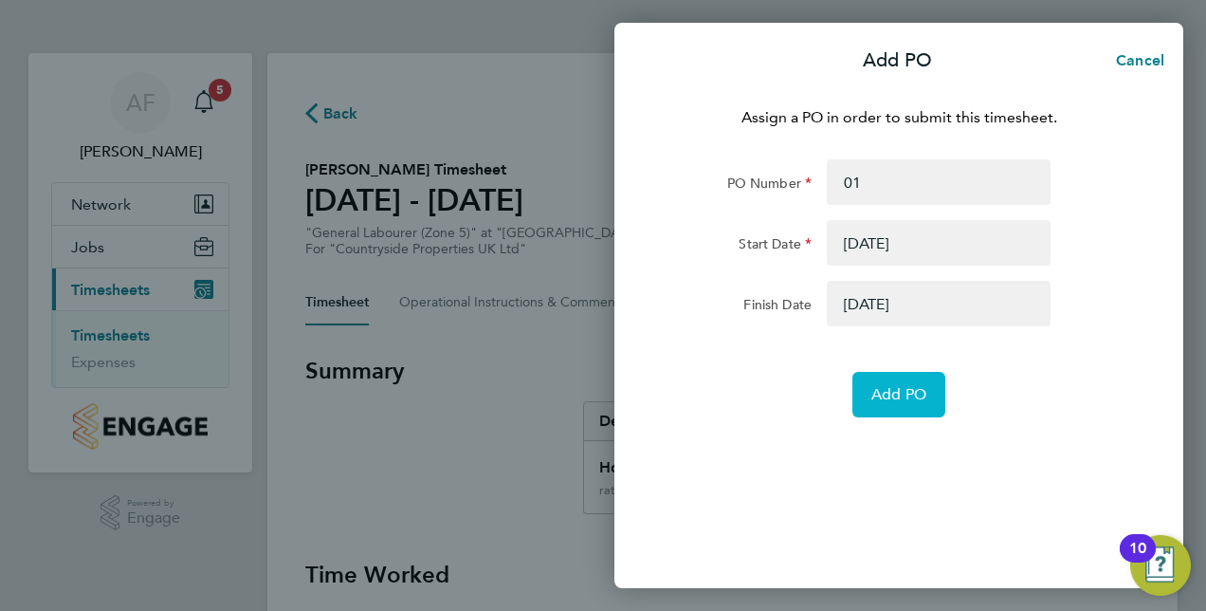
click at [878, 389] on span "Add PO" at bounding box center [899, 394] width 55 height 19
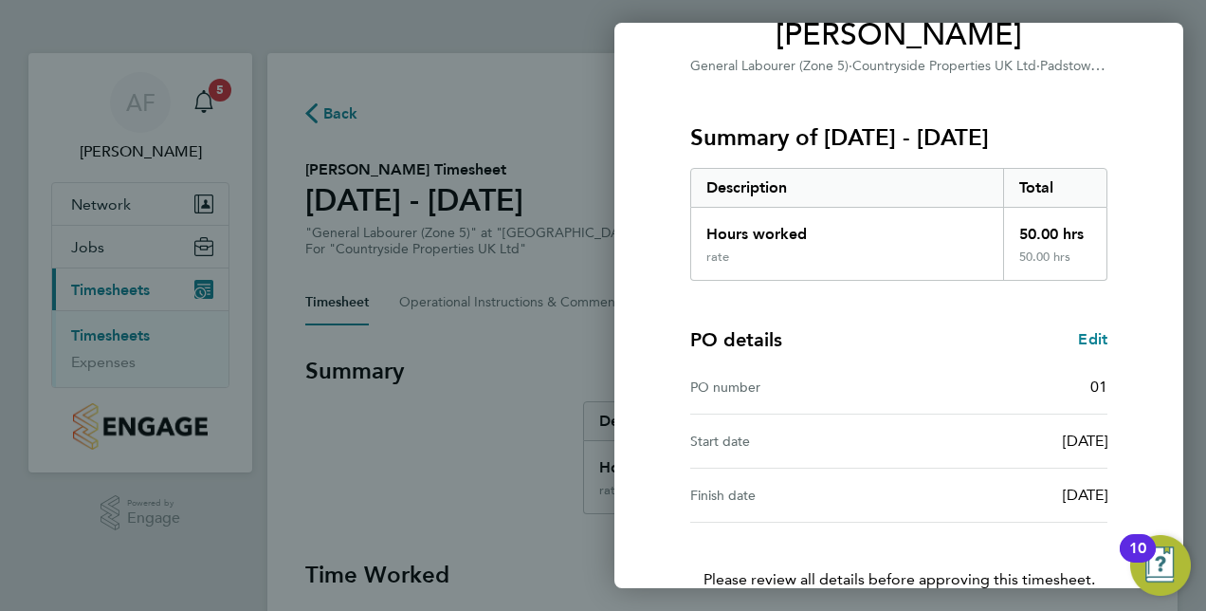
scroll to position [296, 0]
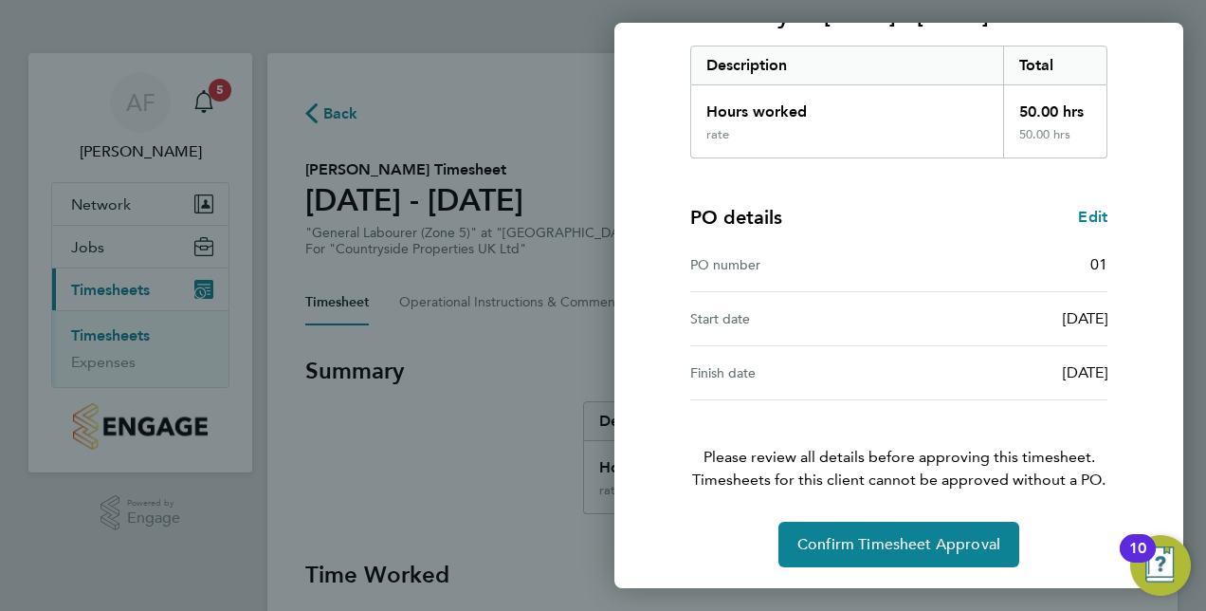
click at [891, 264] on div "PO number" at bounding box center [794, 264] width 209 height 23
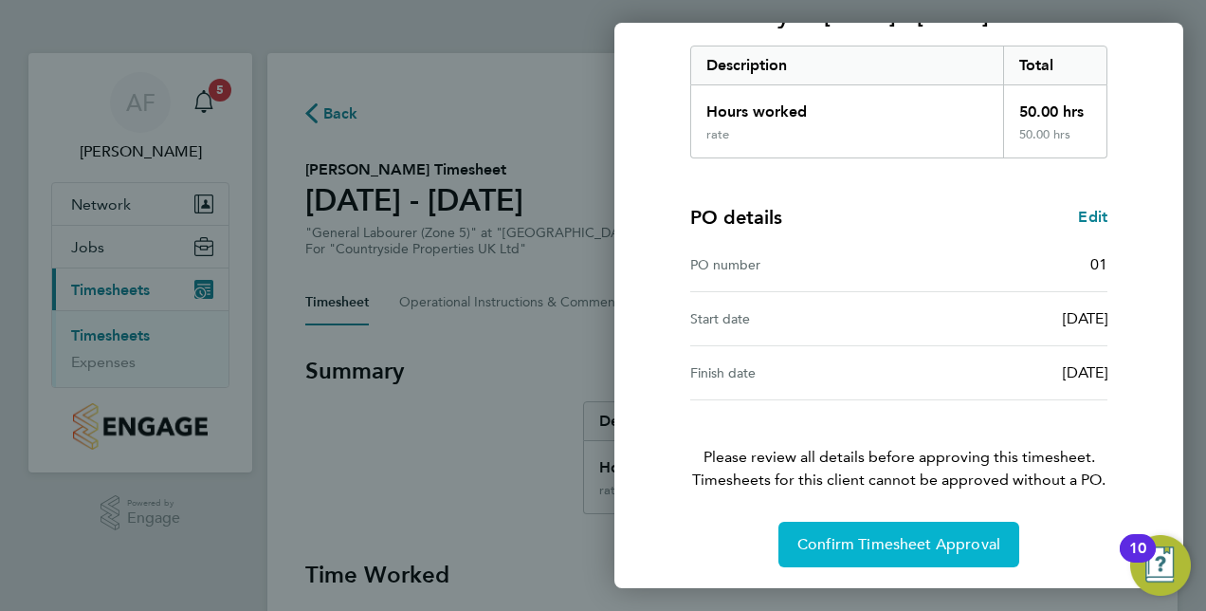
click at [873, 541] on span "Confirm Timesheet Approval" at bounding box center [899, 544] width 203 height 19
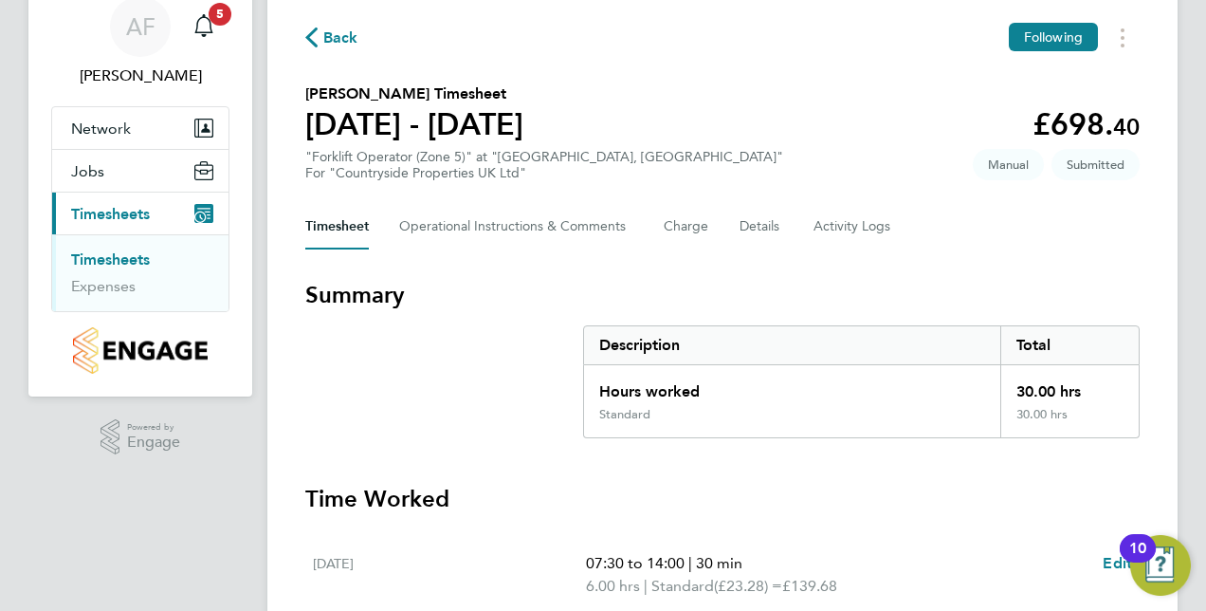
scroll to position [190, 0]
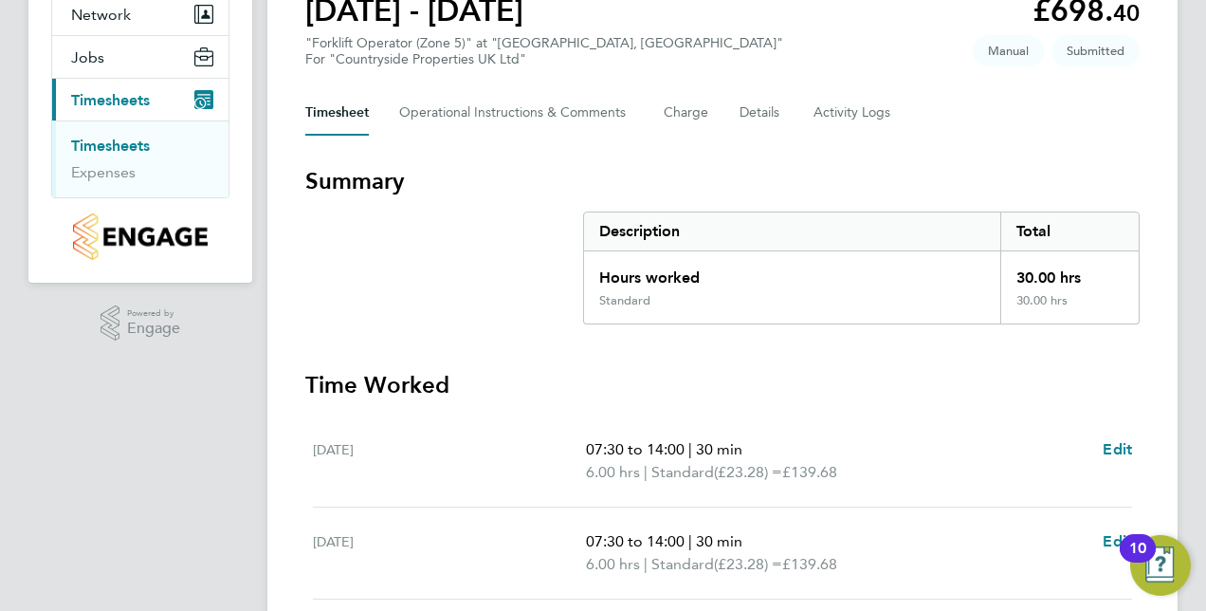
click at [433, 264] on section "Summary Description Total Hours worked 30.00 hrs Standard 30.00 hrs" at bounding box center [722, 245] width 835 height 158
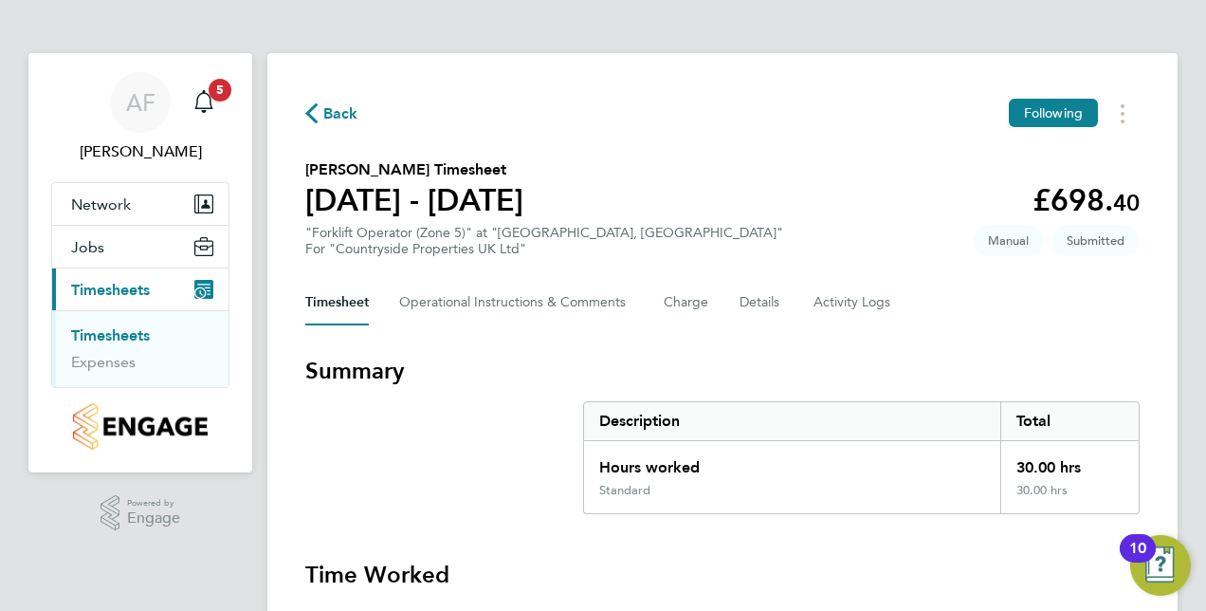
scroll to position [95, 0]
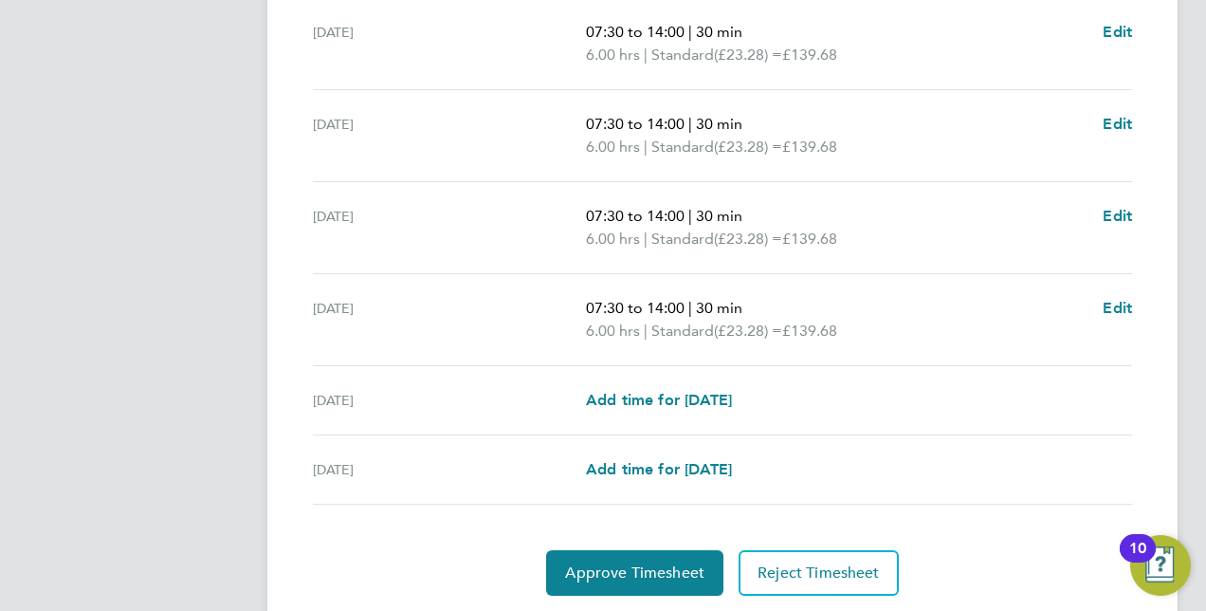
scroll to position [756, 0]
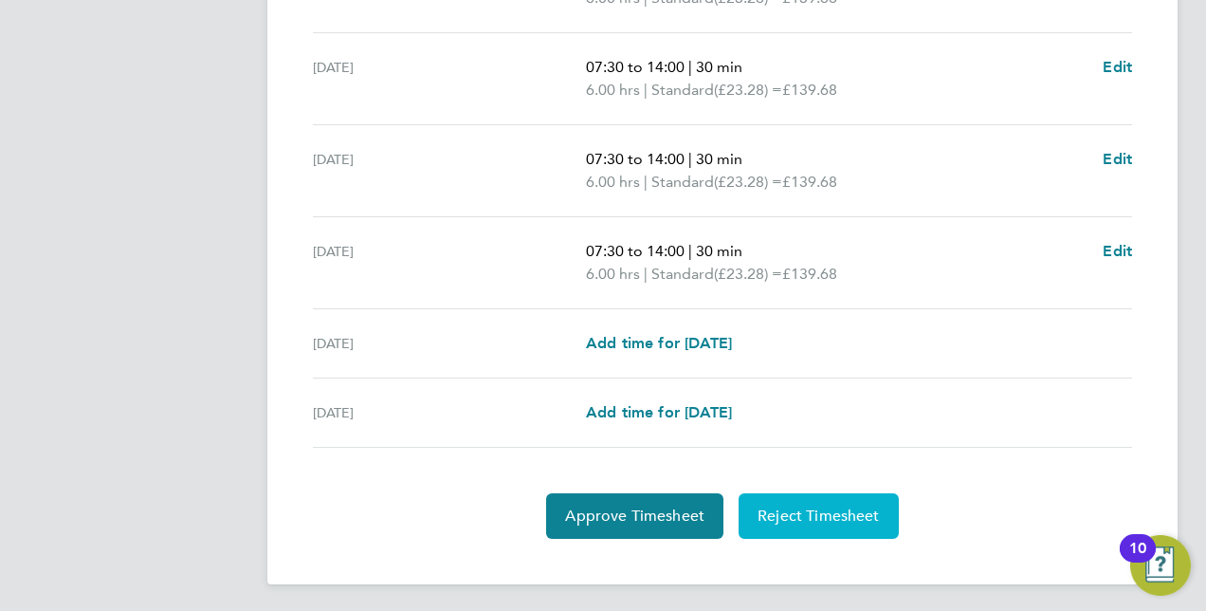
click at [812, 508] on span "Reject Timesheet" at bounding box center [819, 515] width 122 height 19
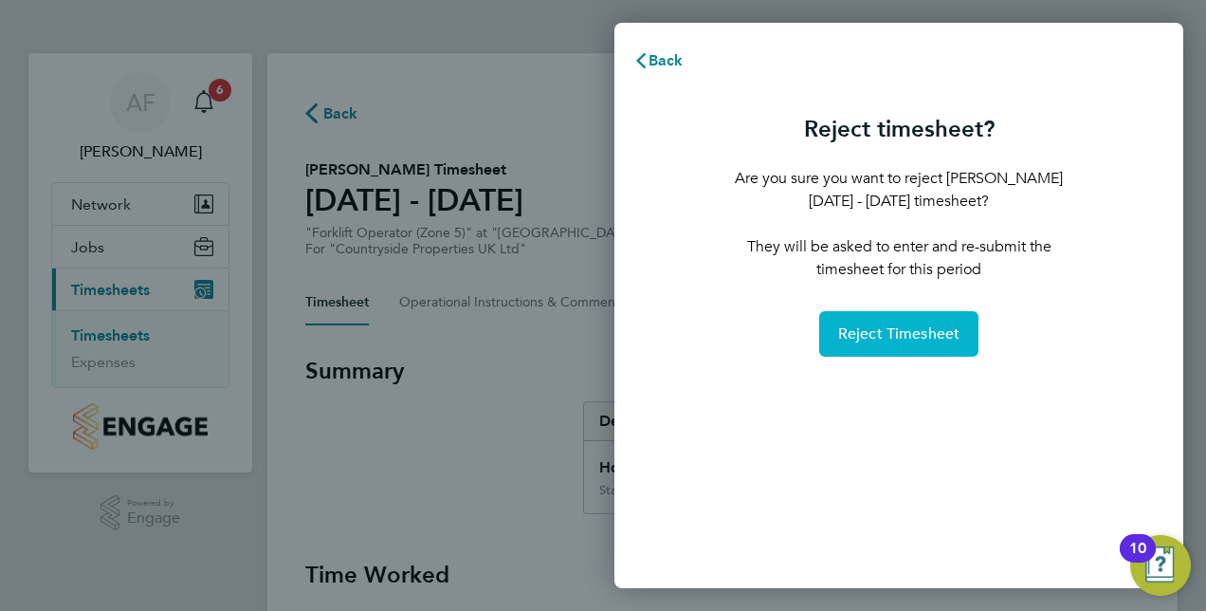
click at [873, 330] on span "Reject Timesheet" at bounding box center [899, 333] width 122 height 19
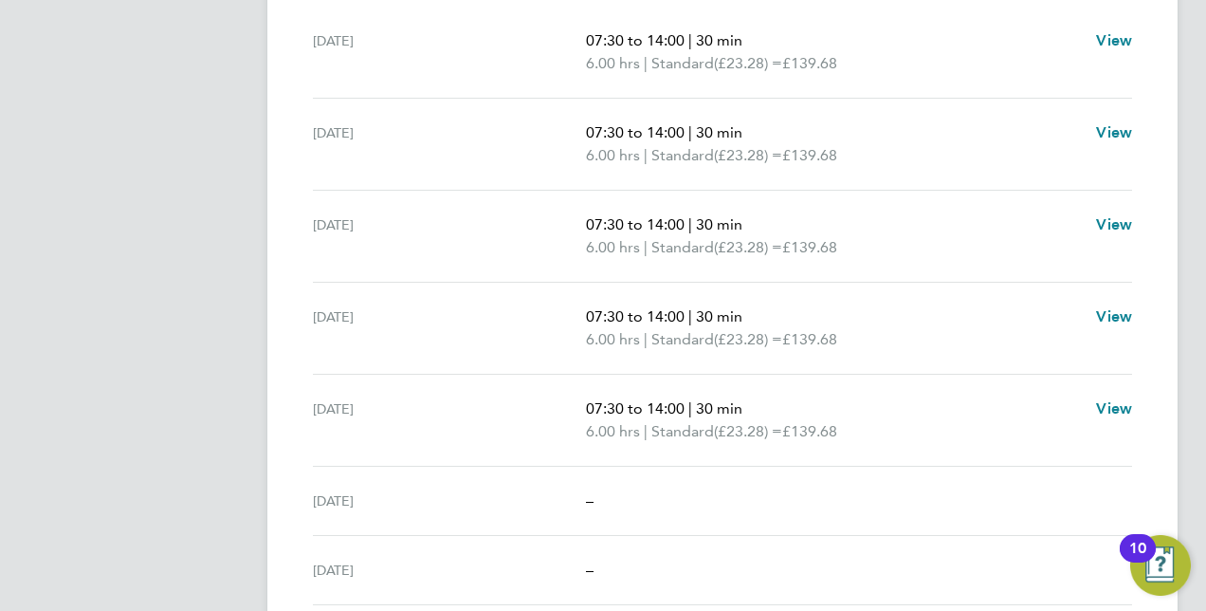
scroll to position [569, 0]
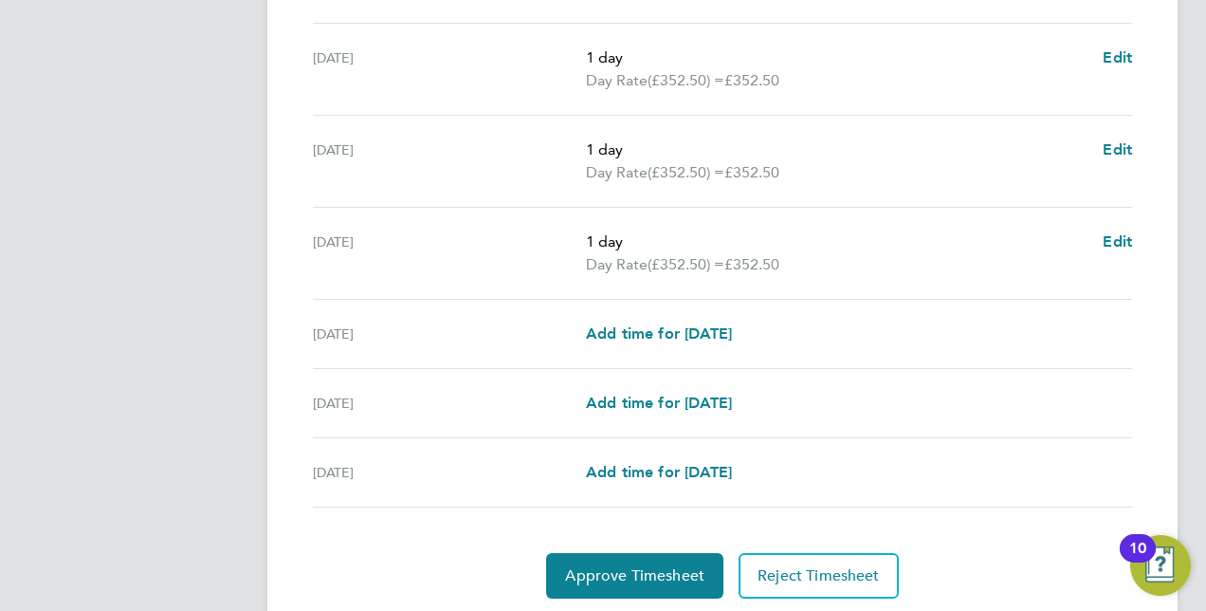
scroll to position [710, 0]
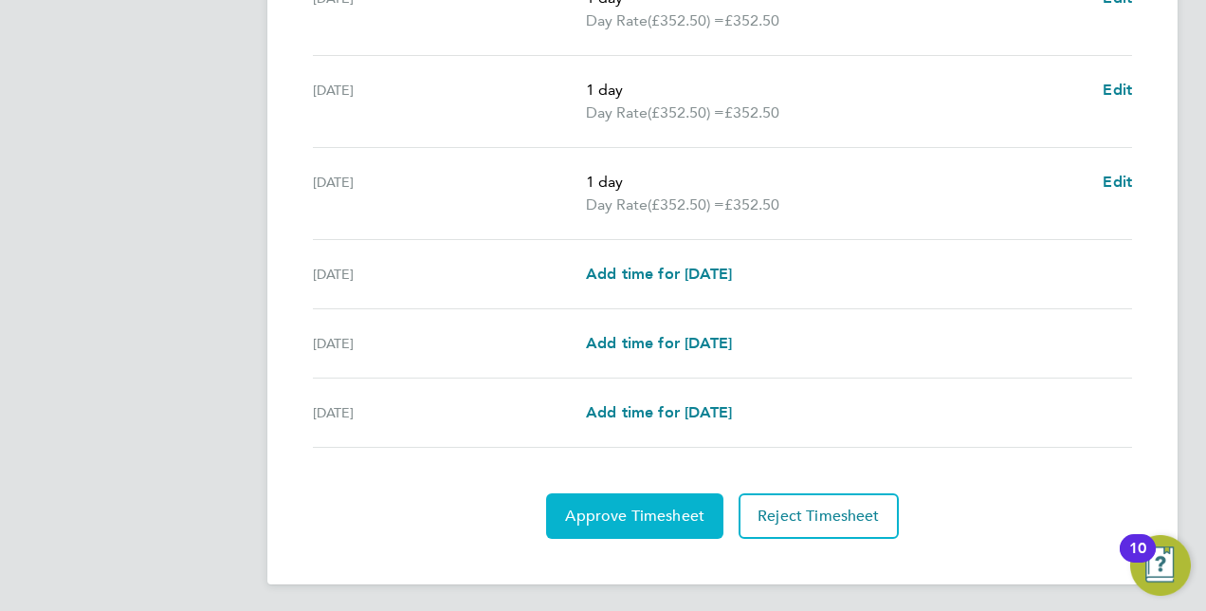
click at [662, 508] on span "Approve Timesheet" at bounding box center [634, 515] width 139 height 19
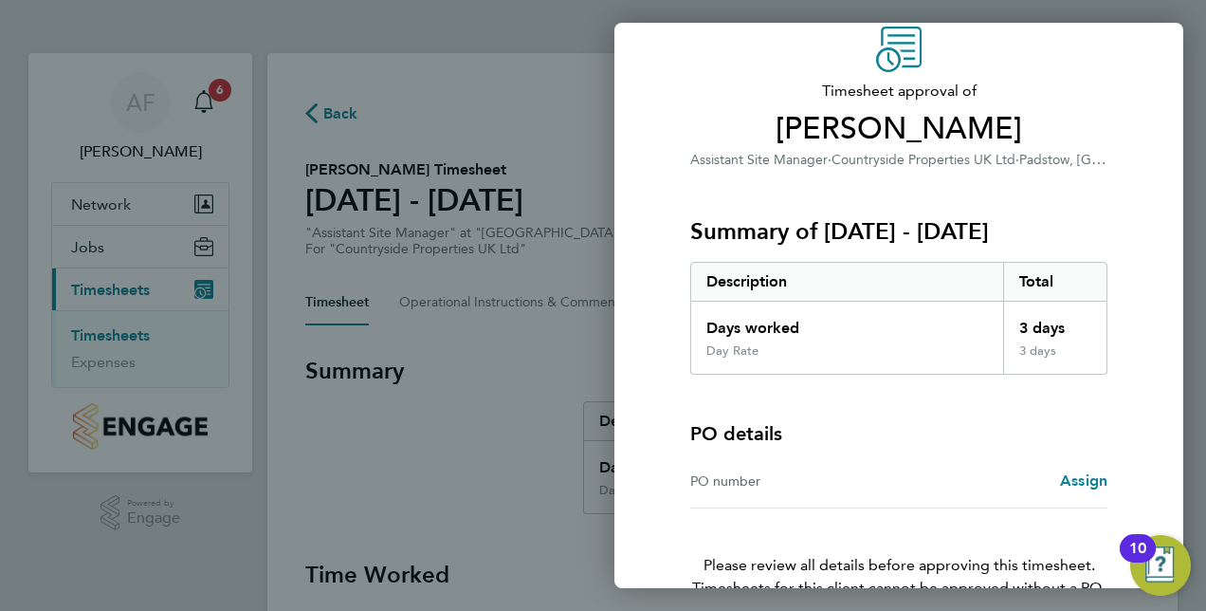
scroll to position [188, 0]
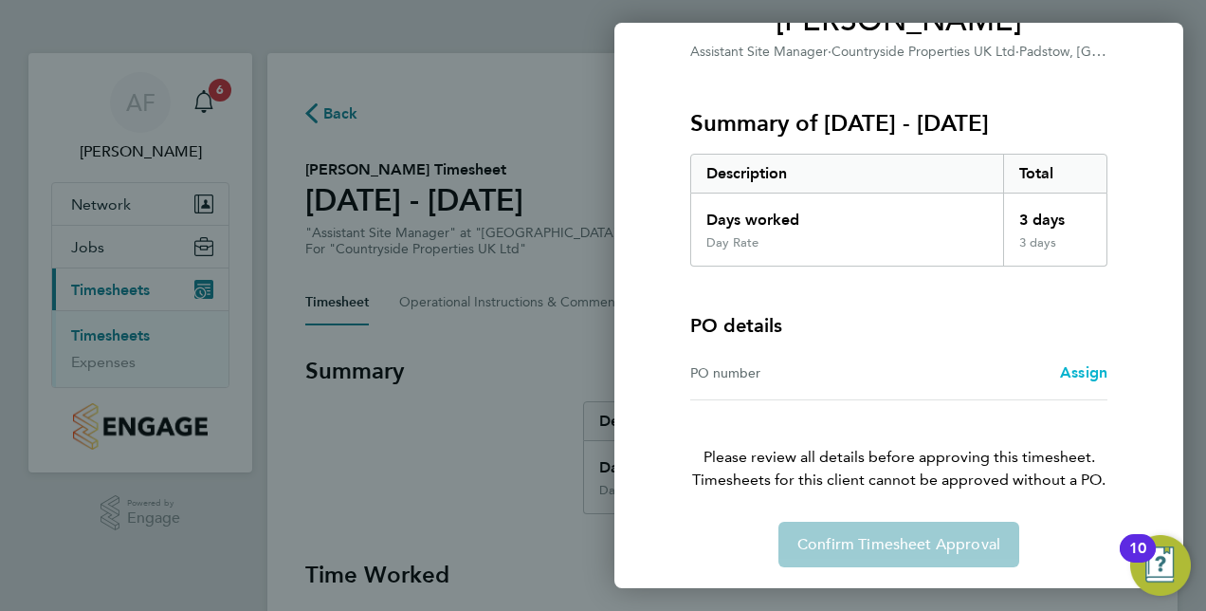
click at [1075, 377] on span "Assign" at bounding box center [1083, 372] width 47 height 18
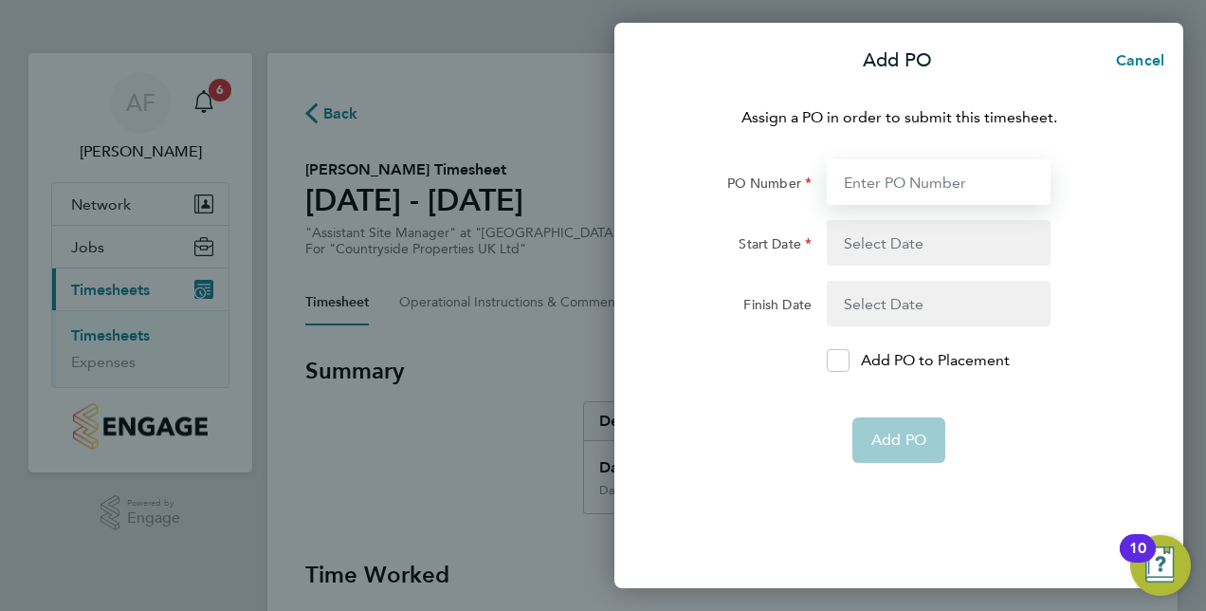
click at [912, 191] on input "PO Number" at bounding box center [939, 182] width 224 height 46
type input "01"
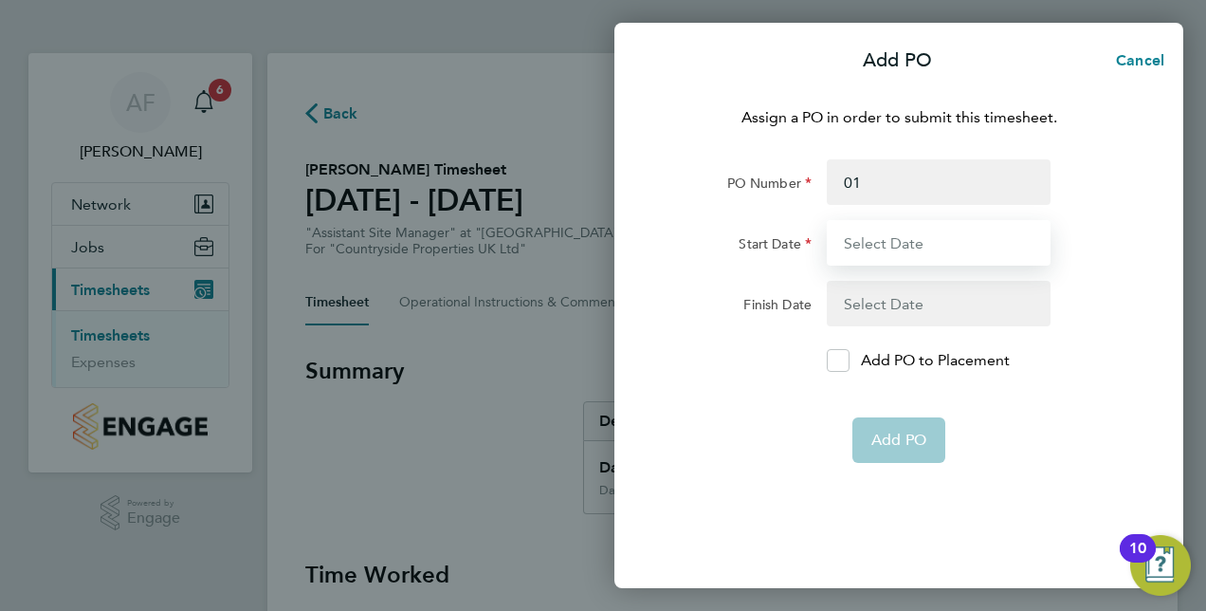
type input "04 Aug 25"
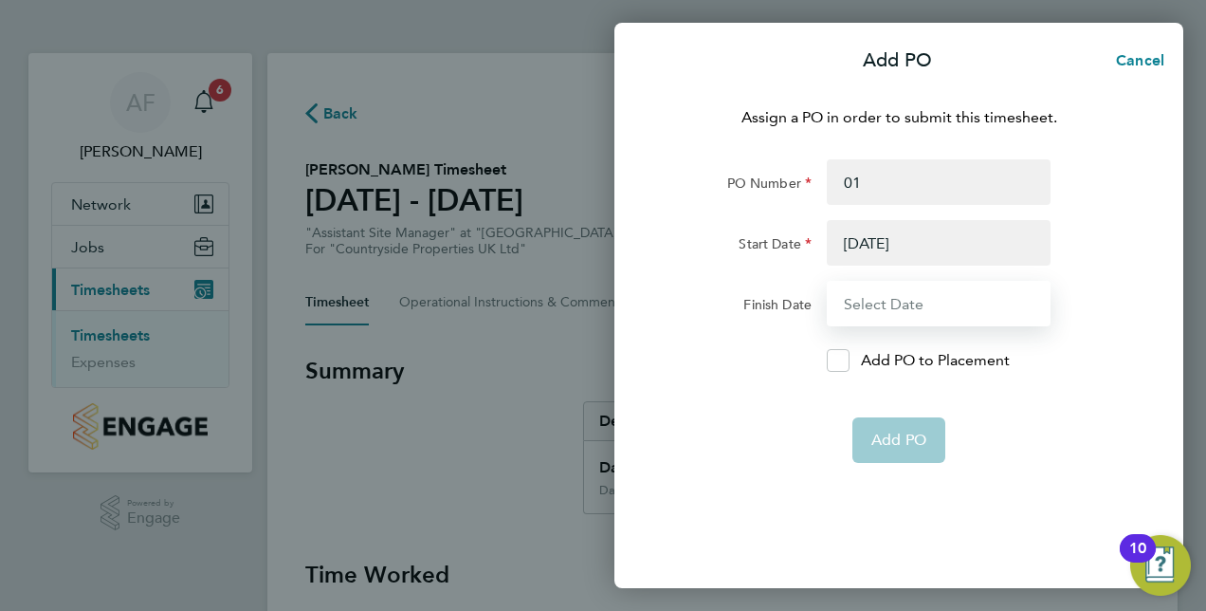
type input "10 Aug 25"
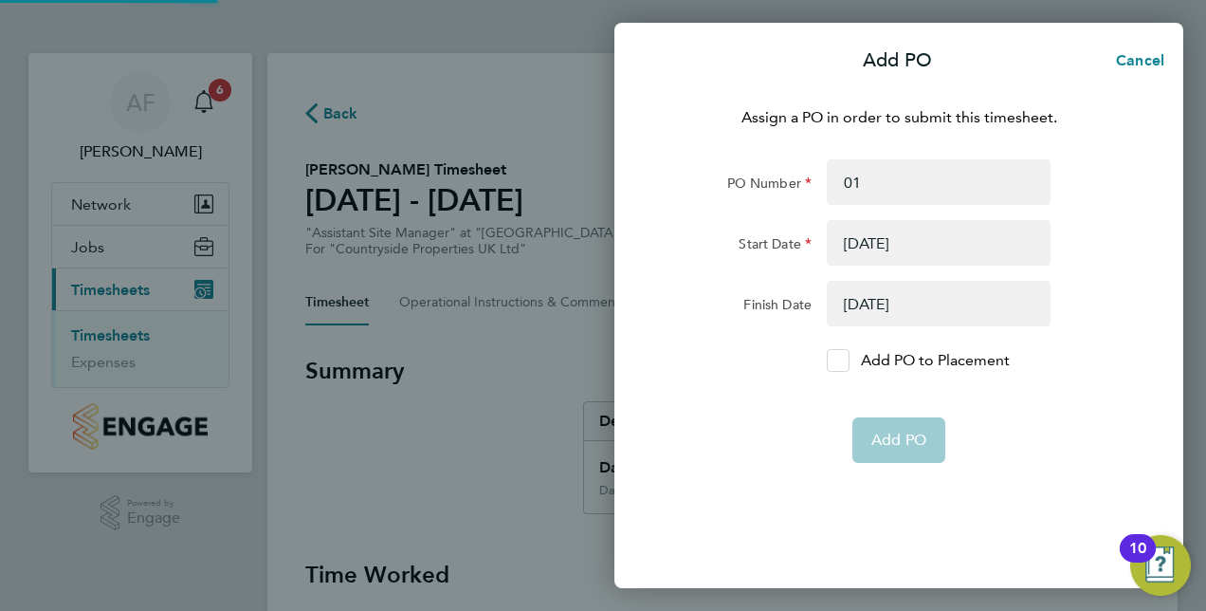
click at [843, 358] on icon at bounding box center [839, 361] width 14 height 12
click at [845, 360] on input "Add PO to Placement" at bounding box center [845, 360] width 0 height 0
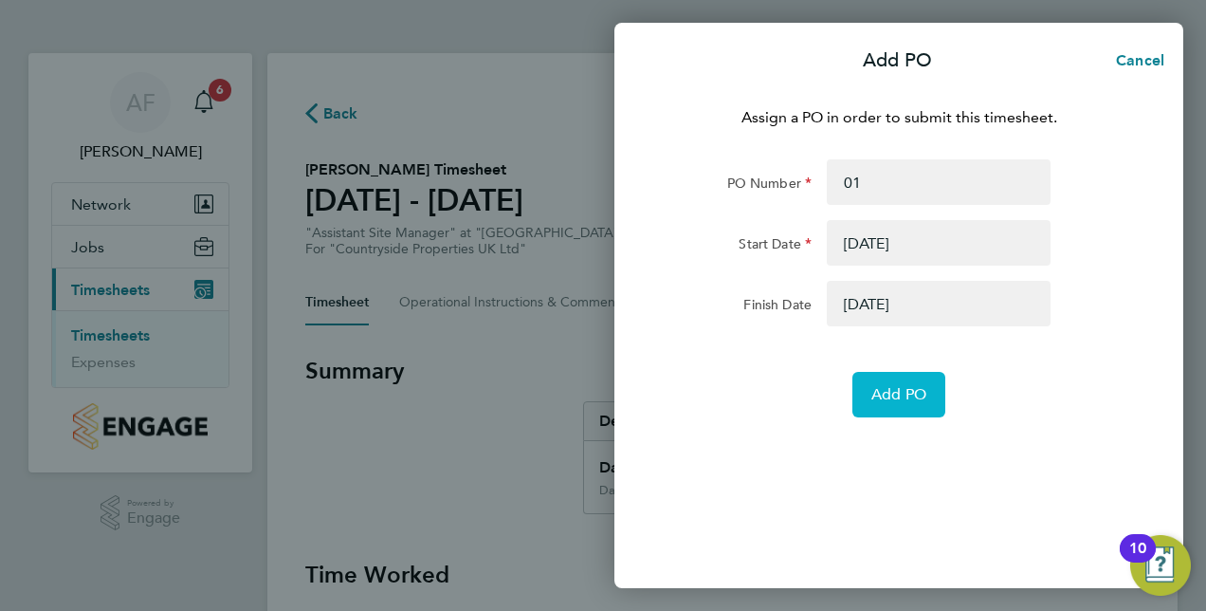
click at [912, 398] on span "Add PO" at bounding box center [899, 394] width 55 height 19
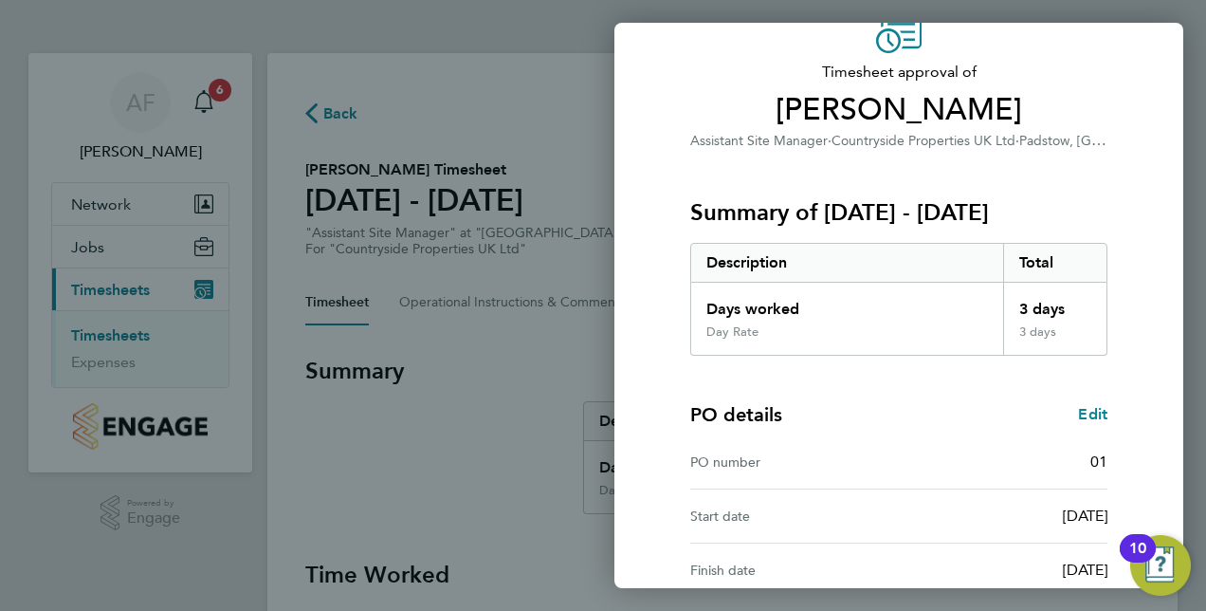
scroll to position [296, 0]
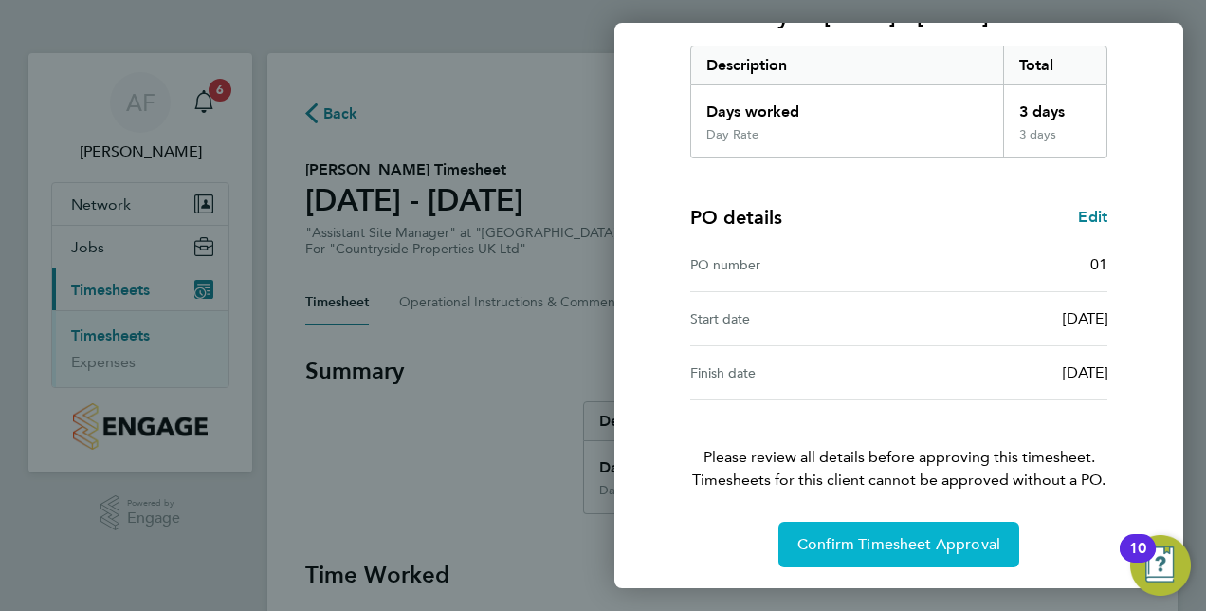
click at [860, 535] on span "Confirm Timesheet Approval" at bounding box center [899, 544] width 203 height 19
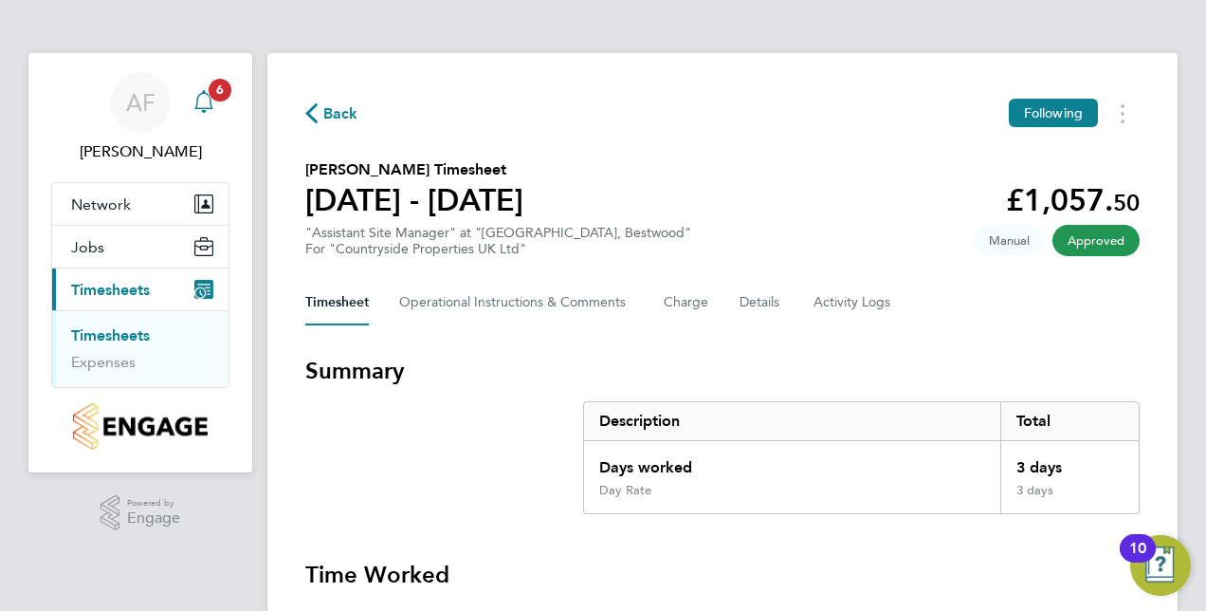
click at [221, 92] on span "6" at bounding box center [220, 90] width 23 height 23
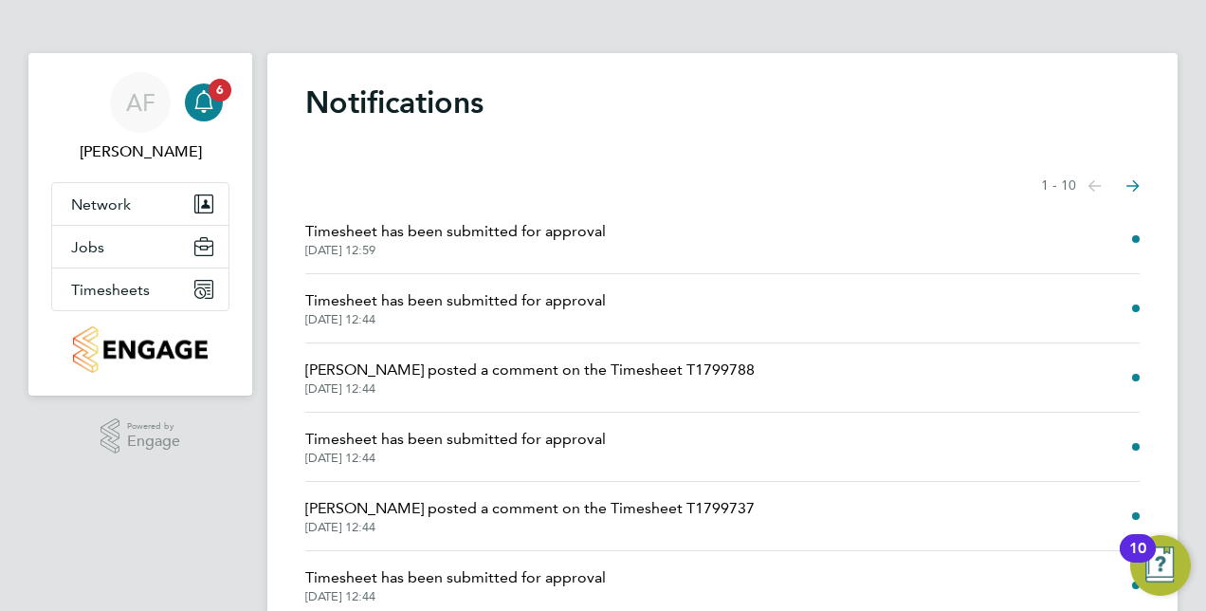
click at [1102, 184] on icon "Select page of notifications list" at bounding box center [1095, 185] width 13 height 11
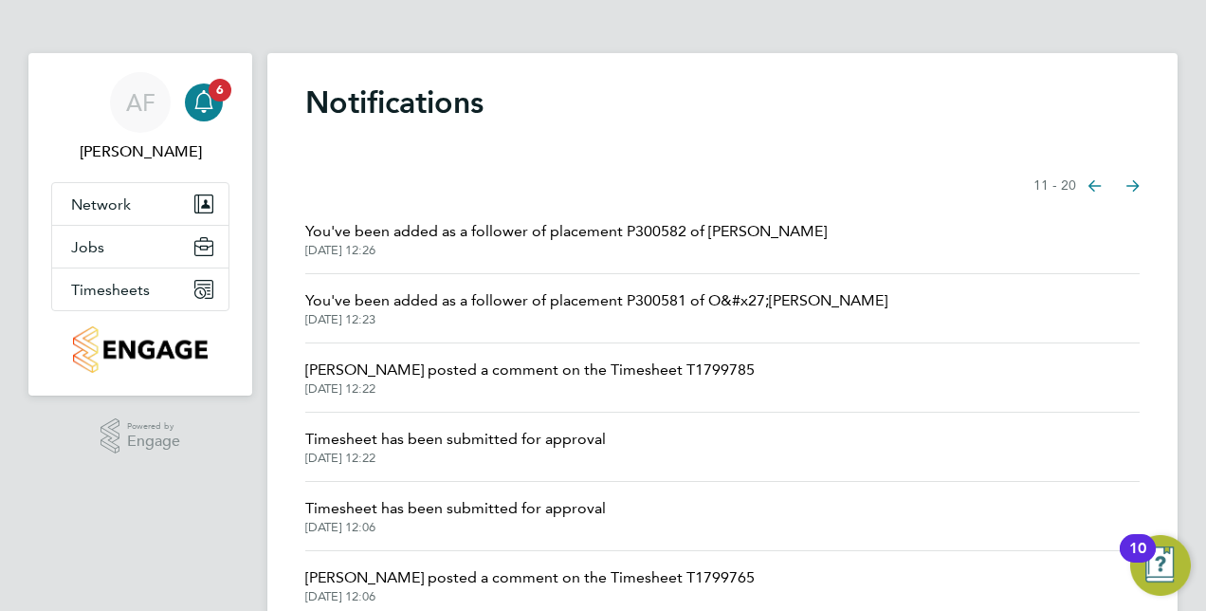
click at [537, 119] on h1 "Notifications" at bounding box center [722, 102] width 835 height 38
drag, startPoint x: 166, startPoint y: 473, endPoint x: 193, endPoint y: 351, distance: 125.2
click at [167, 470] on div ".st0{fill:#C0C1C2;} Powered by Engage" at bounding box center [140, 436] width 224 height 82
click at [294, 13] on ng-component "Notifications Showing items 11 - 20 items Previous page Next page You've been a…" at bounding box center [722, 467] width 910 height 935
